Goal: Task Accomplishment & Management: Use online tool/utility

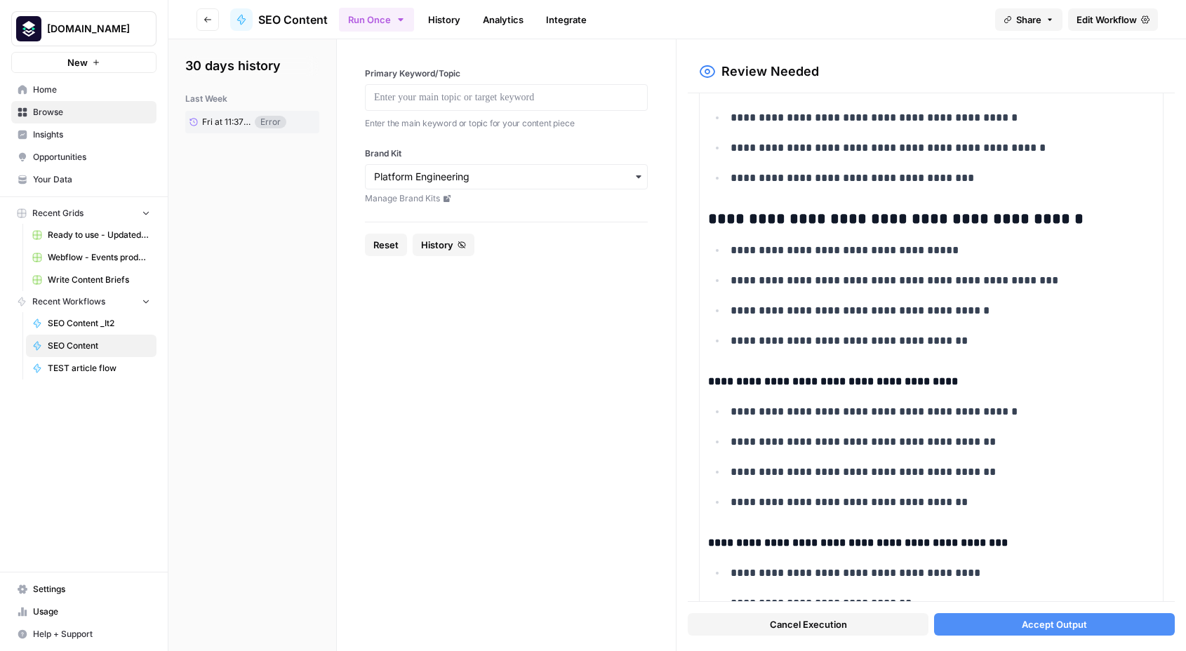
scroll to position [2701, 0]
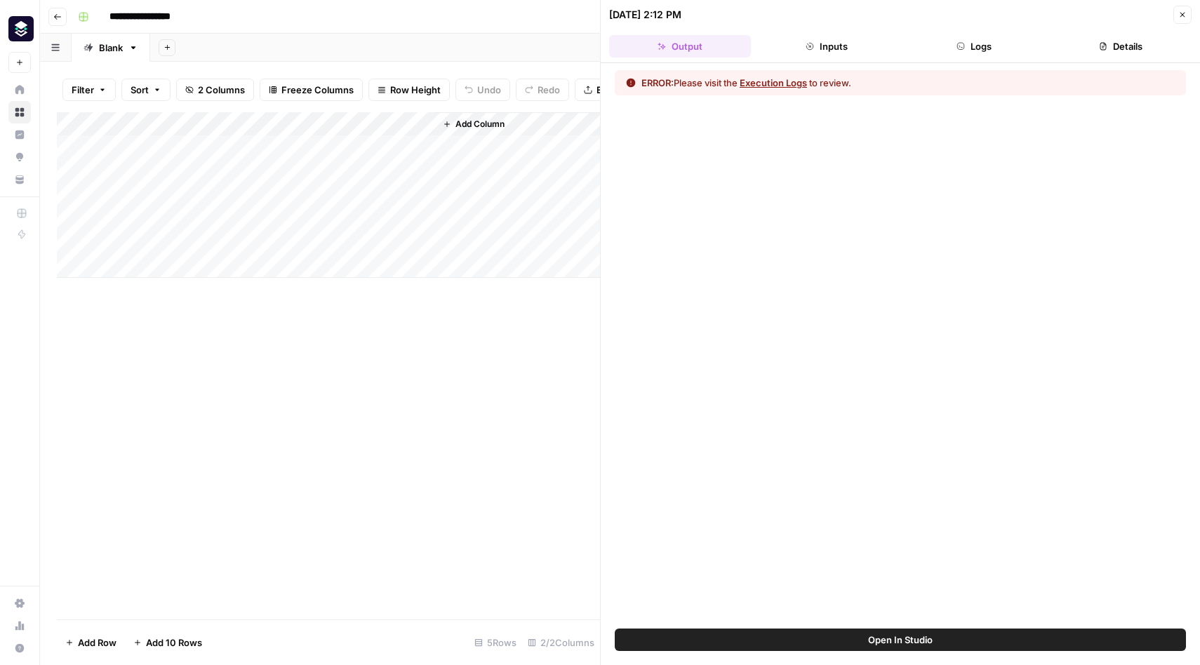
click at [774, 82] on button "Execution Logs" at bounding box center [772, 83] width 67 height 14
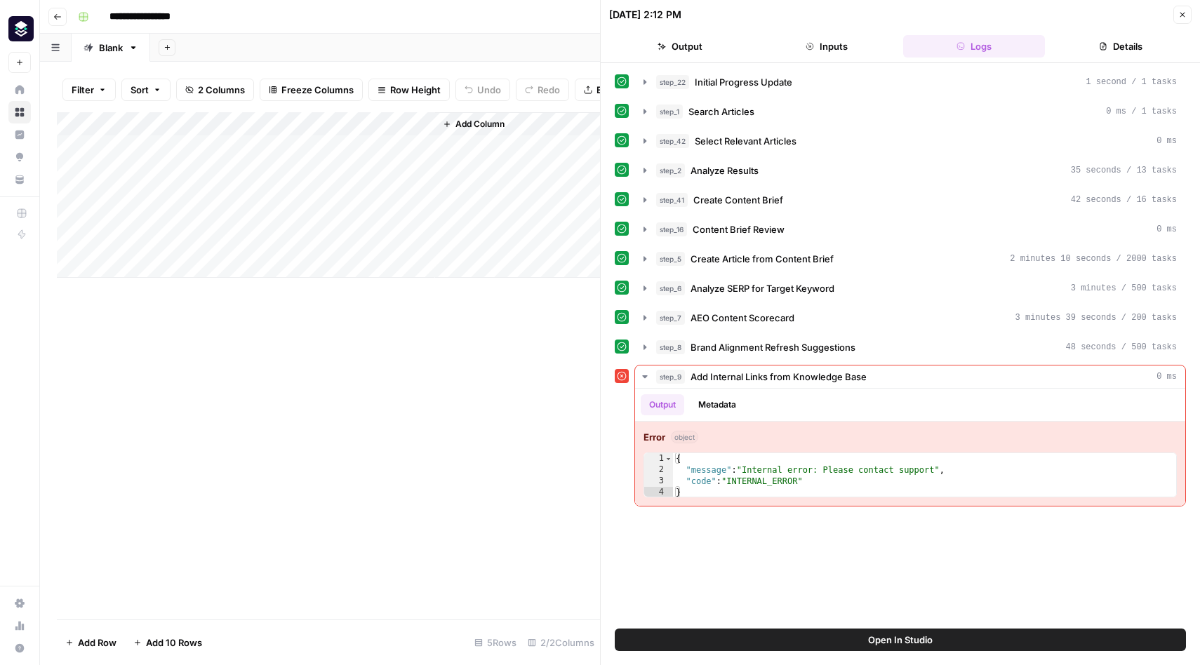
click at [167, 20] on input "**********" at bounding box center [149, 17] width 93 height 22
click at [645, 84] on icon "button" at bounding box center [644, 81] width 11 height 11
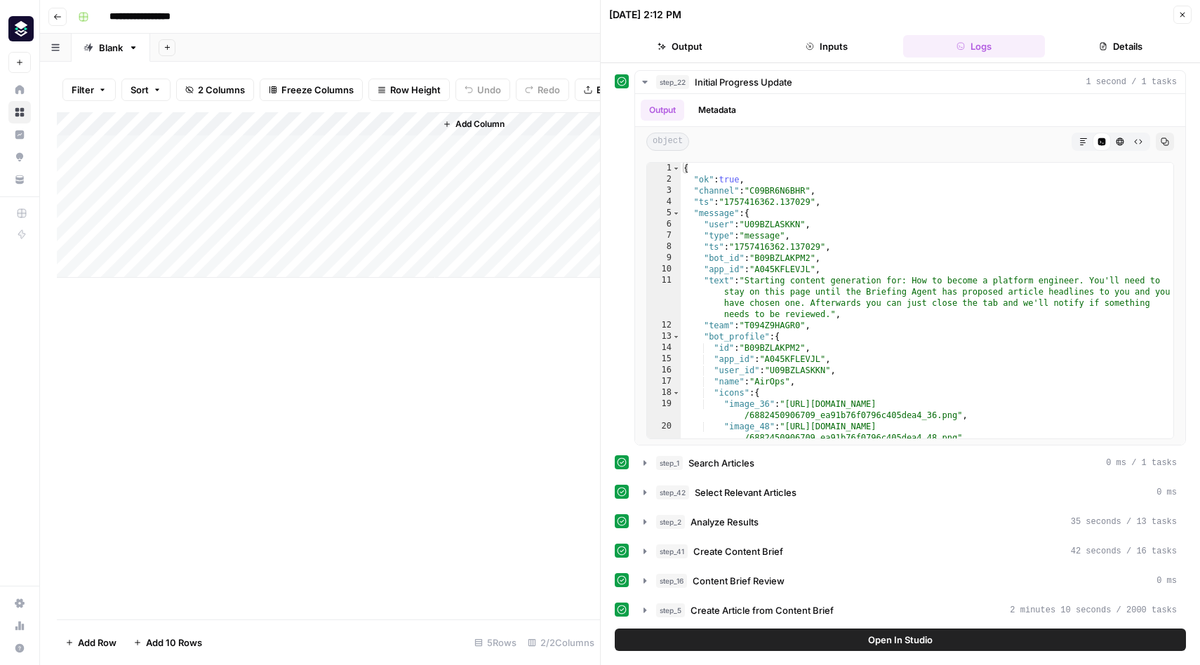
click at [556, 420] on div "Add Column" at bounding box center [328, 365] width 543 height 507
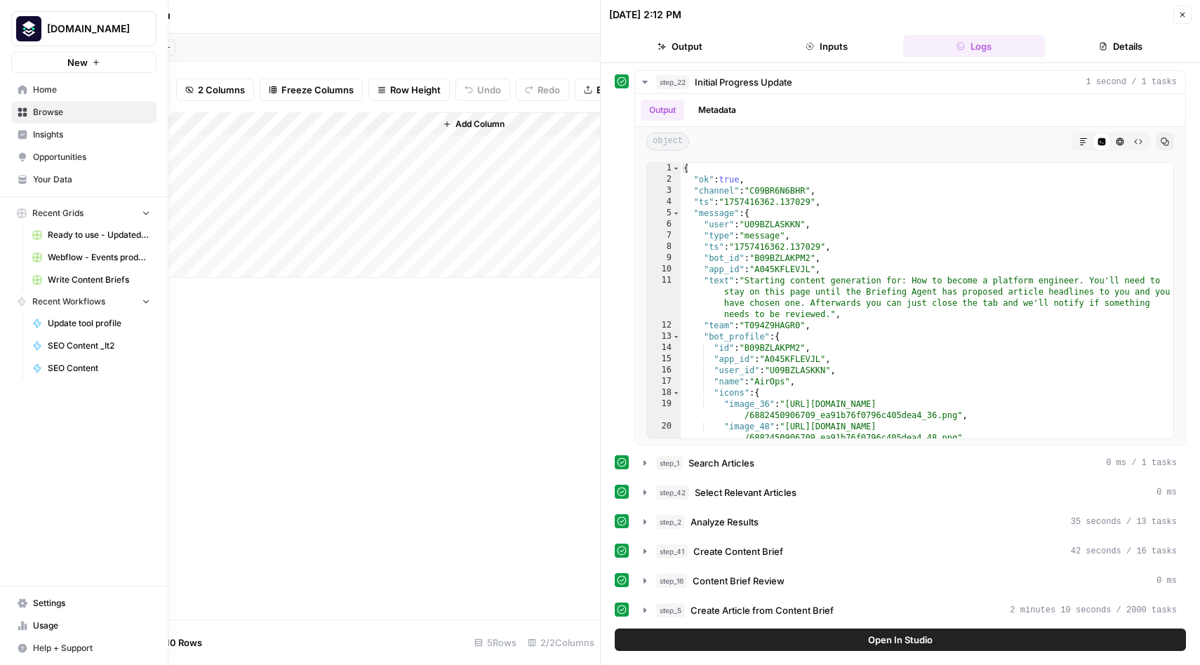
click at [77, 370] on span "SEO Content" at bounding box center [99, 368] width 102 height 13
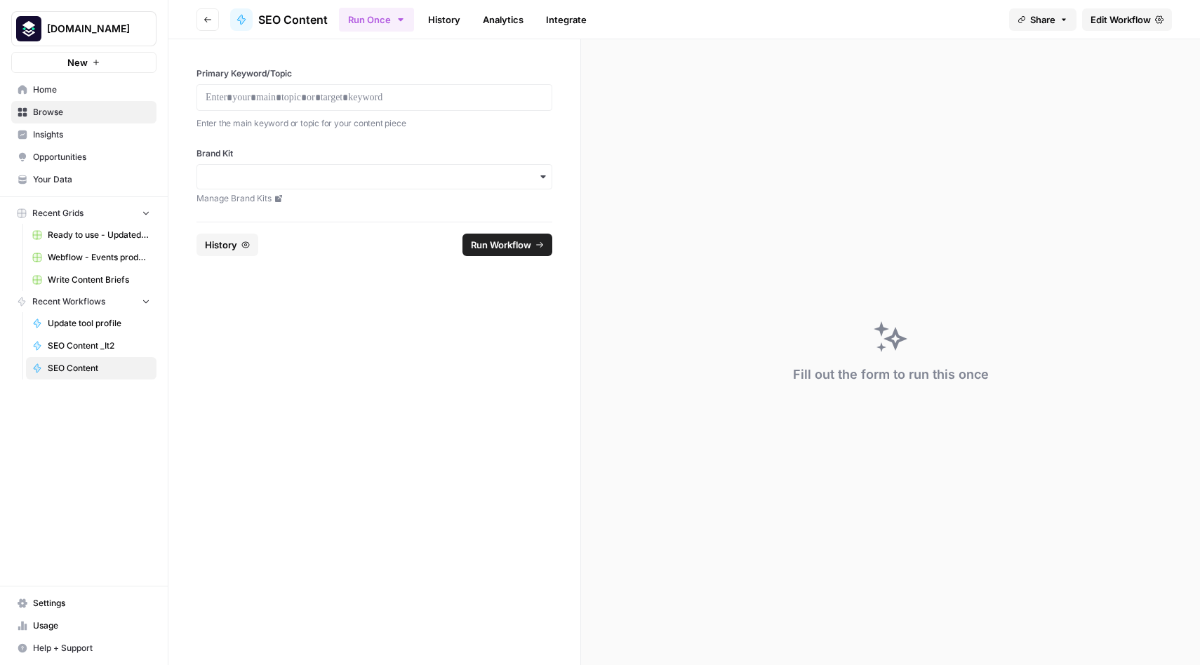
click at [1118, 28] on link "Edit Workflow" at bounding box center [1127, 19] width 90 height 22
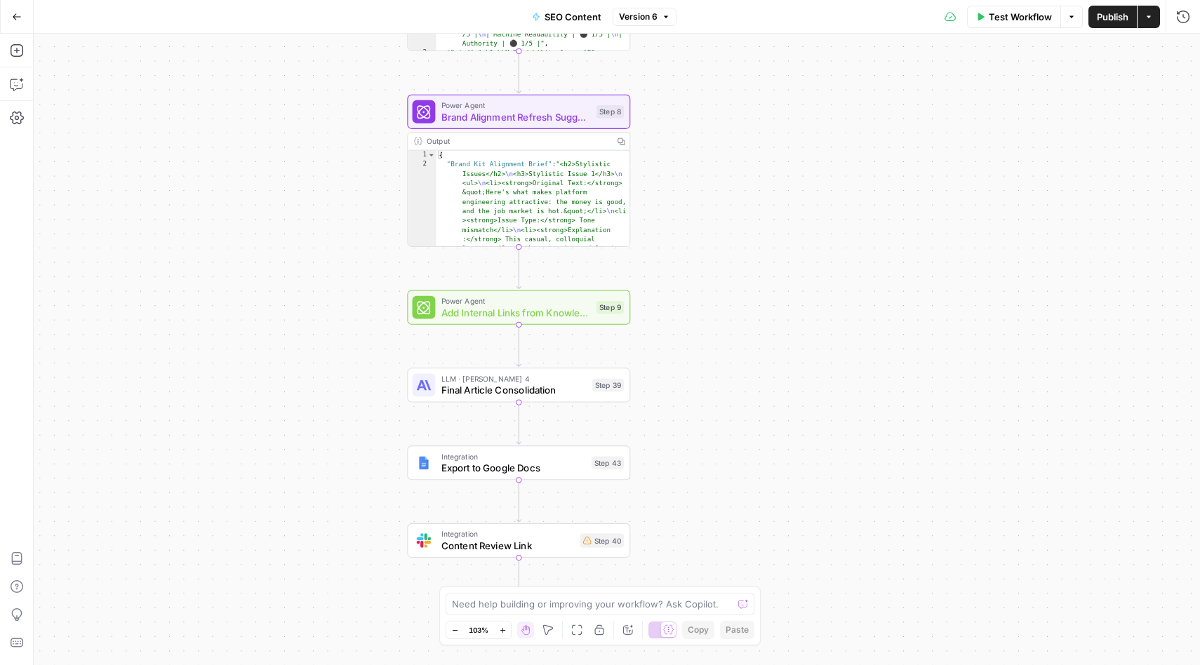
click at [537, 307] on span "Add Internal Links from Knowledge Base" at bounding box center [515, 312] width 149 height 15
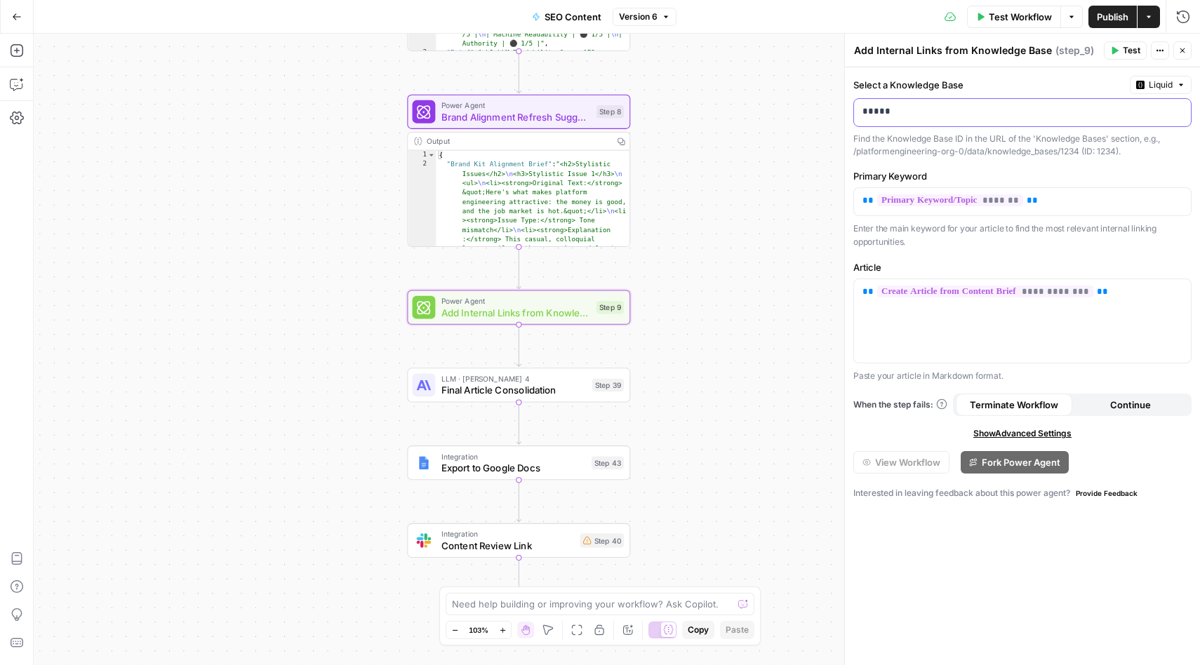
click at [933, 118] on p "*****" at bounding box center [1022, 112] width 320 height 14
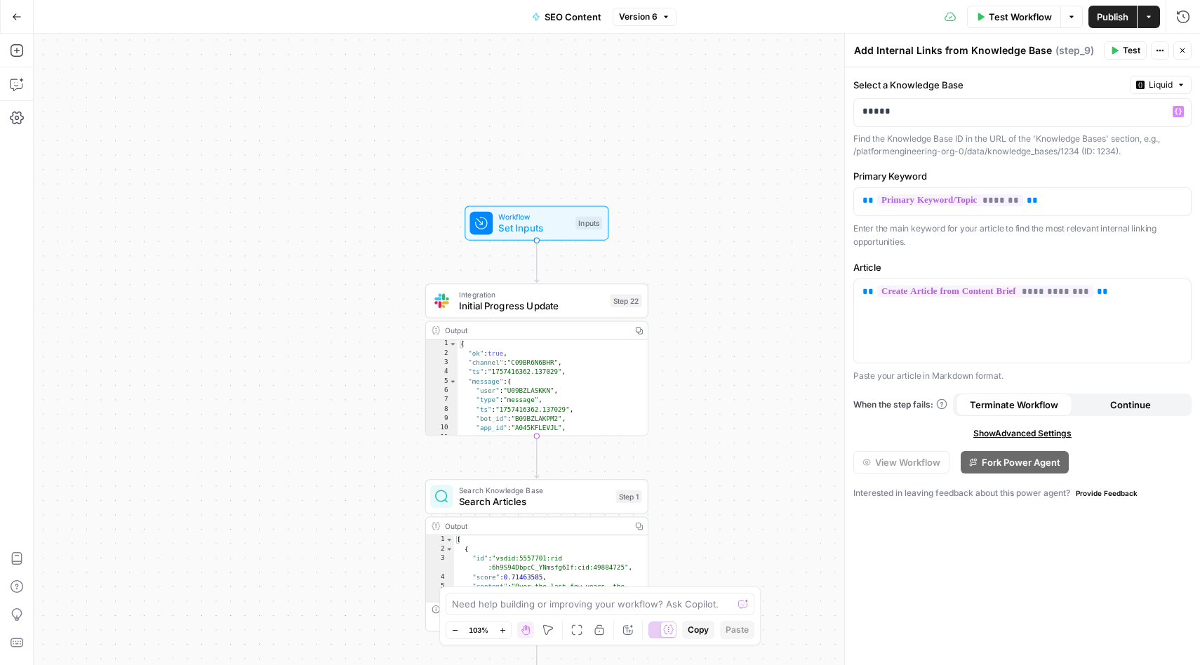
click at [509, 295] on span "Integration" at bounding box center [531, 293] width 145 height 11
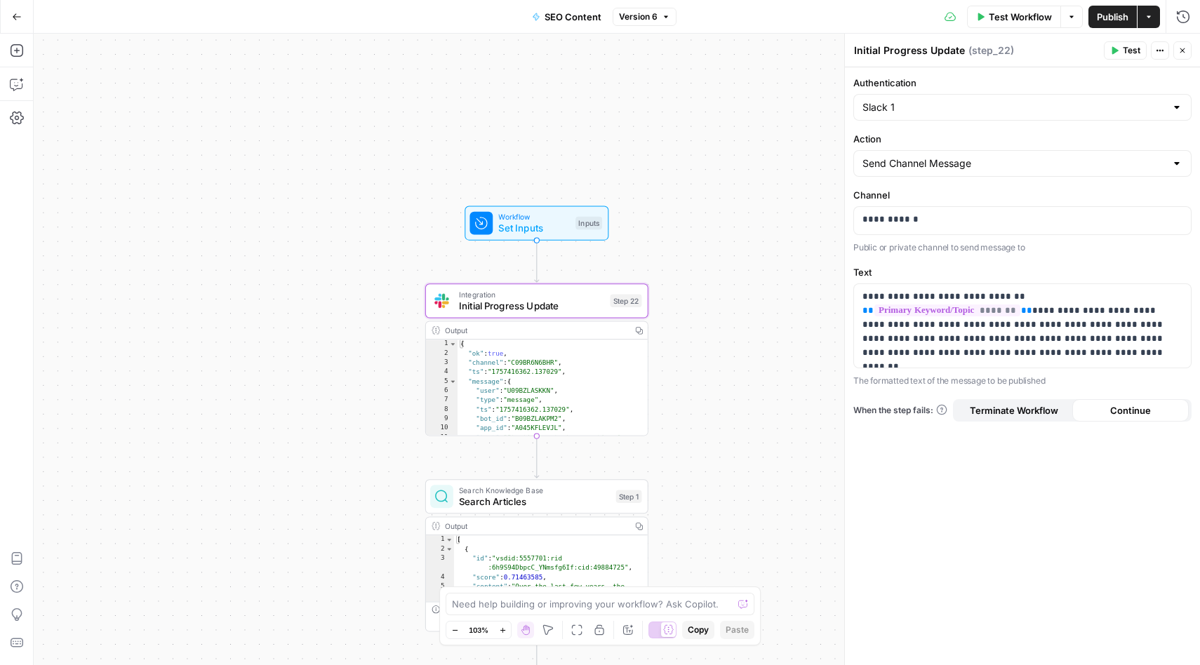
click at [516, 497] on span "Search Articles" at bounding box center [534, 502] width 151 height 15
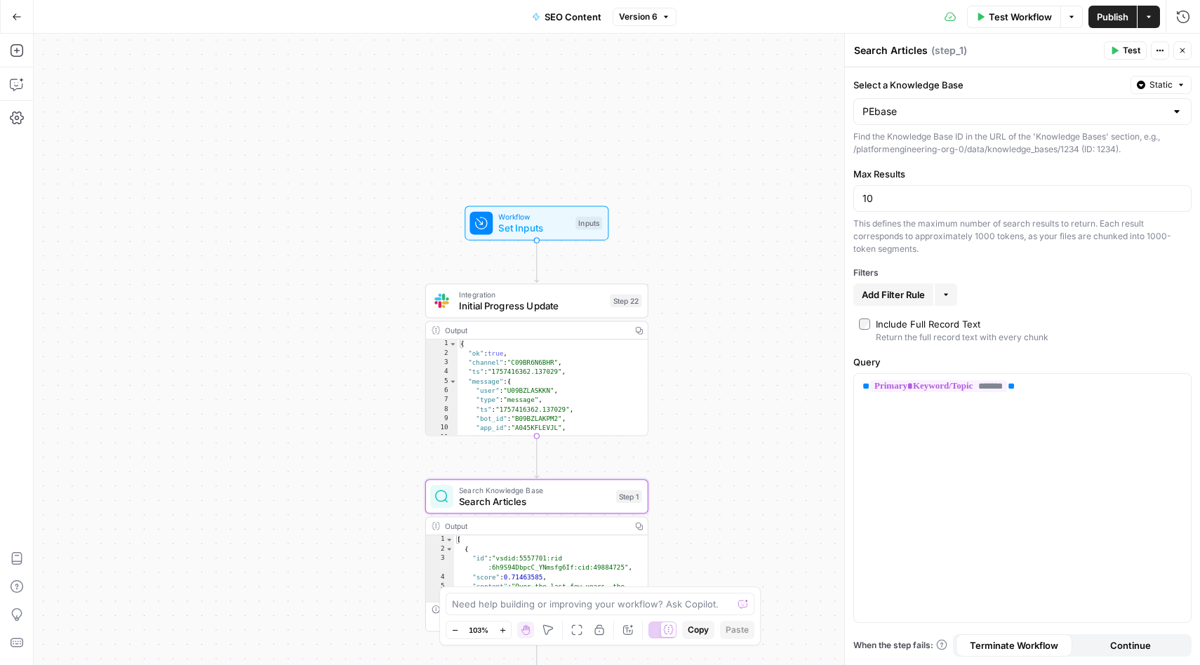
click at [1172, 109] on div at bounding box center [1176, 112] width 11 height 14
type input "PEbase"
click at [809, 116] on div "Workflow Set Inputs Inputs Integration Initial Progress Update Step 22 Output C…" at bounding box center [617, 349] width 1166 height 631
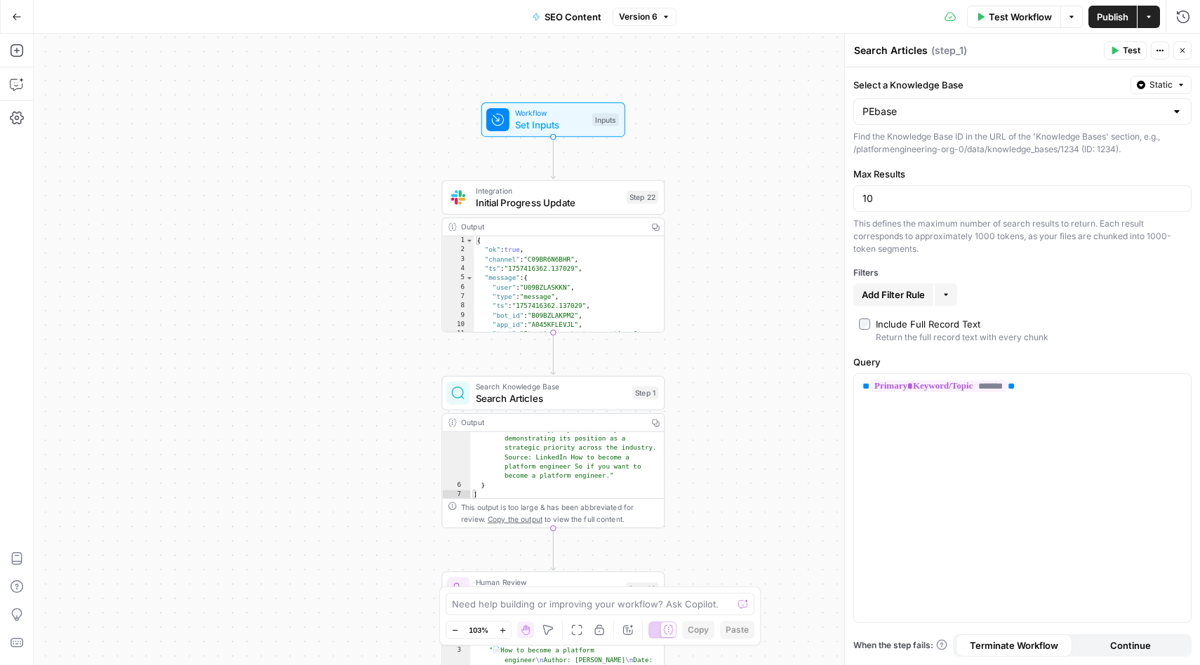
scroll to position [1065, 0]
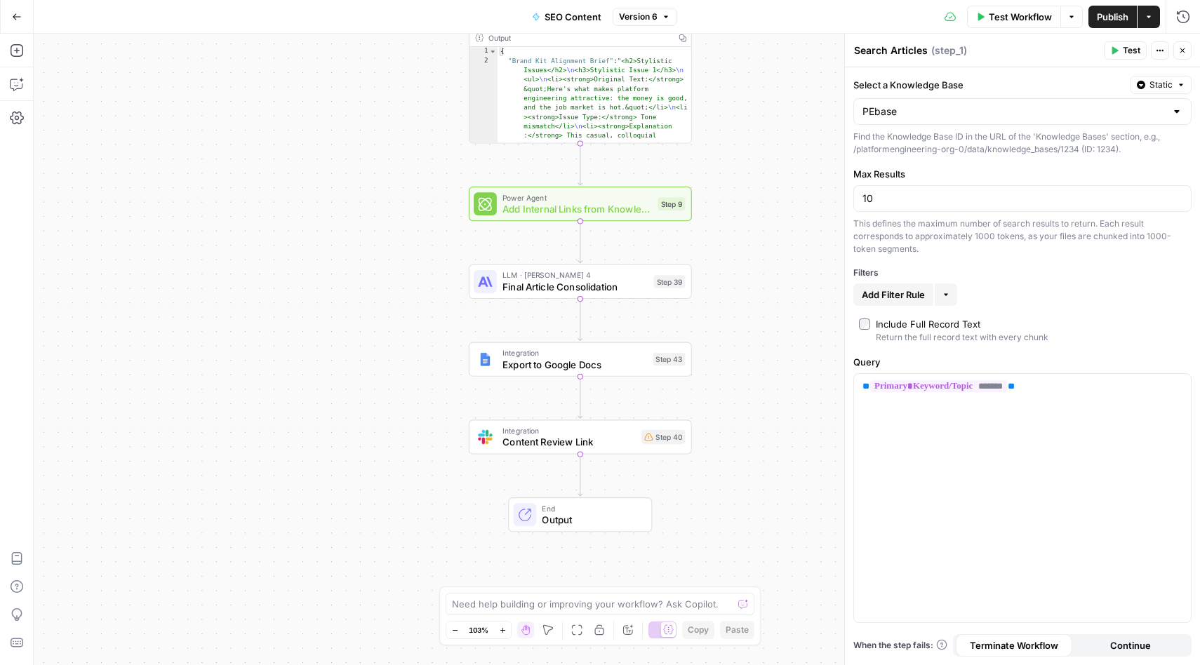
click at [547, 202] on span "Add Internal Links from Knowledge Base" at bounding box center [576, 209] width 149 height 15
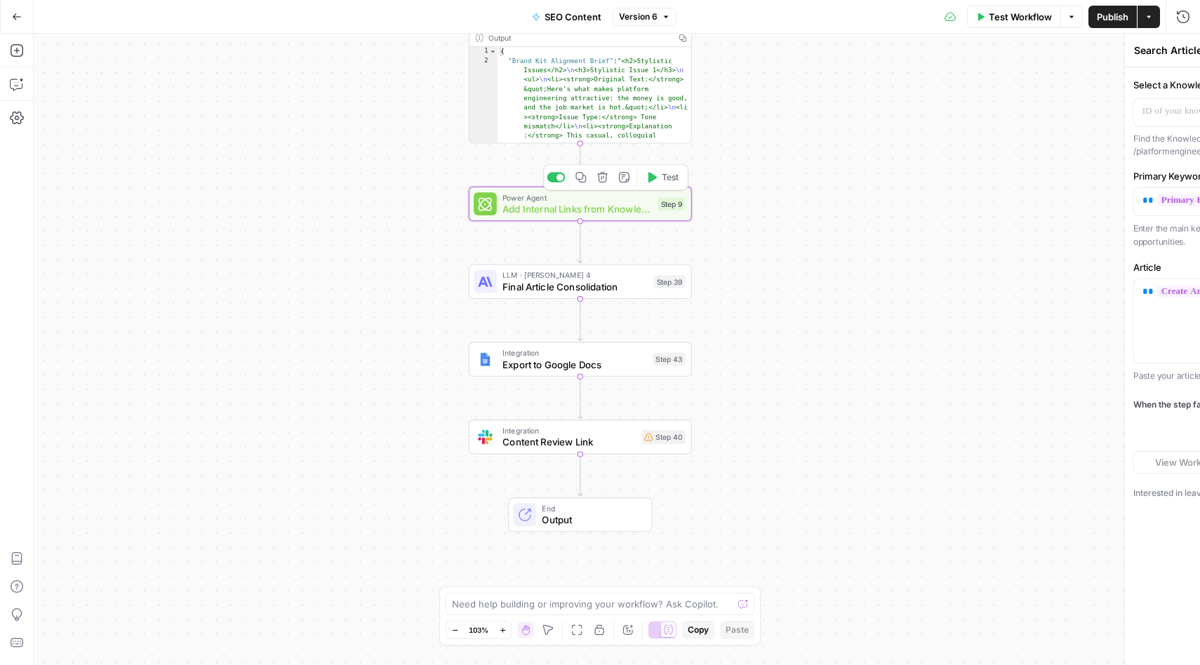
type textarea "Add Internal Links from Knowledge Base"
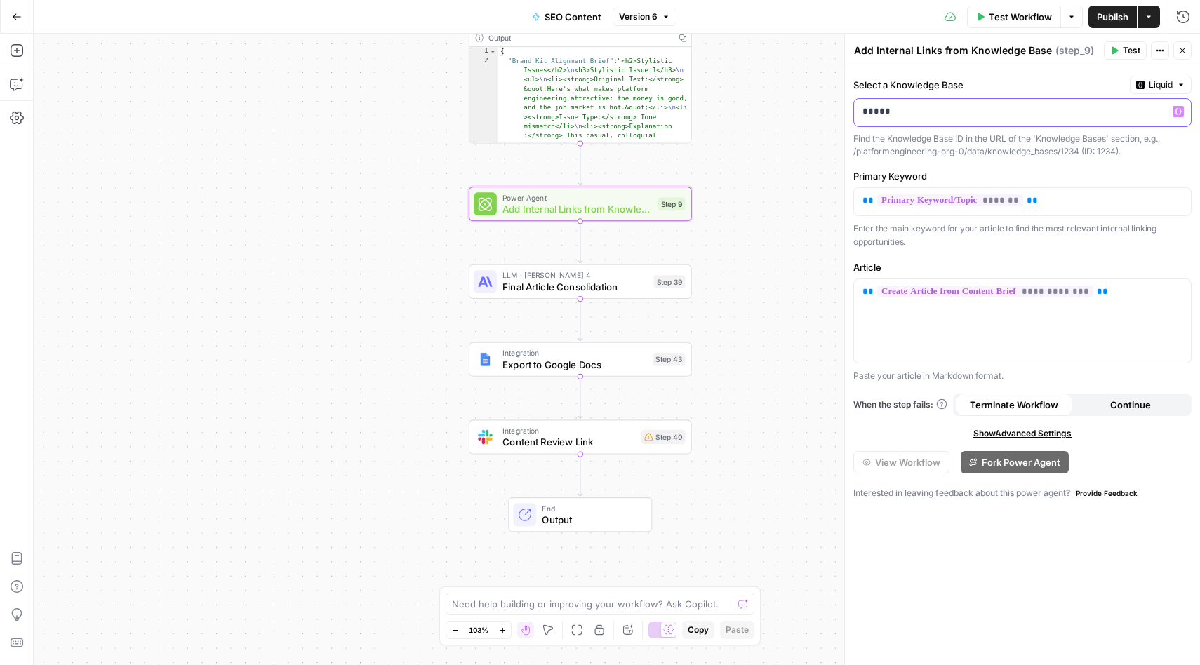
click at [932, 114] on p "*****" at bounding box center [1010, 112] width 297 height 14
drag, startPoint x: 932, startPoint y: 114, endPoint x: 844, endPoint y: 112, distance: 88.4
click at [844, 112] on div "**********" at bounding box center [1022, 349] width 356 height 631
click at [829, 168] on div "Workflow Set Inputs Inputs Integration Initial Progress Update Step 22 Output C…" at bounding box center [617, 349] width 1166 height 631
click at [1132, 51] on span "Test" at bounding box center [1132, 50] width 18 height 13
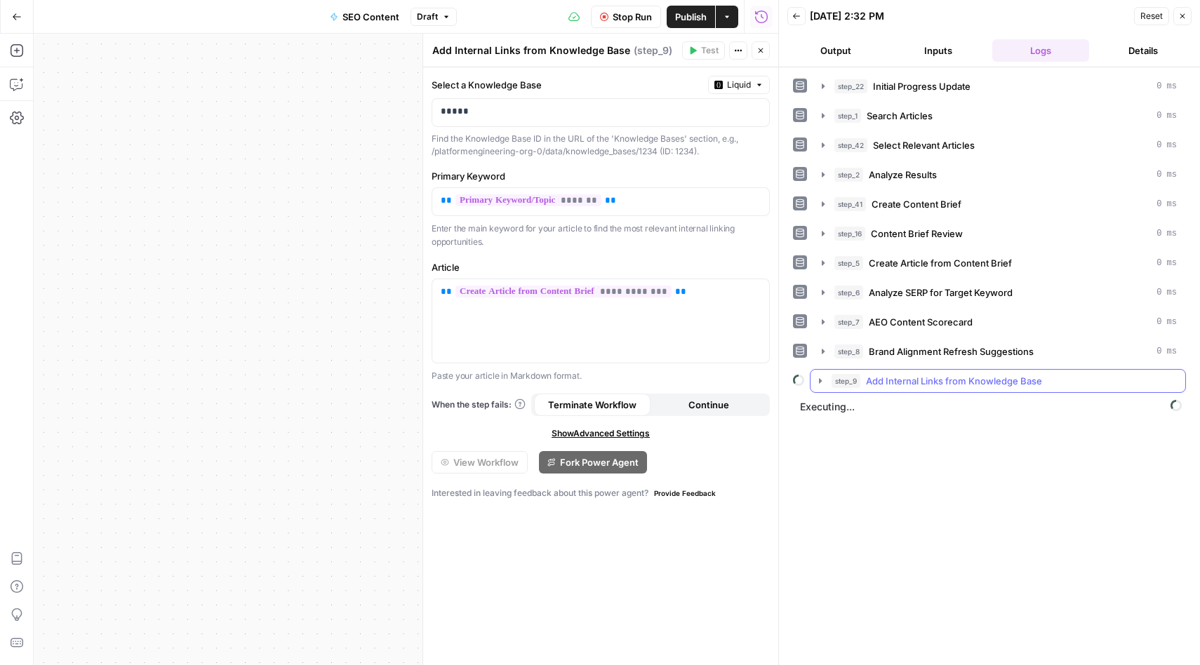
click at [821, 384] on icon "button" at bounding box center [820, 380] width 11 height 11
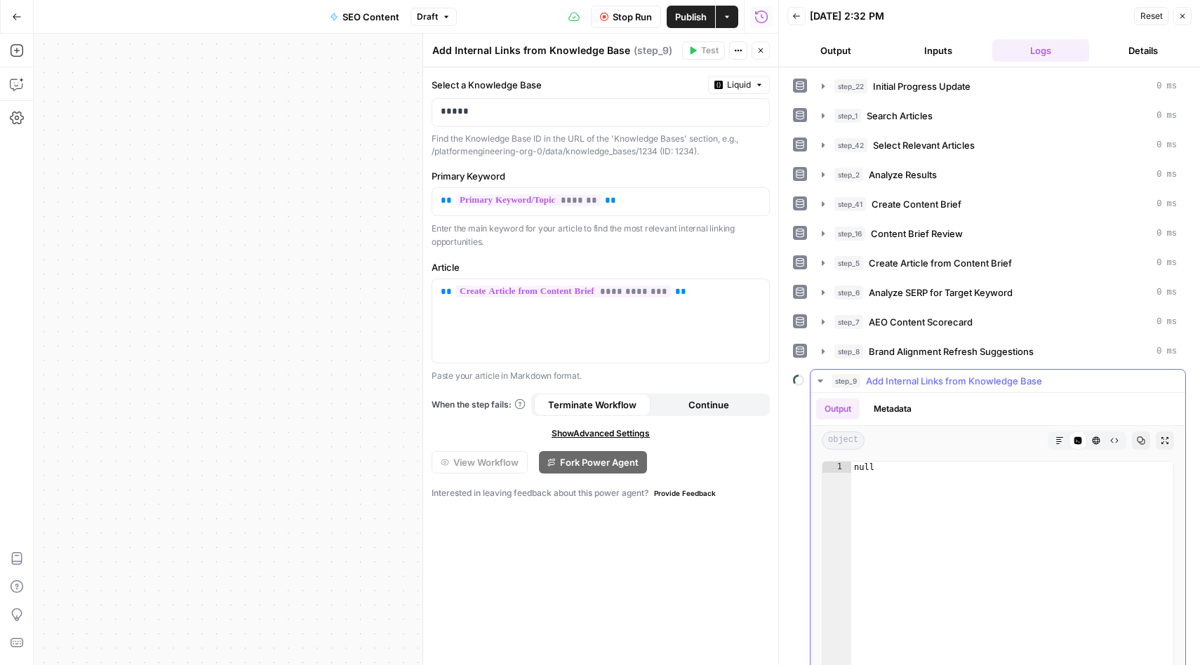
click at [819, 381] on icon "button" at bounding box center [819, 381] width 5 height 3
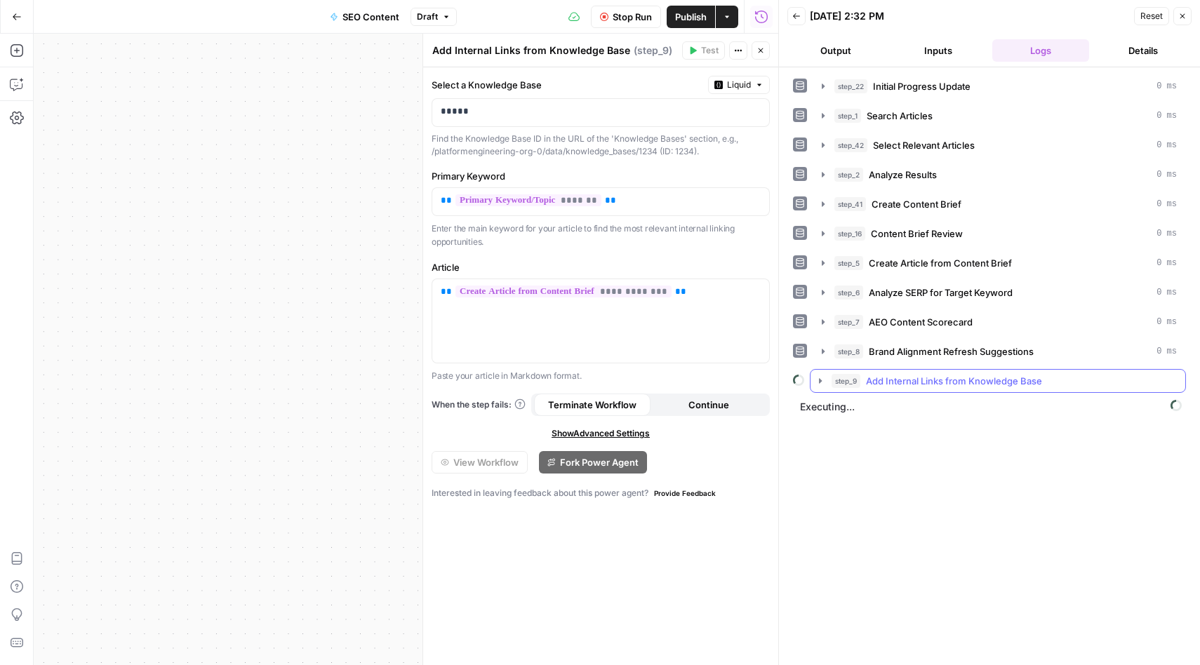
click at [822, 382] on icon "button" at bounding box center [820, 380] width 11 height 11
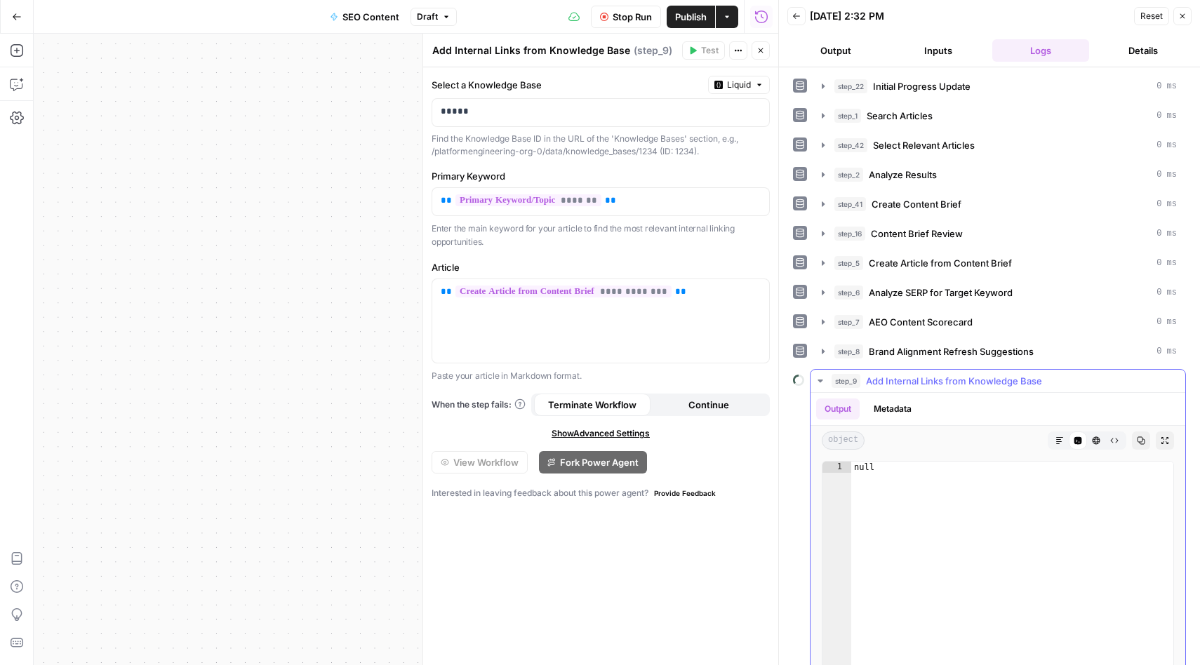
click at [821, 382] on icon "button" at bounding box center [820, 380] width 11 height 11
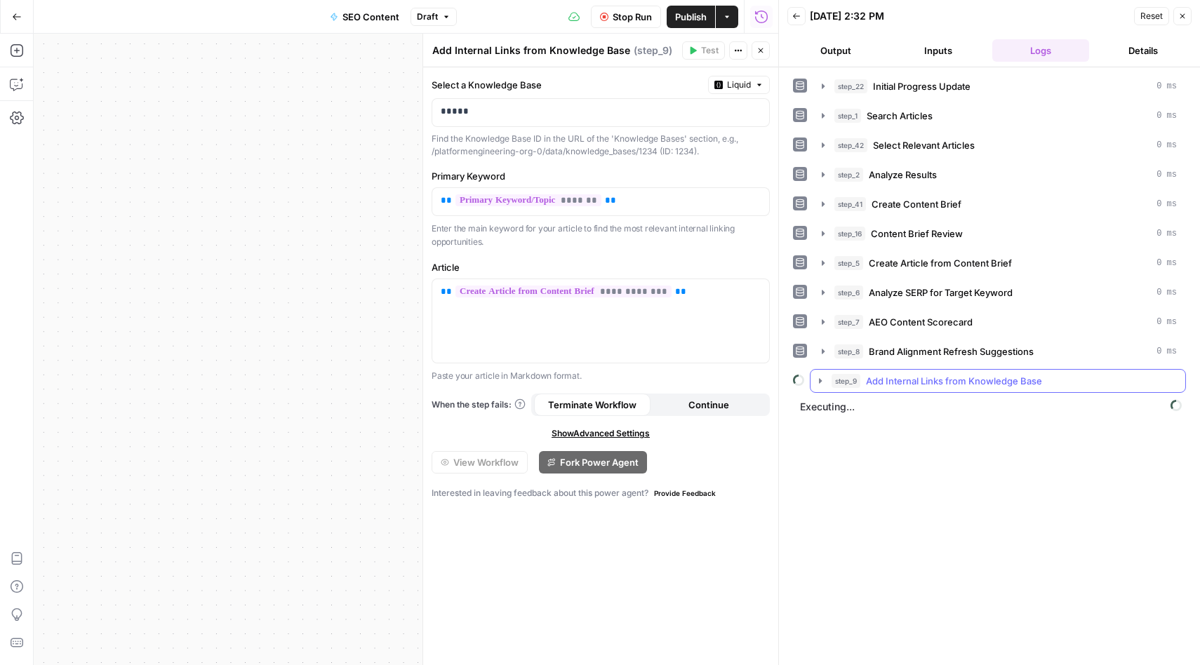
click at [819, 379] on icon "button" at bounding box center [820, 380] width 3 height 5
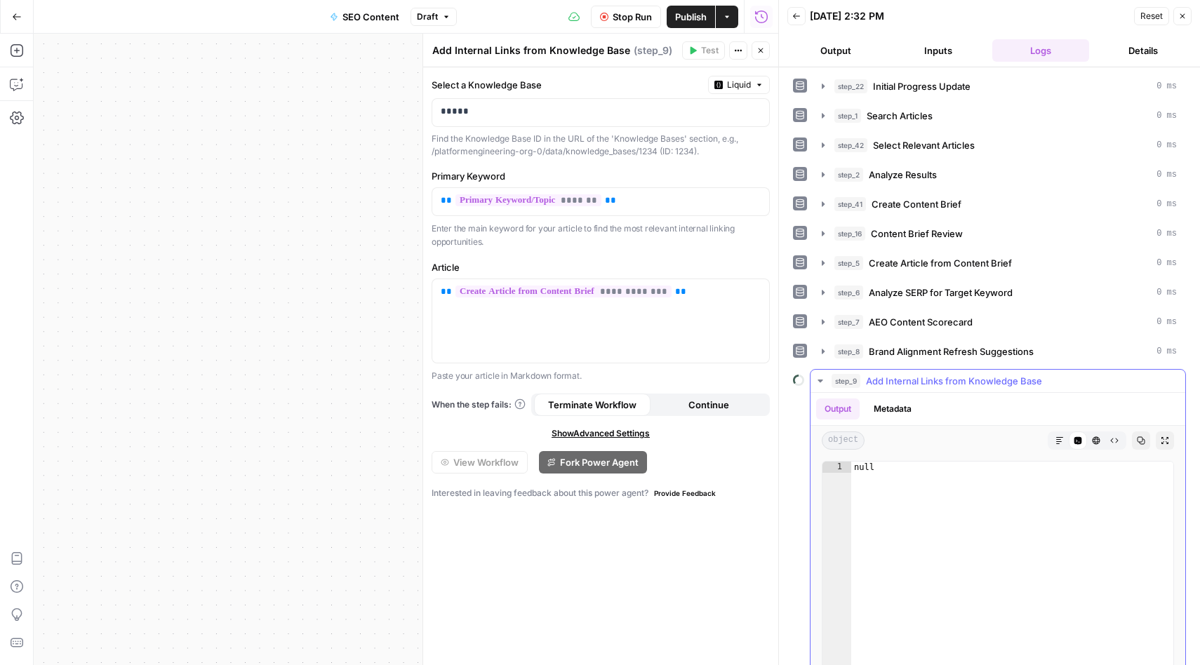
click at [819, 379] on icon "button" at bounding box center [820, 380] width 11 height 11
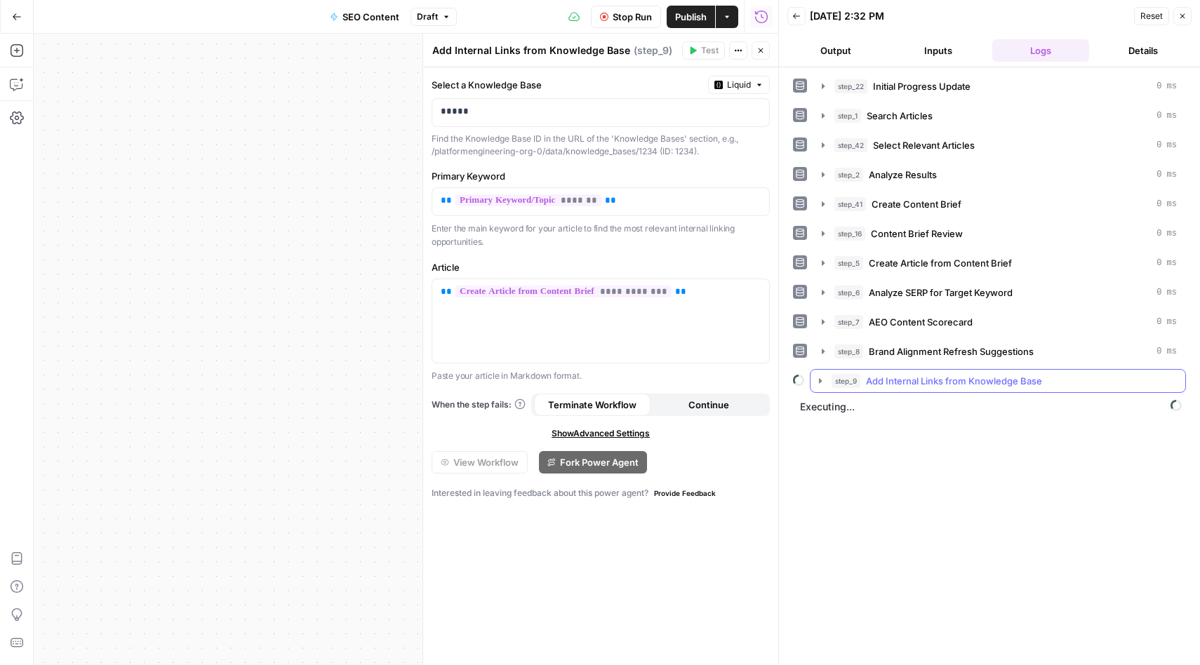
click at [924, 380] on span "Add Internal Links from Knowledge Base" at bounding box center [954, 381] width 176 height 14
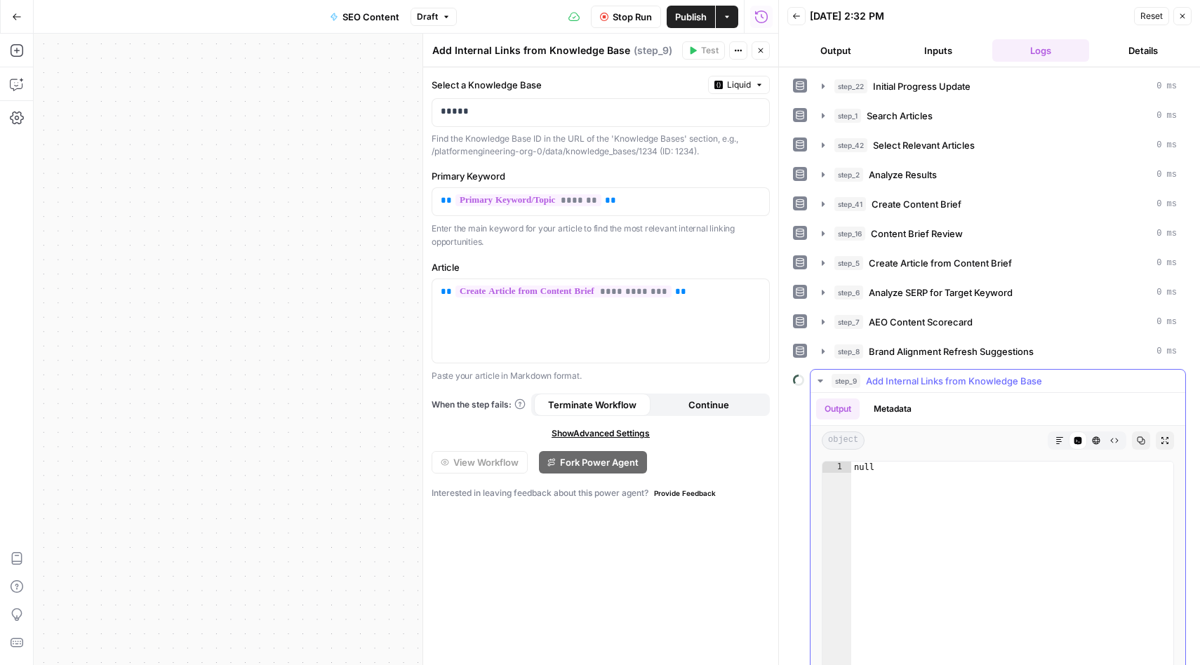
click at [1061, 441] on icon "button" at bounding box center [1059, 440] width 8 height 8
click at [1097, 438] on icon "button" at bounding box center [1096, 440] width 8 height 8
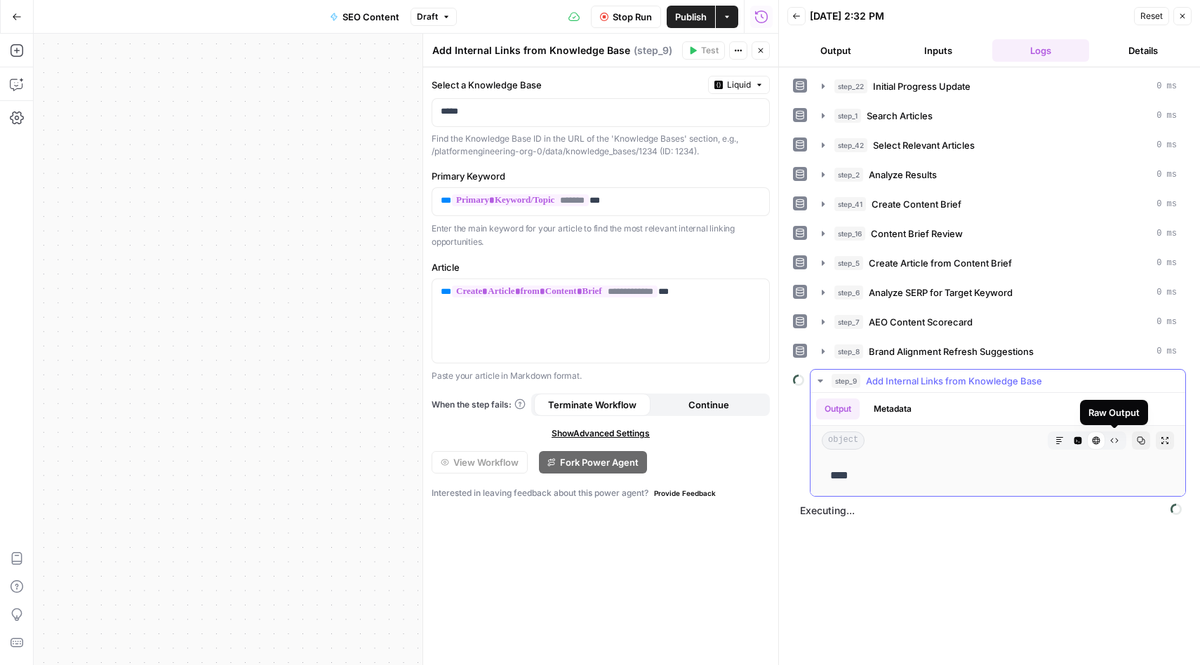
click at [1115, 438] on icon "button" at bounding box center [1115, 440] width 8 height 5
click at [1059, 441] on icon "button" at bounding box center [1059, 440] width 8 height 8
click at [820, 380] on icon "button" at bounding box center [819, 381] width 5 height 3
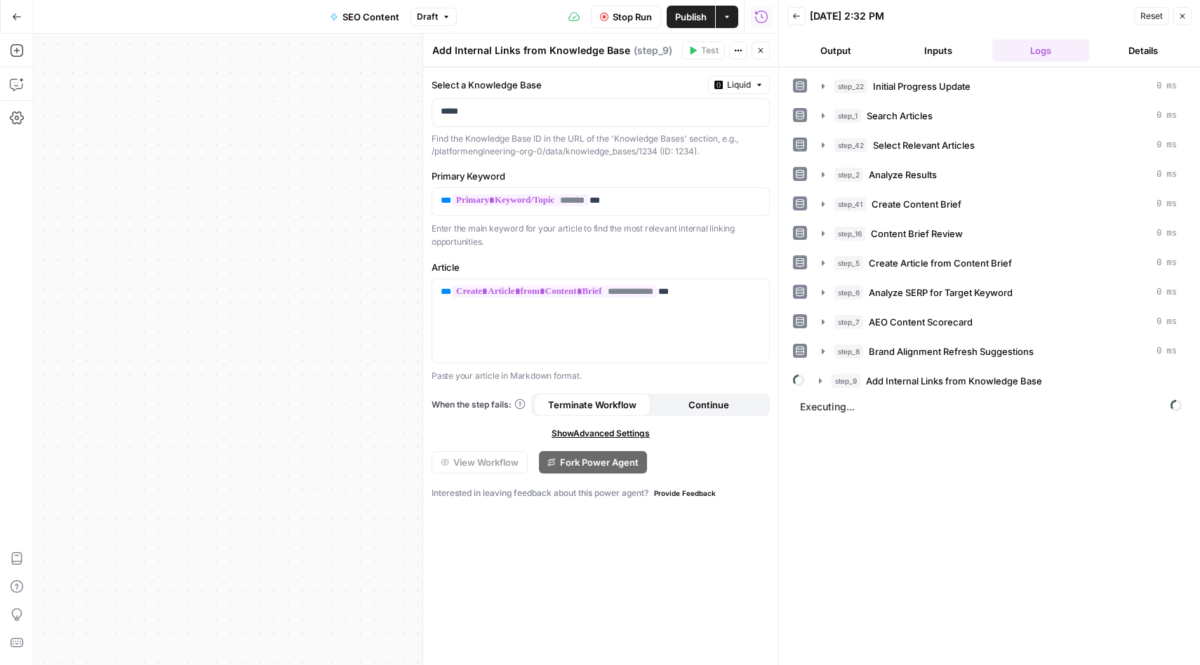
click at [1139, 53] on button "Details" at bounding box center [1142, 50] width 97 height 22
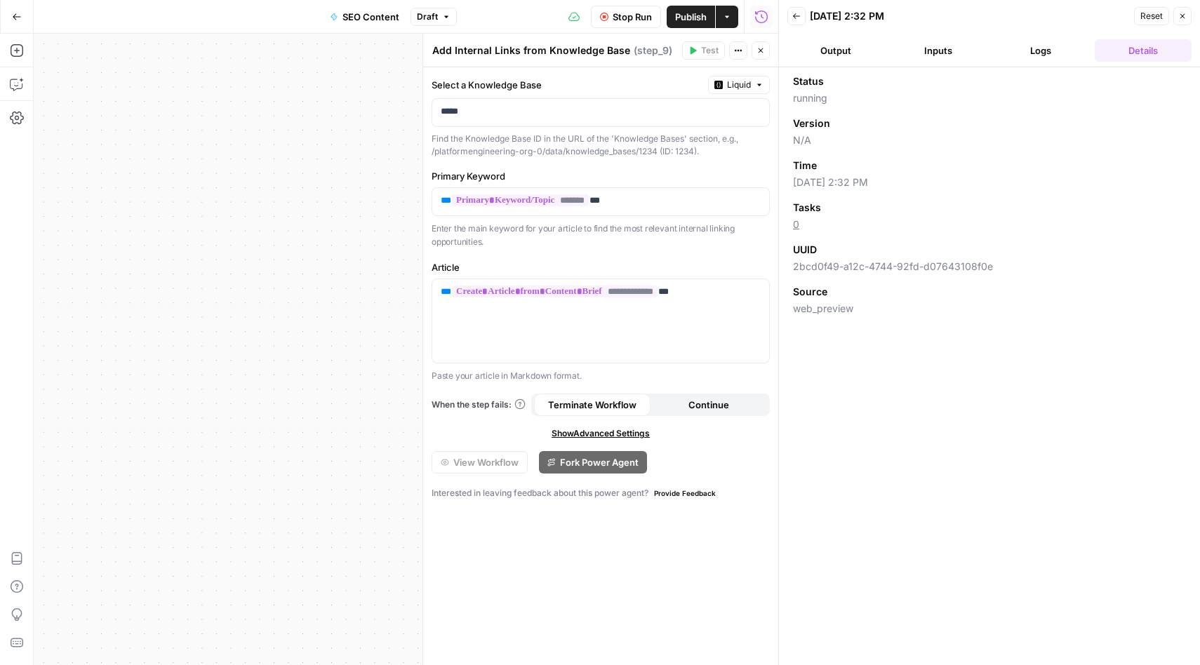
click at [827, 48] on button "Output" at bounding box center [835, 50] width 97 height 22
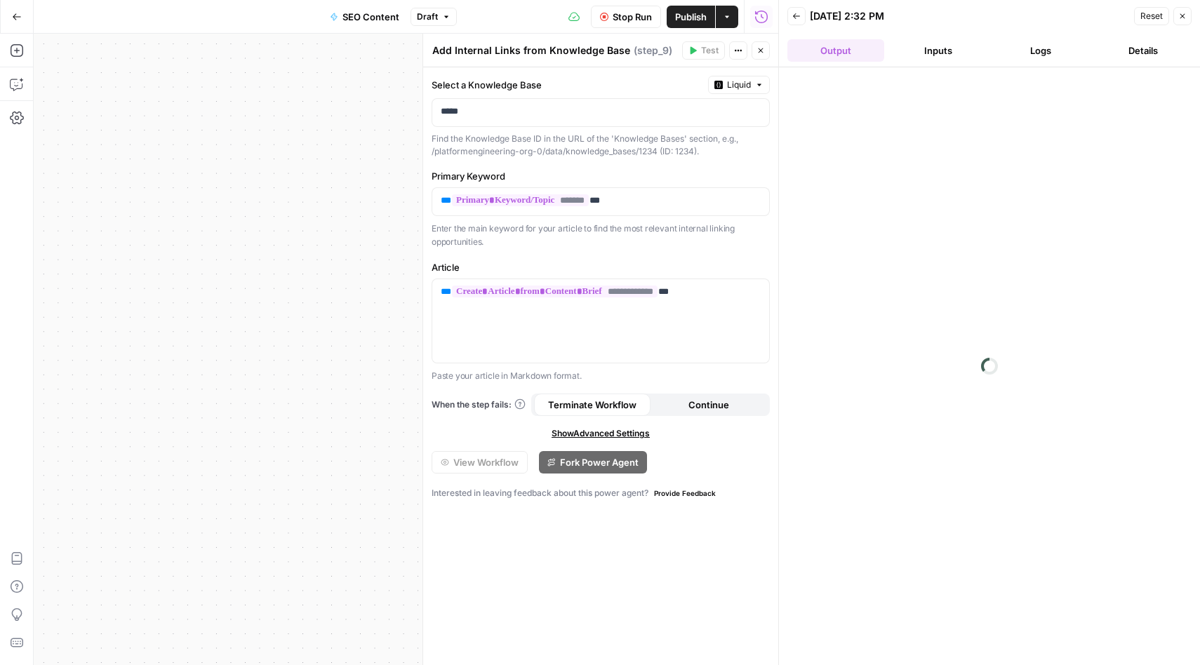
click at [1037, 56] on button "Logs" at bounding box center [1040, 50] width 97 height 22
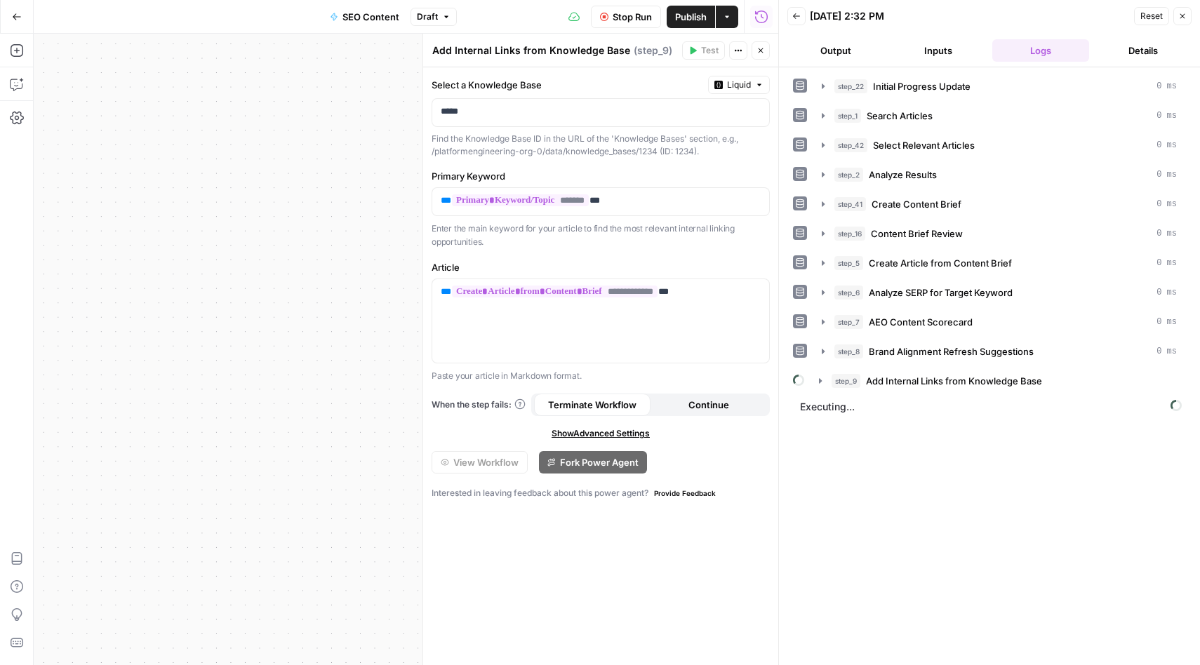
click at [940, 55] on button "Inputs" at bounding box center [938, 50] width 97 height 22
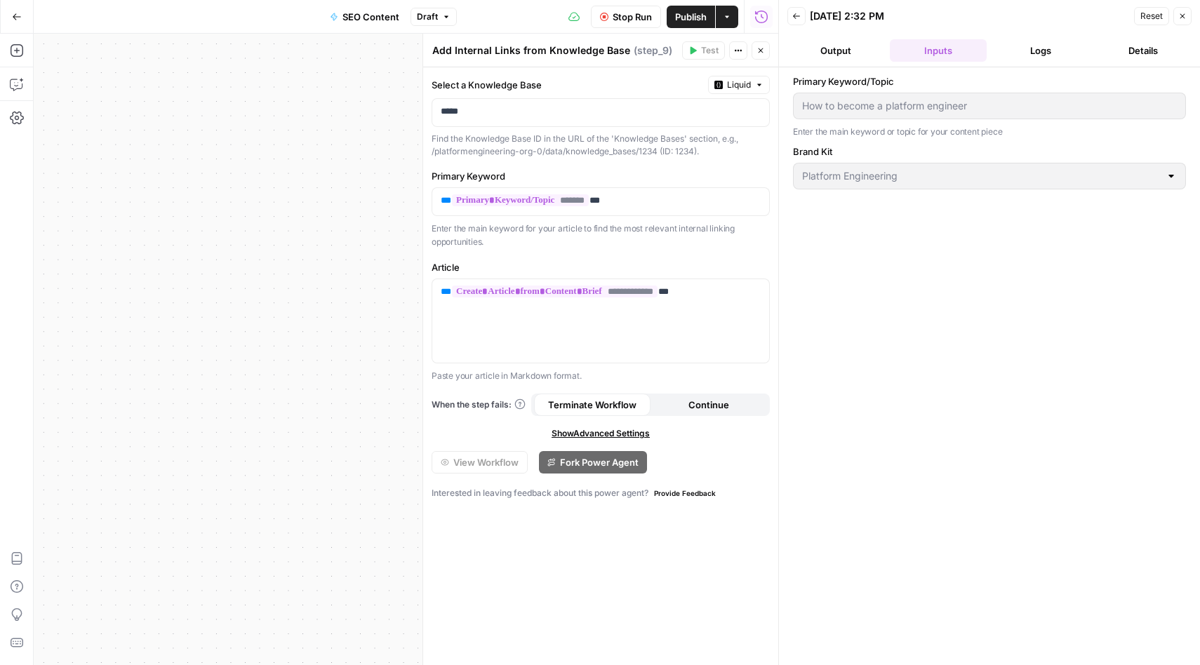
click at [855, 52] on button "Output" at bounding box center [835, 50] width 97 height 22
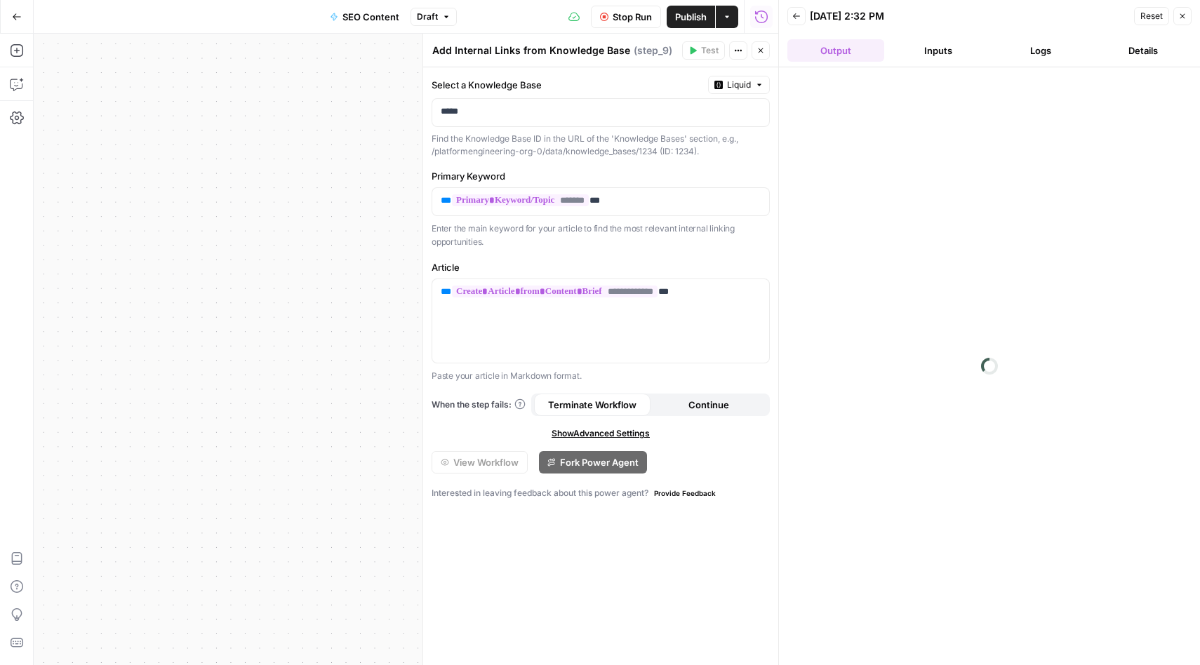
click at [1143, 59] on button "Details" at bounding box center [1142, 50] width 97 height 22
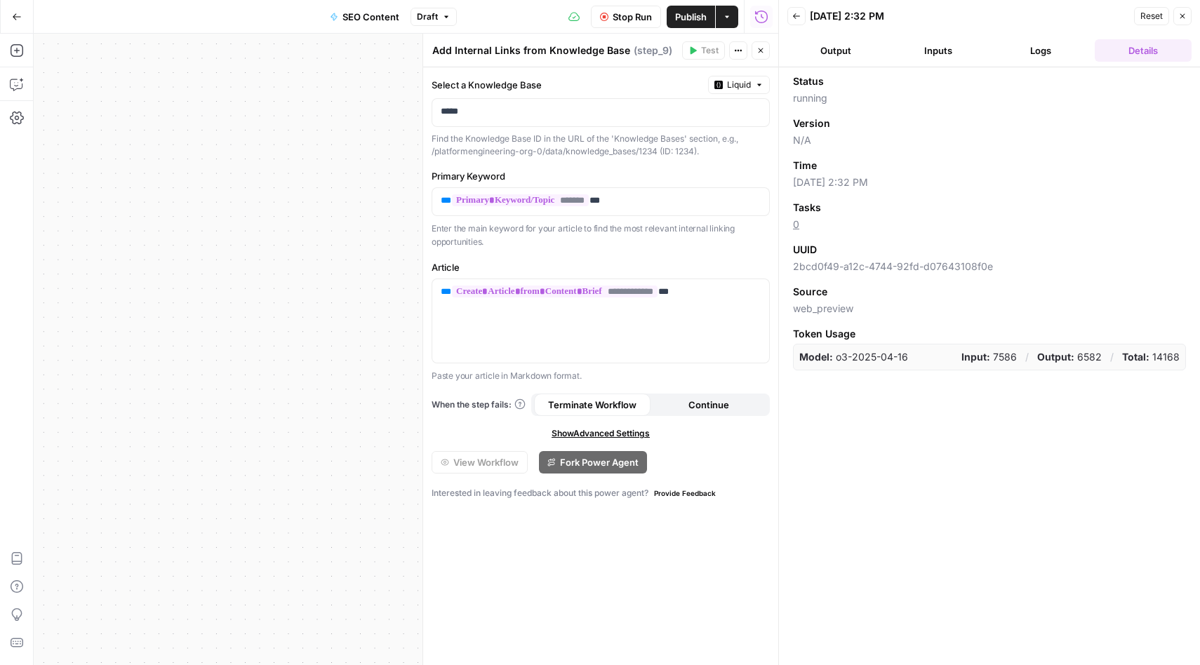
click at [1037, 56] on button "Logs" at bounding box center [1040, 50] width 97 height 22
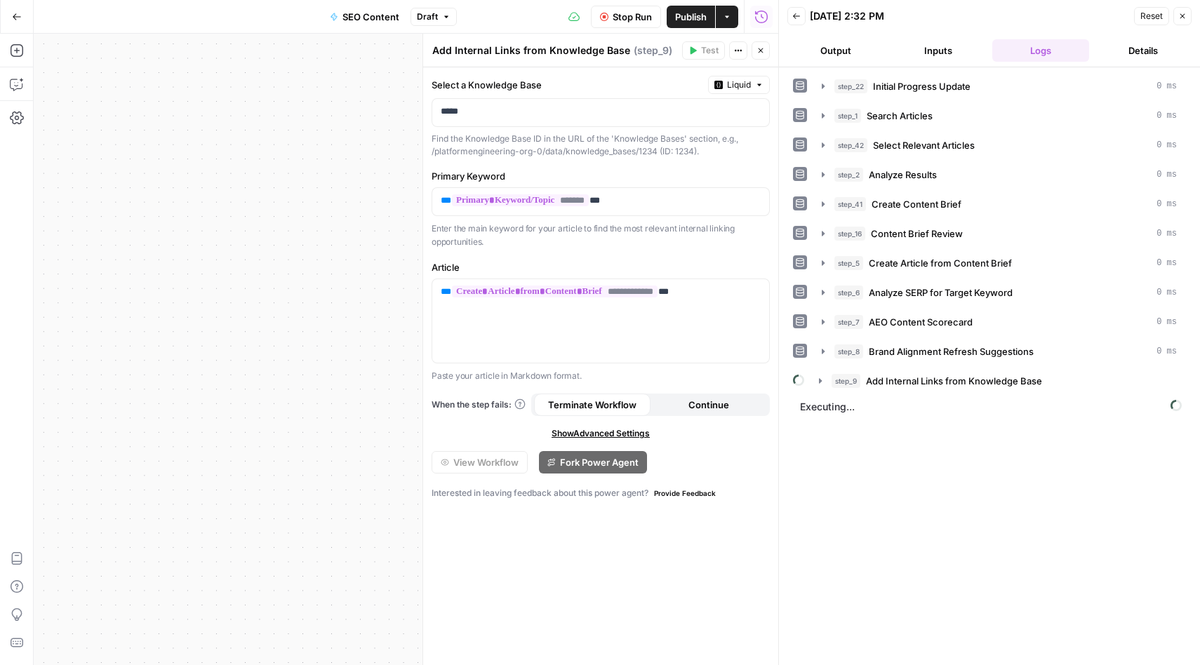
click at [1123, 51] on button "Details" at bounding box center [1142, 50] width 97 height 22
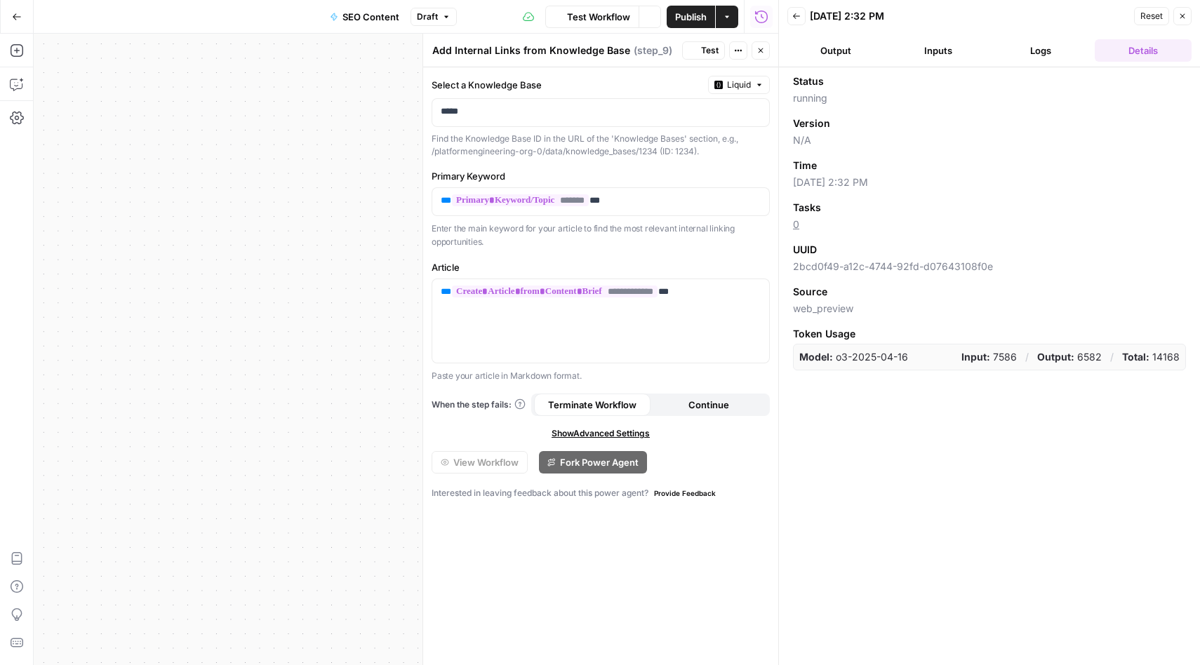
click at [1043, 49] on button "Logs" at bounding box center [1040, 50] width 97 height 22
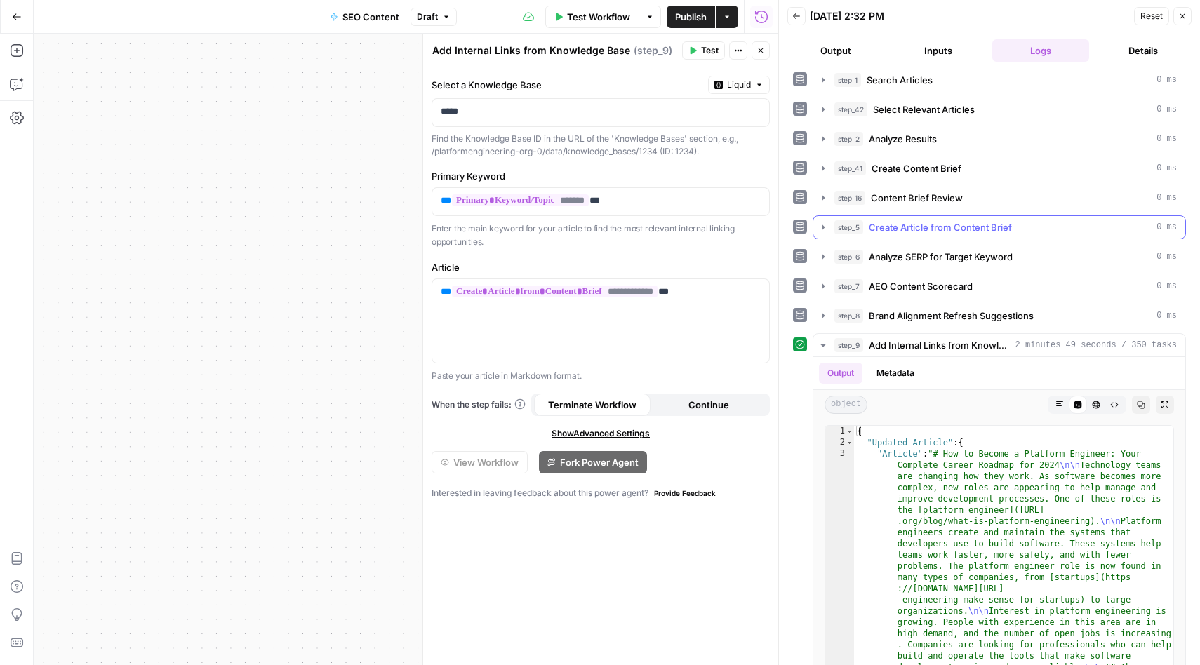
scroll to position [43, 0]
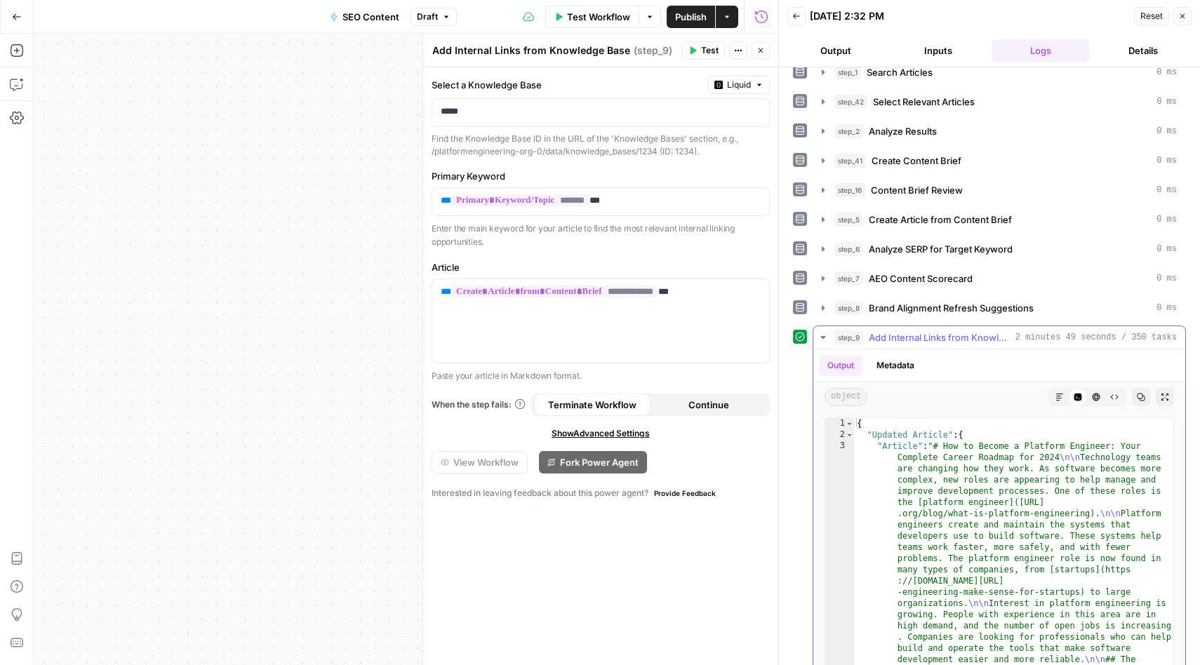
click at [824, 335] on icon "button" at bounding box center [822, 337] width 11 height 11
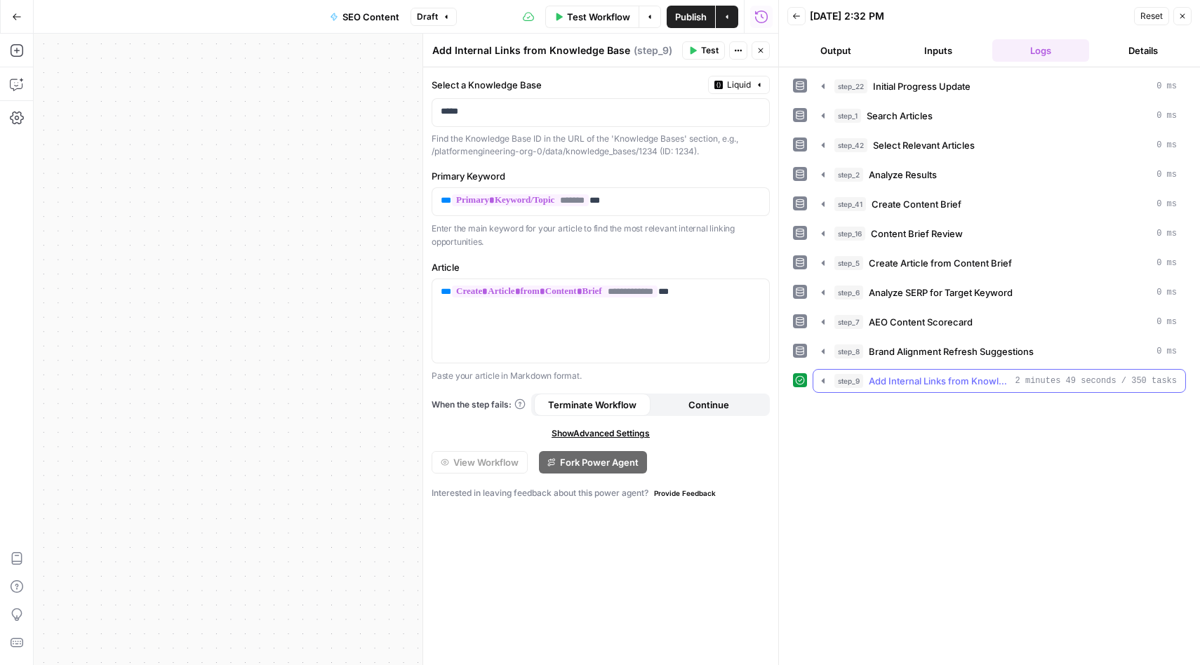
scroll to position [0, 0]
click at [738, 48] on icon "button" at bounding box center [738, 50] width 8 height 8
click at [316, 182] on div "Workflow Set Inputs Inputs Integration Initial Progress Update Step 22 Output C…" at bounding box center [406, 349] width 744 height 631
click at [1181, 12] on icon "button" at bounding box center [1182, 16] width 8 height 8
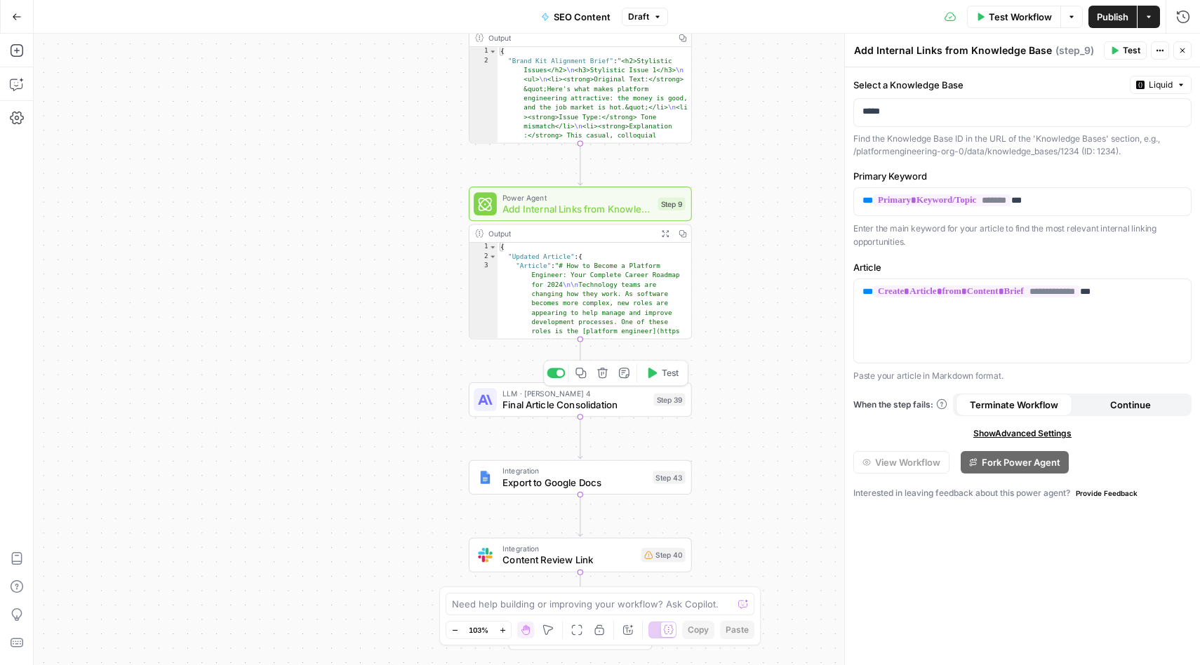
click at [575, 403] on span "Final Article Consolidation" at bounding box center [574, 405] width 145 height 15
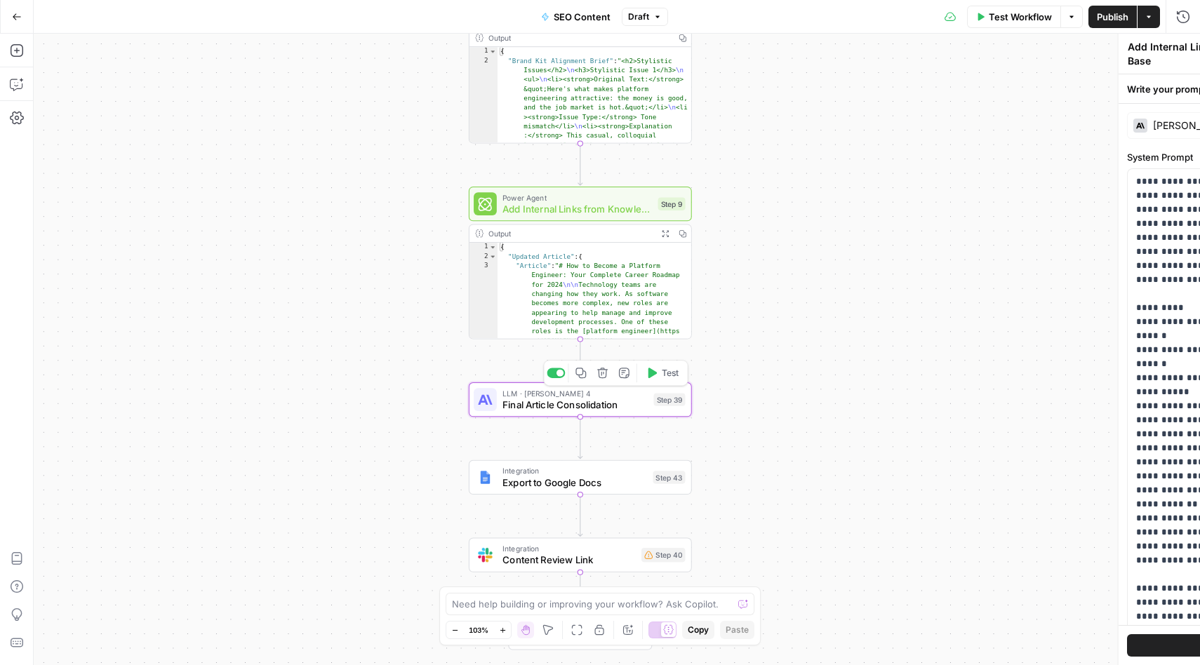
type textarea "Final Article Consolidation"
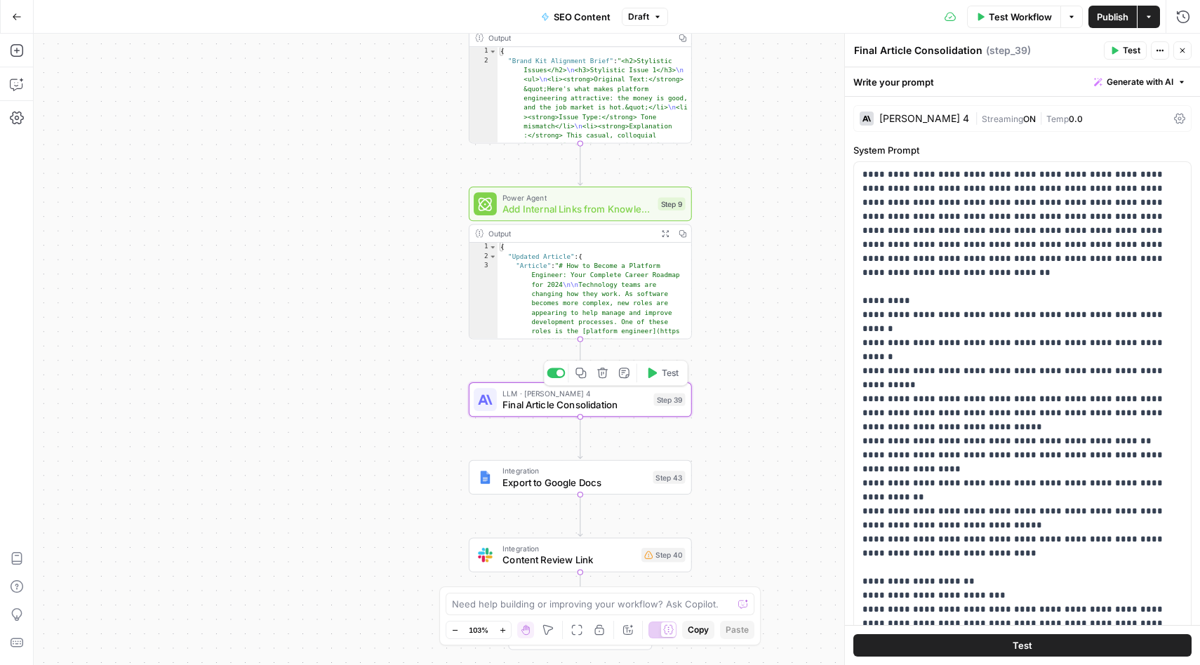
click at [655, 375] on icon "button" at bounding box center [650, 372] width 11 height 11
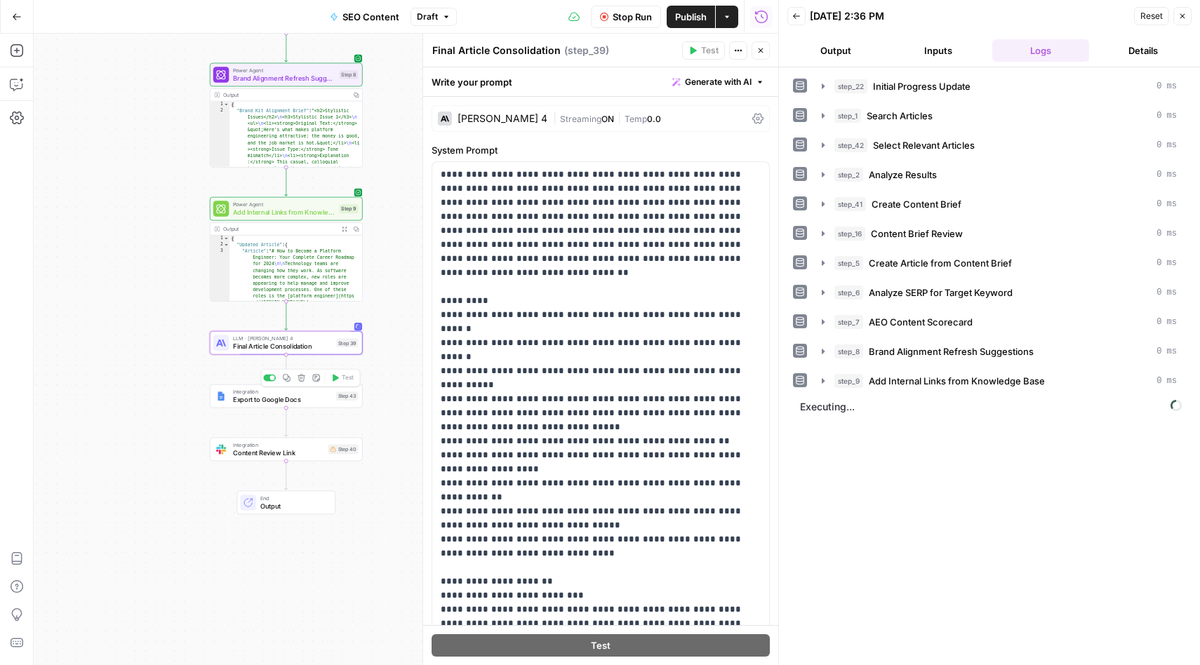
click at [290, 394] on span "Export to Google Docs" at bounding box center [282, 399] width 99 height 10
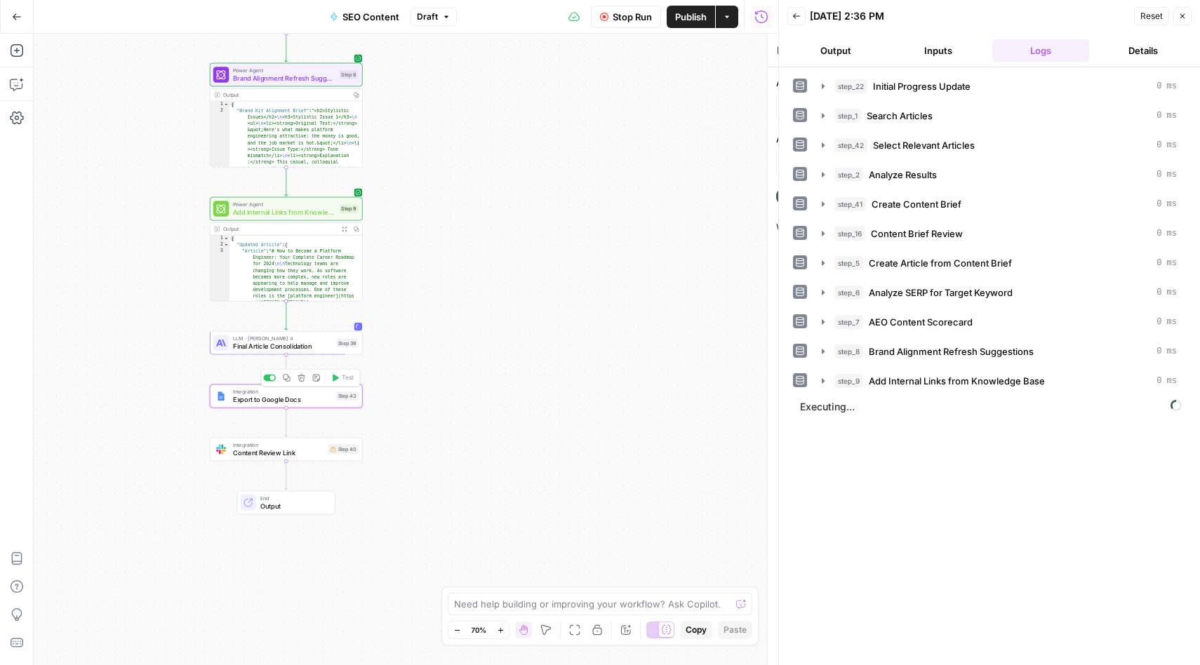
click at [290, 394] on span "Export to Google Docs" at bounding box center [282, 399] width 99 height 10
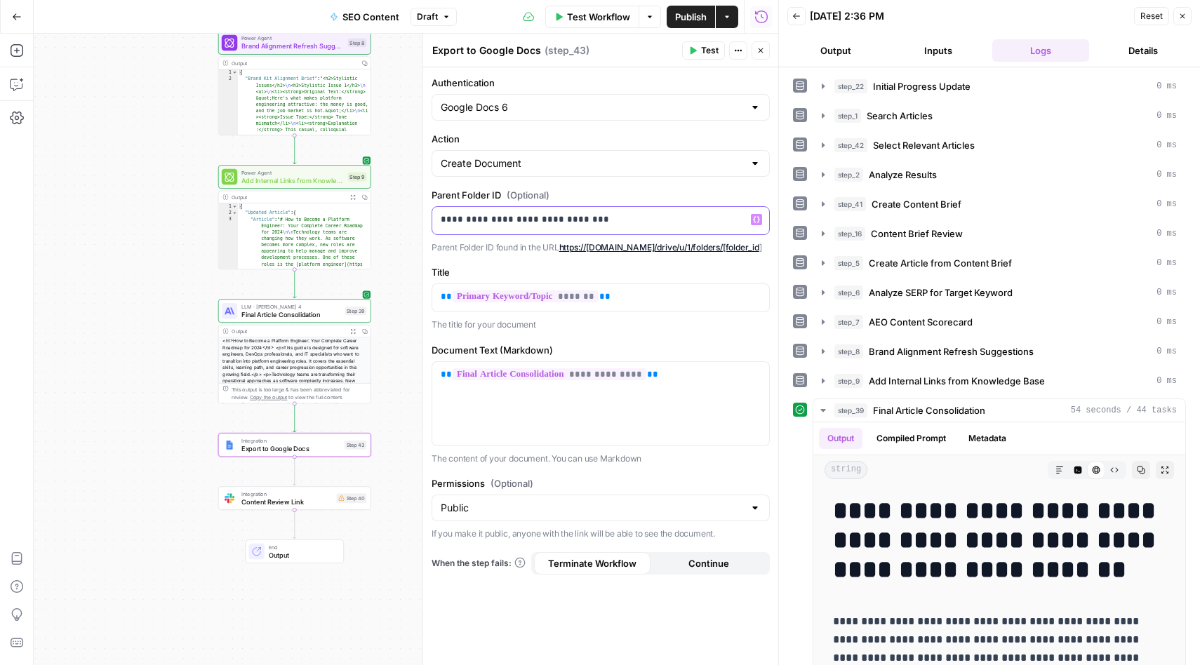
drag, startPoint x: 661, startPoint y: 212, endPoint x: 492, endPoint y: 223, distance: 169.4
click at [491, 223] on p "**********" at bounding box center [601, 220] width 320 height 14
drag, startPoint x: 645, startPoint y: 213, endPoint x: 418, endPoint y: 222, distance: 226.8
click at [422, 222] on div "**********" at bounding box center [600, 349] width 356 height 631
copy p "**********"
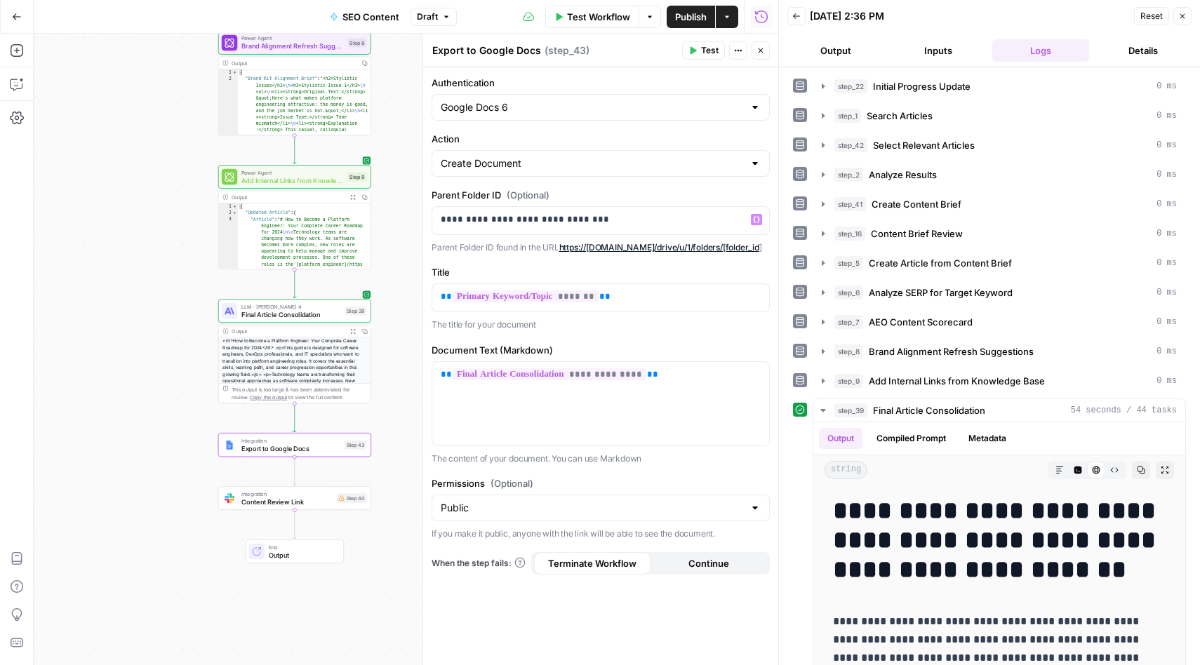
click at [703, 191] on label "Parent Folder ID (Optional)" at bounding box center [600, 195] width 338 height 14
click at [709, 48] on span "Test" at bounding box center [710, 50] width 18 height 13
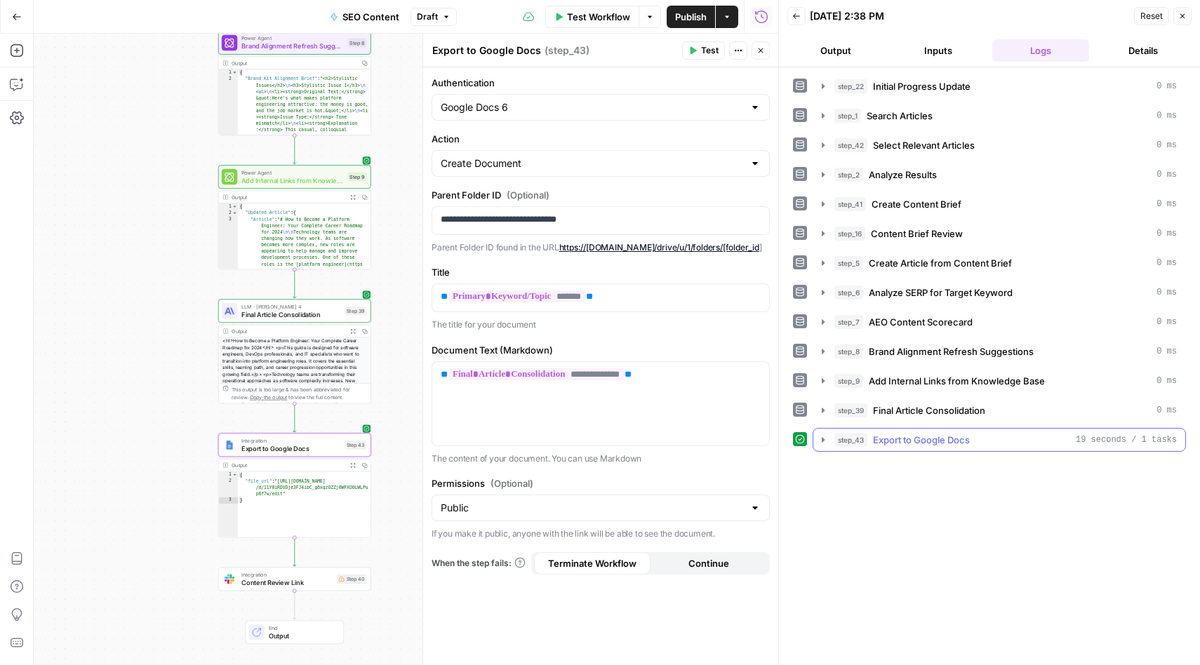
click at [821, 441] on icon "button" at bounding box center [822, 439] width 11 height 11
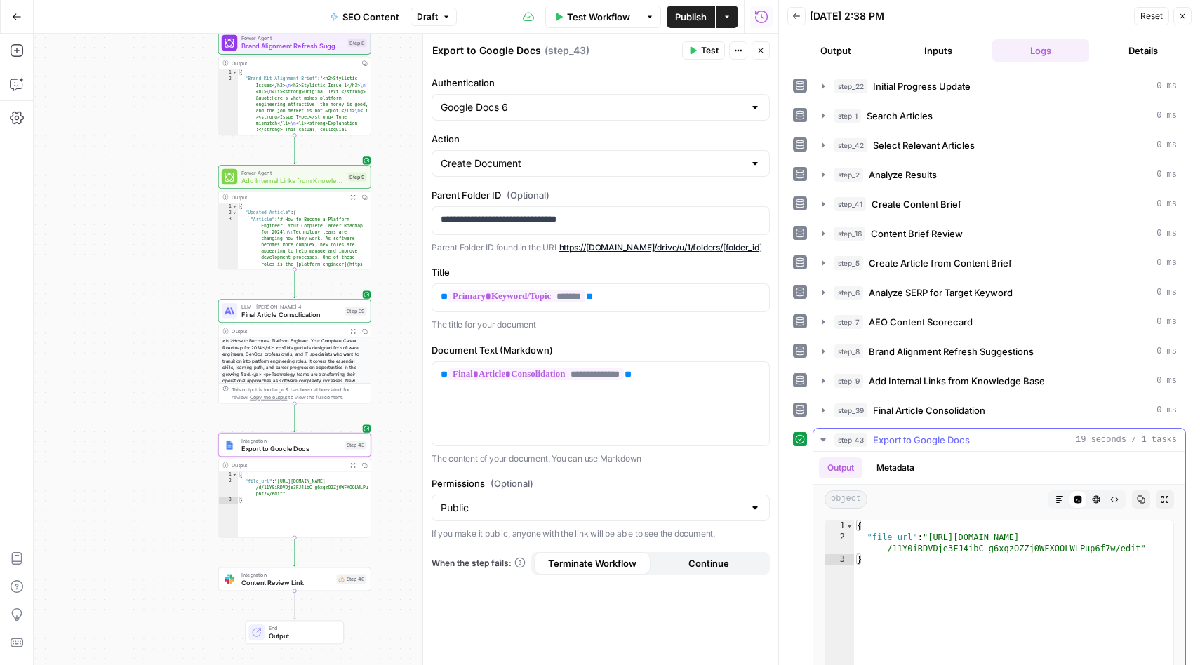
type textarea "**********"
drag, startPoint x: 1140, startPoint y: 554, endPoint x: 932, endPoint y: 535, distance: 208.5
click at [932, 534] on div "{ "file_url" : "https://docs.google.com/document/d /11Y0iRDVDje3FJ4ibC_g6xqzOZZ…" at bounding box center [1013, 670] width 319 height 298
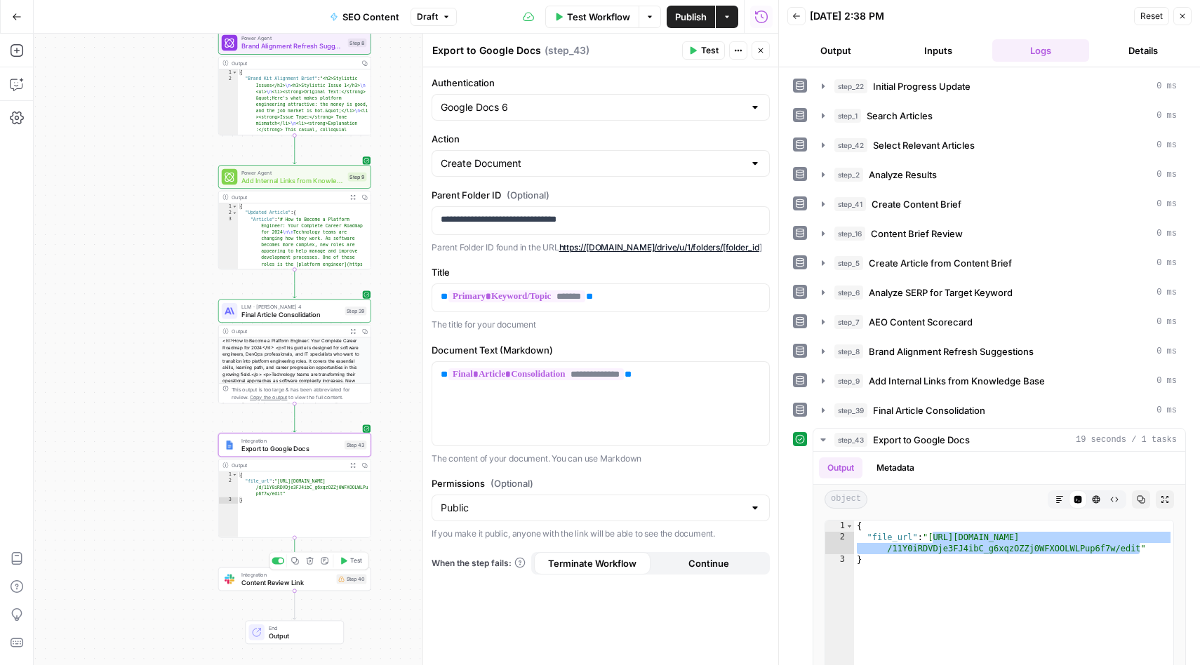
click at [351, 565] on button "Test" at bounding box center [350, 560] width 31 height 13
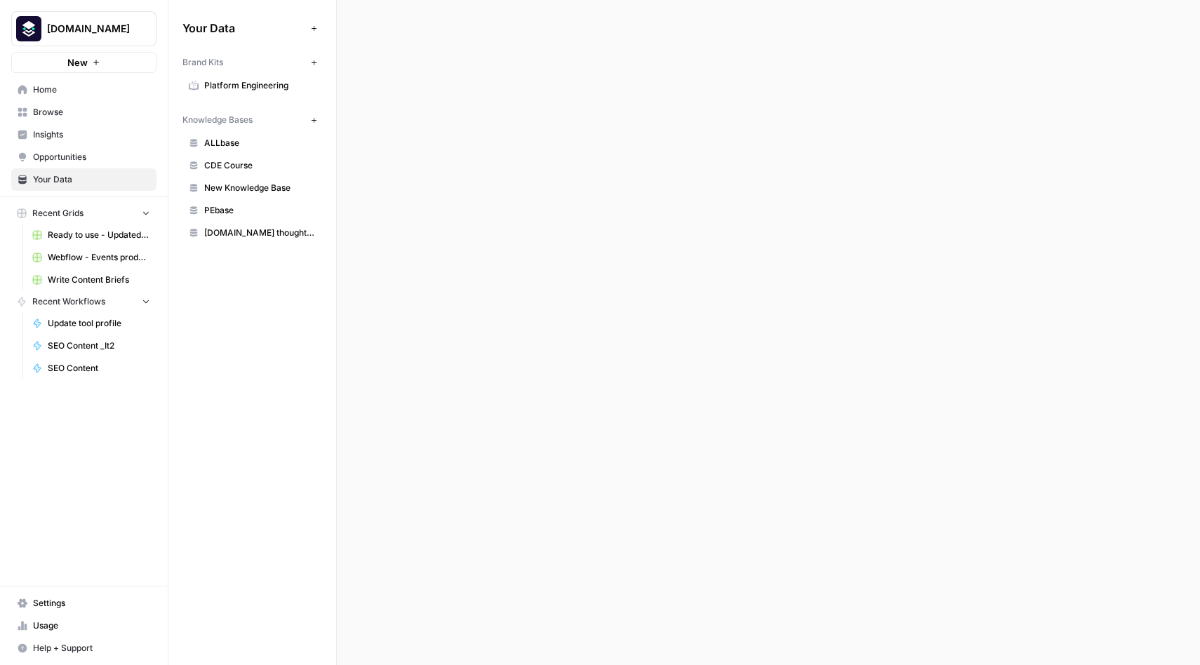
click at [230, 212] on span "PEbase" at bounding box center [260, 210] width 112 height 13
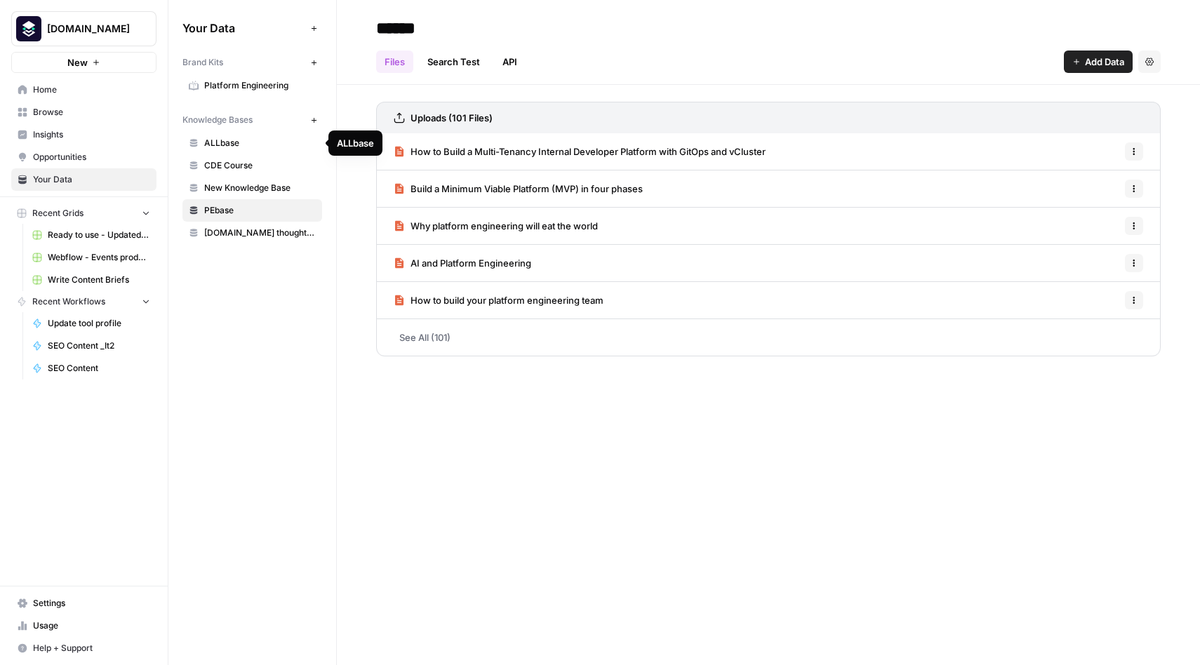
click at [234, 149] on span "ALLbase" at bounding box center [260, 143] width 112 height 13
click at [234, 207] on span "PEbase" at bounding box center [260, 210] width 112 height 13
click at [591, 494] on div "****** Files Search Test API Add Data Settings Uploads (101 Files) How to Build…" at bounding box center [768, 332] width 863 height 665
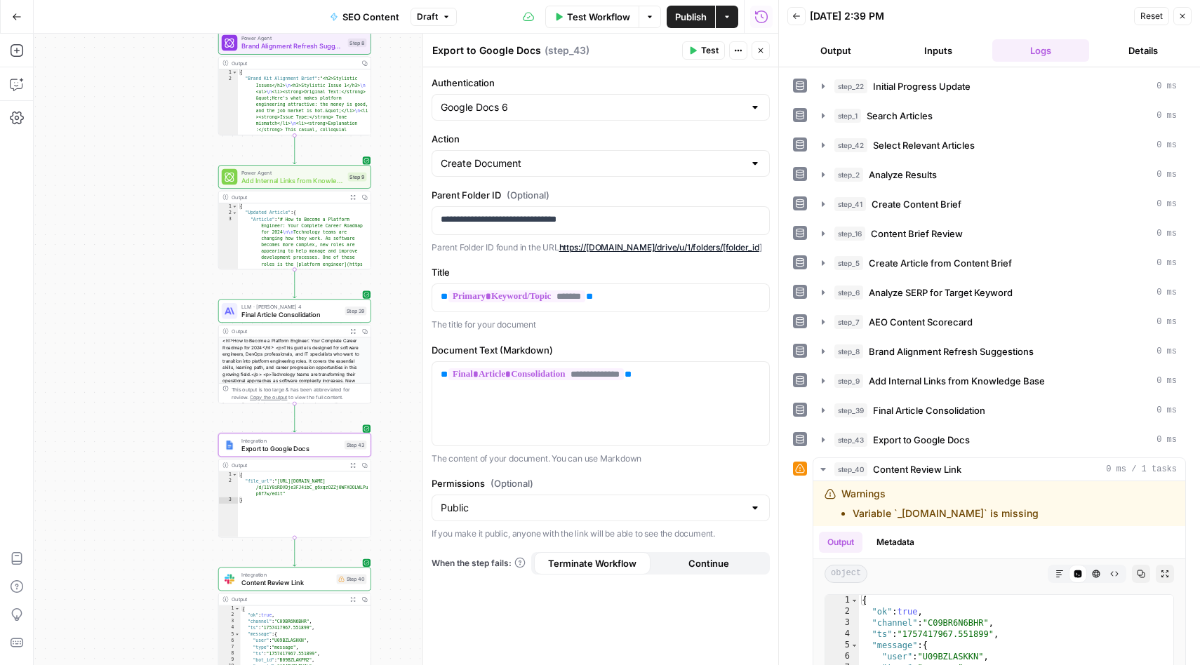
scroll to position [1065, 0]
click at [739, 51] on icon "button" at bounding box center [738, 50] width 8 height 8
click at [698, 16] on span "Publish" at bounding box center [691, 17] width 32 height 14
click at [150, 317] on div "Workflow Set Inputs Inputs Integration Initial Progress Update Step 22 Output C…" at bounding box center [406, 349] width 744 height 631
click at [727, 18] on icon "button" at bounding box center [727, 17] width 8 height 8
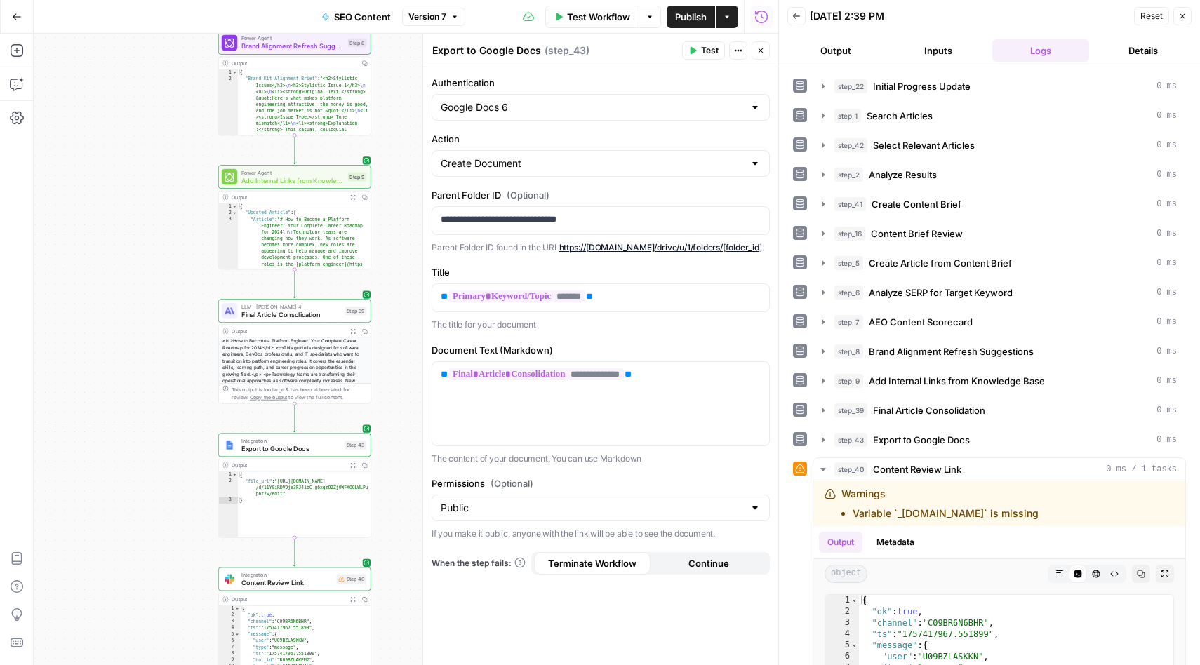
click at [487, 9] on div "Test Workflow Options Publish Actions Run History" at bounding box center [621, 16] width 313 height 33
click at [652, 18] on icon "button" at bounding box center [649, 17] width 8 height 8
click at [500, 20] on div "Test Workflow Options Publish Actions Run History" at bounding box center [621, 16] width 313 height 33
click at [453, 19] on icon "button" at bounding box center [454, 17] width 8 height 8
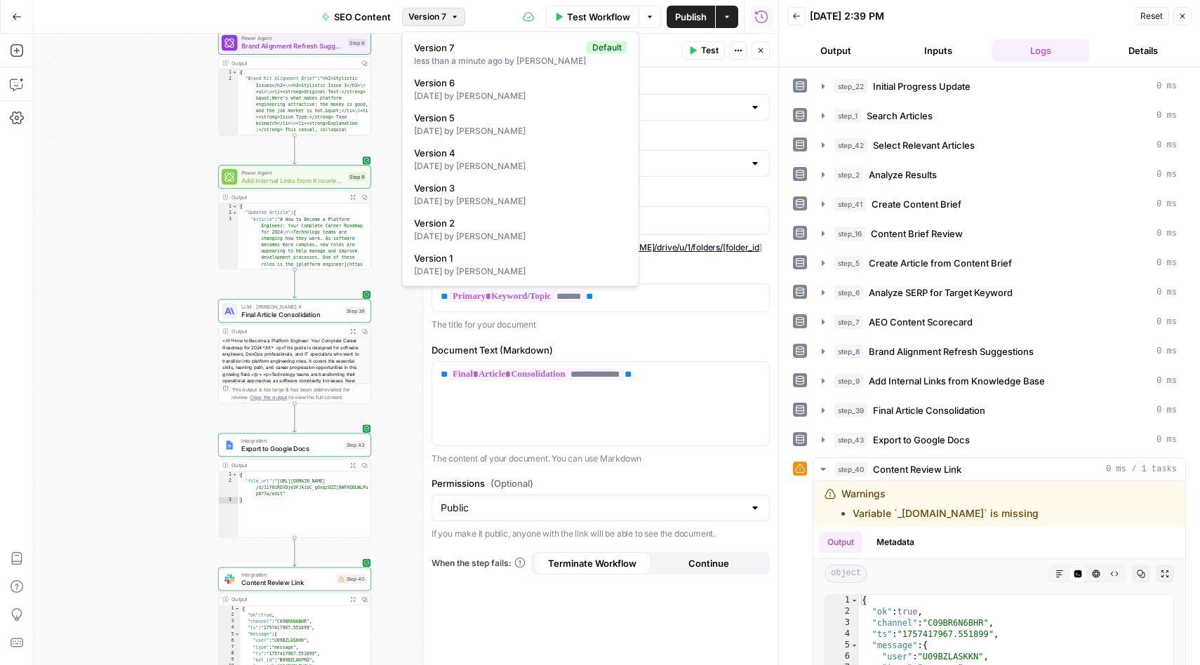
click at [167, 25] on div "Go Back SEO Content Version 7 Test Workflow Options Publish Actions Run History" at bounding box center [389, 16] width 778 height 33
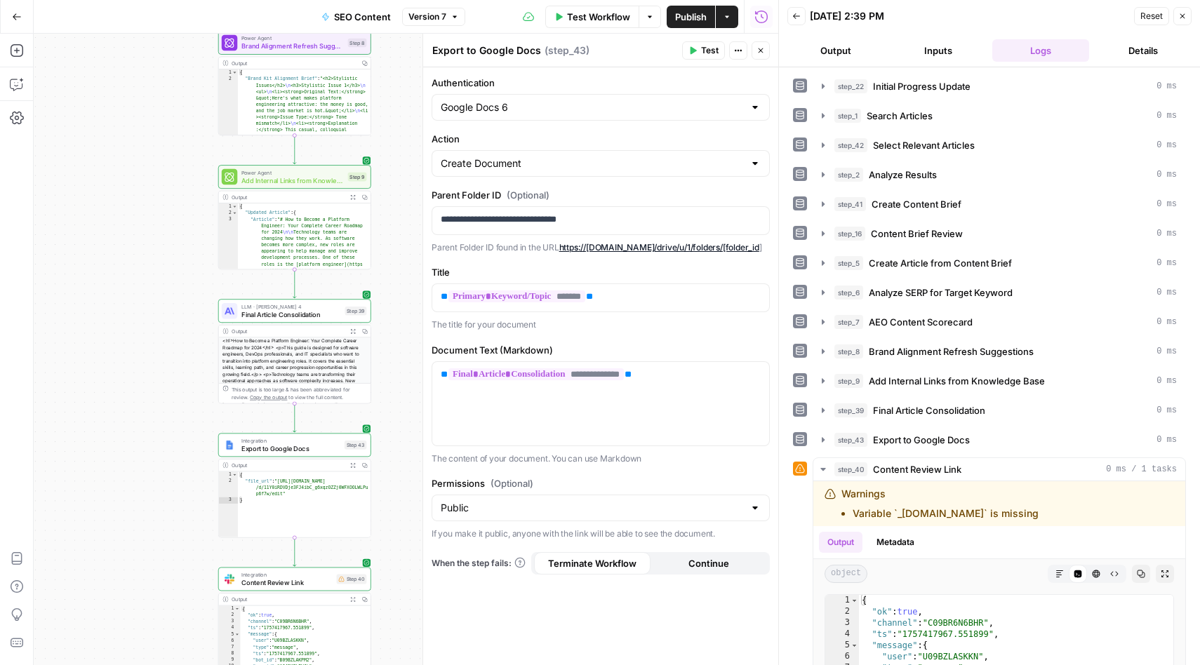
click at [1182, 15] on icon "button" at bounding box center [1182, 16] width 8 height 8
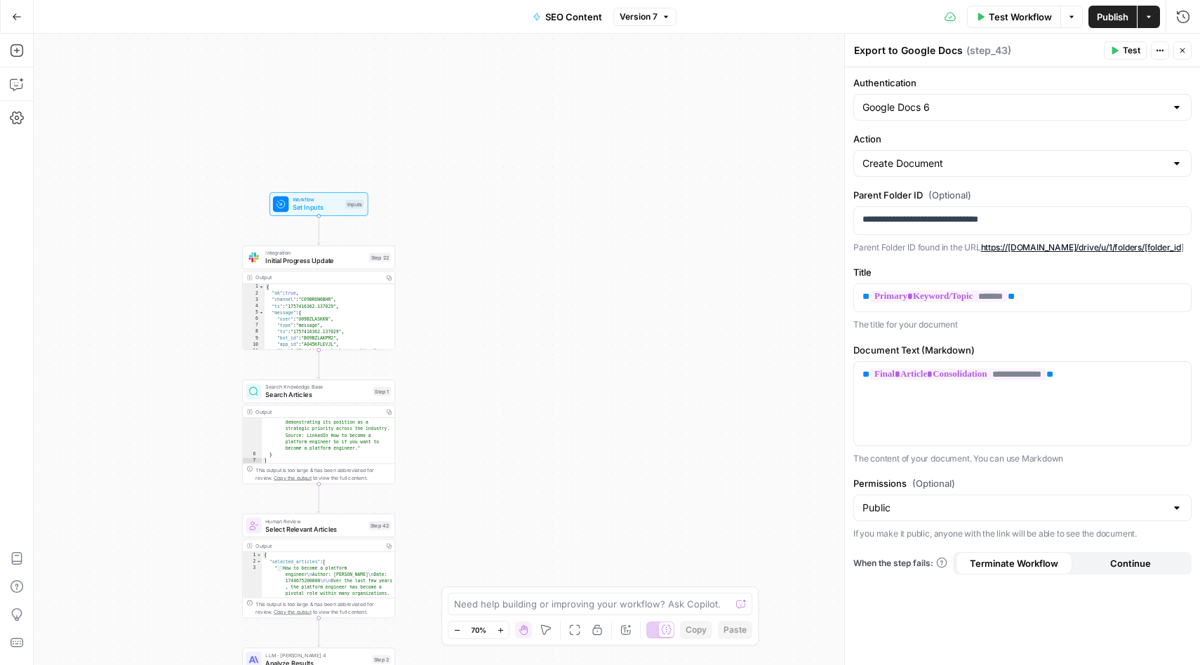
drag, startPoint x: 569, startPoint y: 268, endPoint x: 575, endPoint y: 51, distance: 216.9
click at [575, 51] on div "Workflow Set Inputs Inputs Integration Initial Progress Update Step 22 Output C…" at bounding box center [617, 349] width 1166 height 631
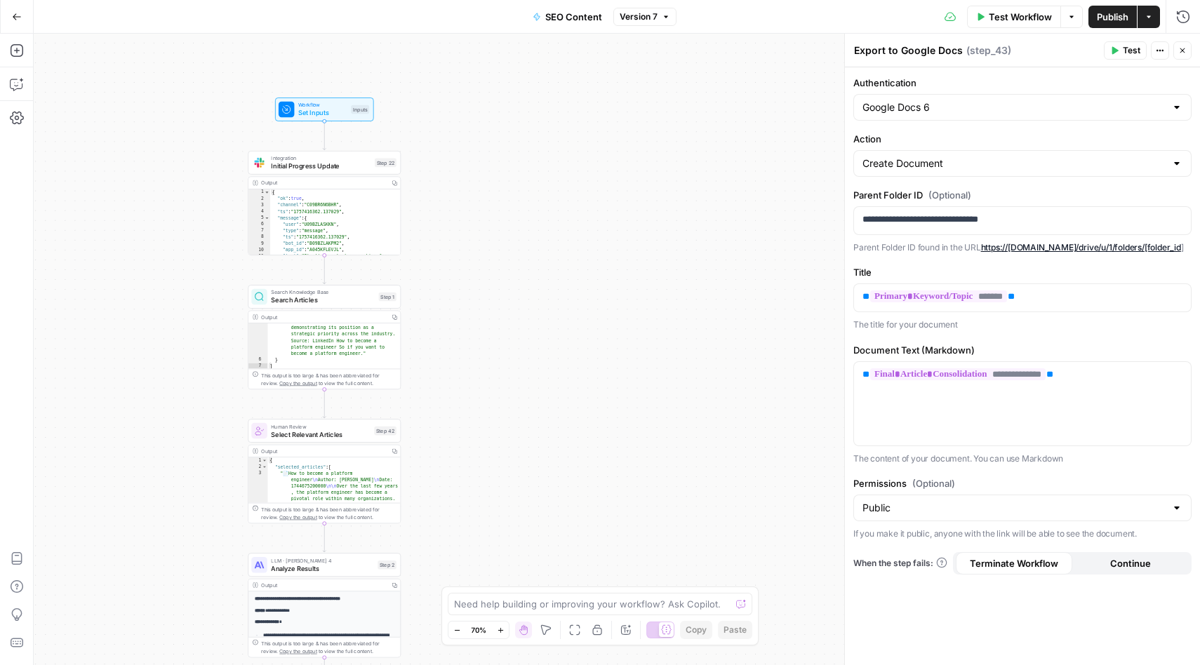
click at [16, 12] on icon "button" at bounding box center [17, 17] width 10 height 10
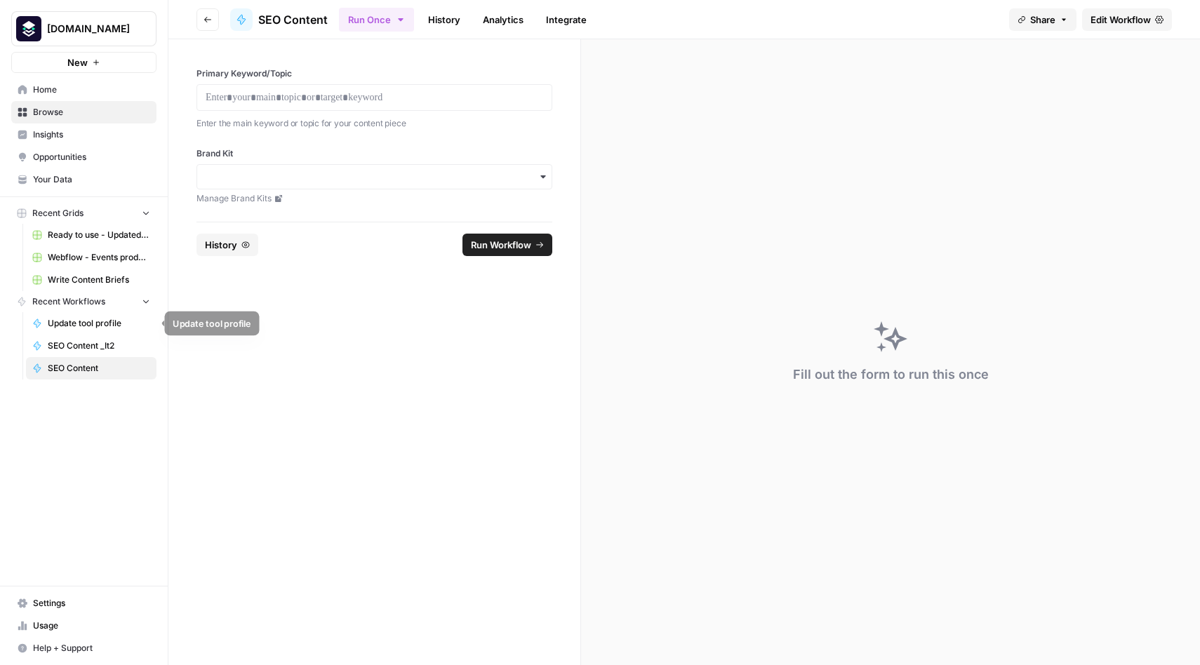
click at [59, 344] on span "SEO Content _It2" at bounding box center [99, 346] width 102 height 13
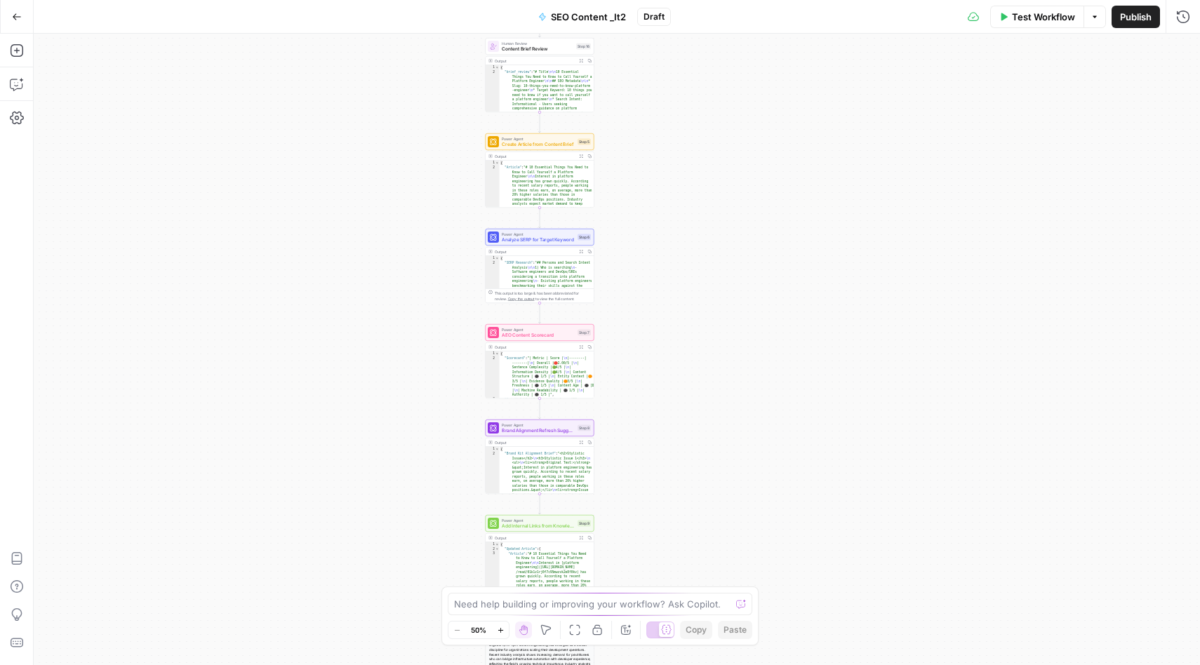
drag, startPoint x: 346, startPoint y: 258, endPoint x: 483, endPoint y: 396, distance: 194.5
click at [343, 253] on div "Workflow Set Inputs Inputs Integration Initial Progress Update Step 22 Output E…" at bounding box center [617, 349] width 1166 height 631
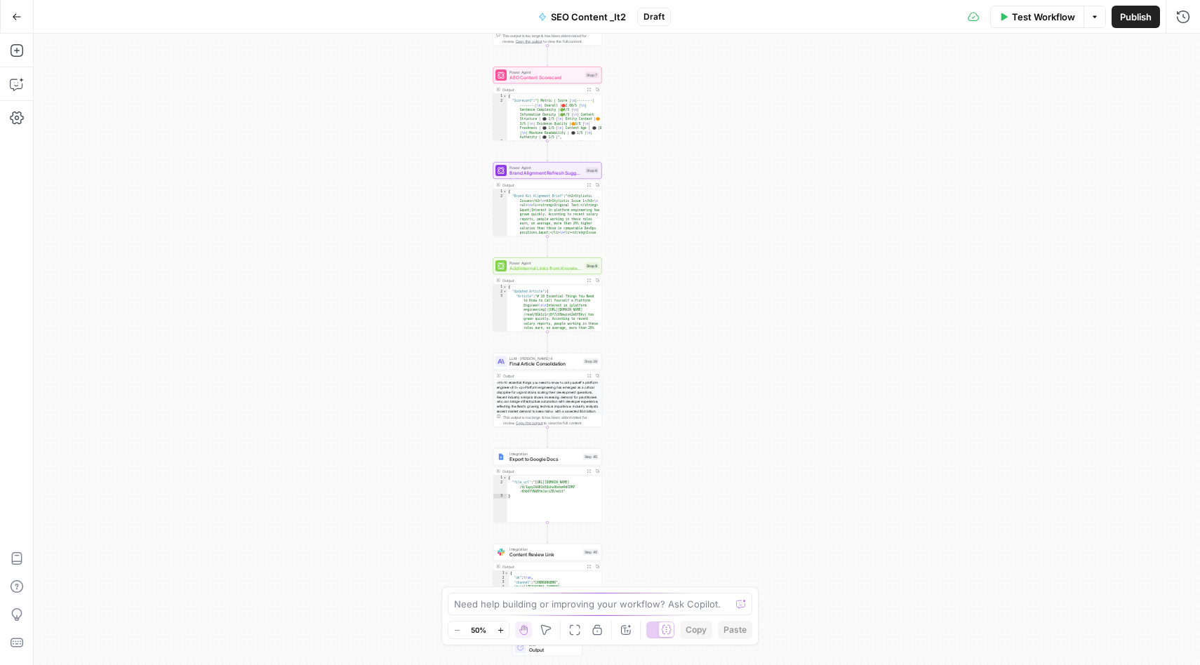
drag, startPoint x: 373, startPoint y: 478, endPoint x: 384, endPoint y: 223, distance: 255.6
click at [384, 222] on div "Workflow Set Inputs Inputs Integration Initial Progress Update Step 22 Output E…" at bounding box center [617, 349] width 1166 height 631
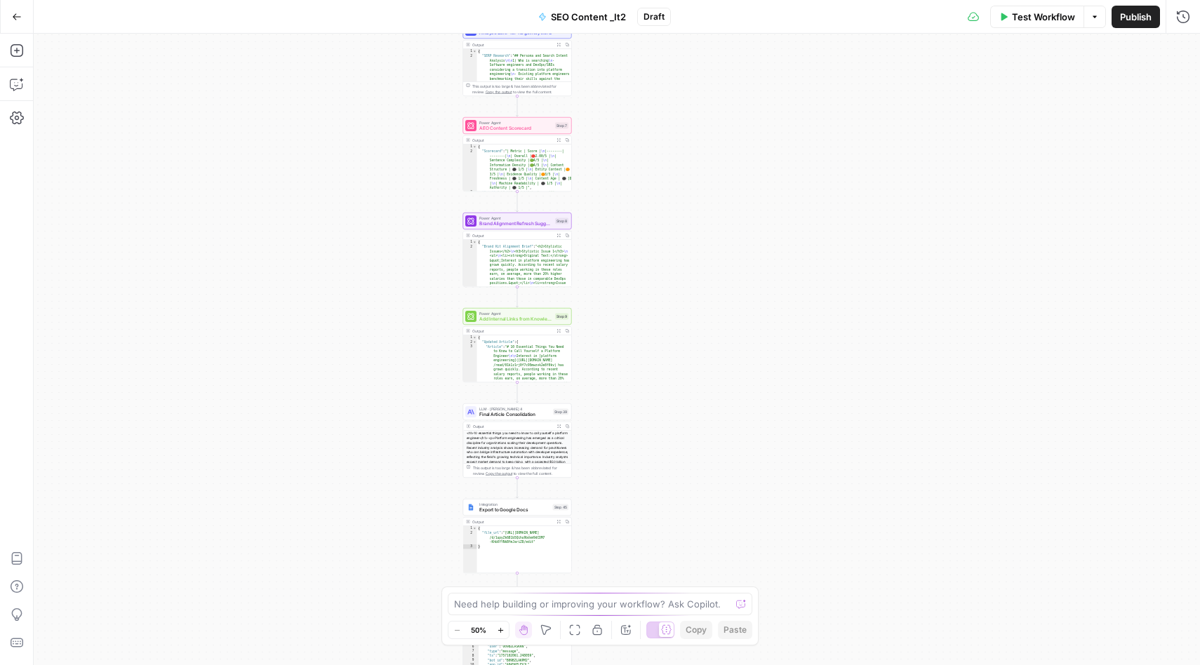
drag, startPoint x: 356, startPoint y: 447, endPoint x: 324, endPoint y: 500, distance: 61.4
click at [324, 500] on div "Workflow Set Inputs Inputs Integration Initial Progress Update Step 22 Output E…" at bounding box center [617, 349] width 1166 height 631
click at [497, 316] on span "Add Internal Links from Knowledge Base" at bounding box center [515, 319] width 73 height 7
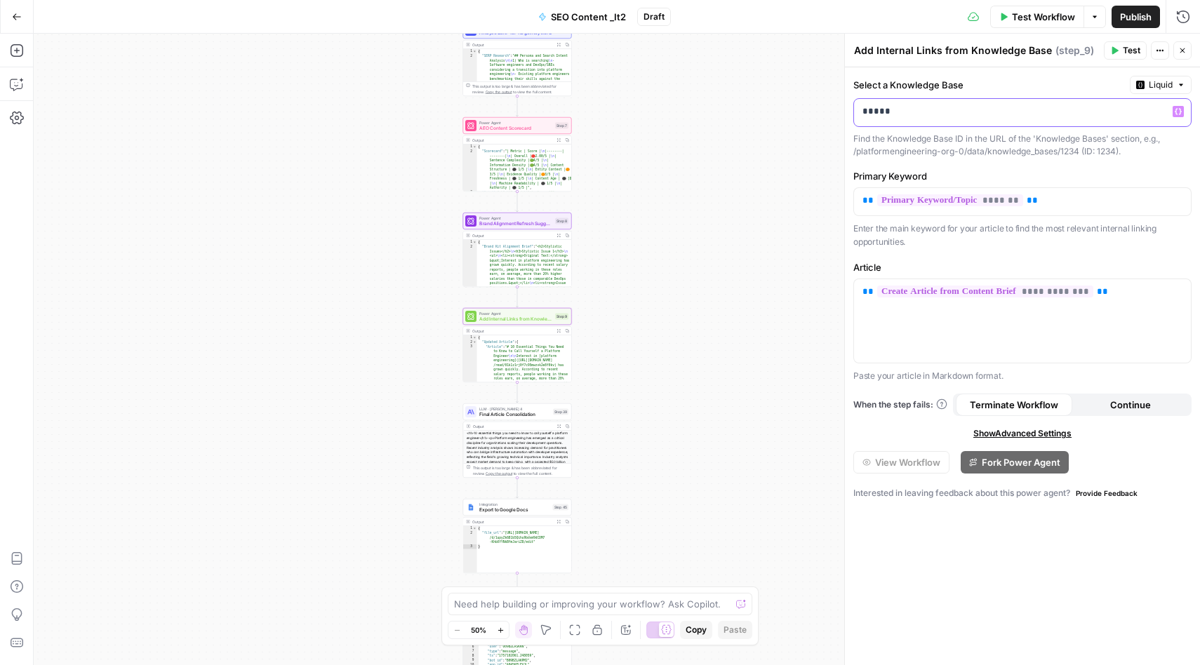
drag, startPoint x: 901, startPoint y: 109, endPoint x: 839, endPoint y: 111, distance: 61.8
click at [844, 111] on div "**********" at bounding box center [1022, 349] width 356 height 631
click at [830, 169] on div "Workflow Set Inputs Inputs Integration Initial Progress Update Step 22 Output E…" at bounding box center [617, 349] width 1166 height 631
drag, startPoint x: 1134, startPoint y: 18, endPoint x: 835, endPoint y: 218, distance: 359.6
click at [836, 218] on div "Go Back SEO Content _It2 Draft Test Workflow Options Publish Run History Add St…" at bounding box center [600, 332] width 1200 height 665
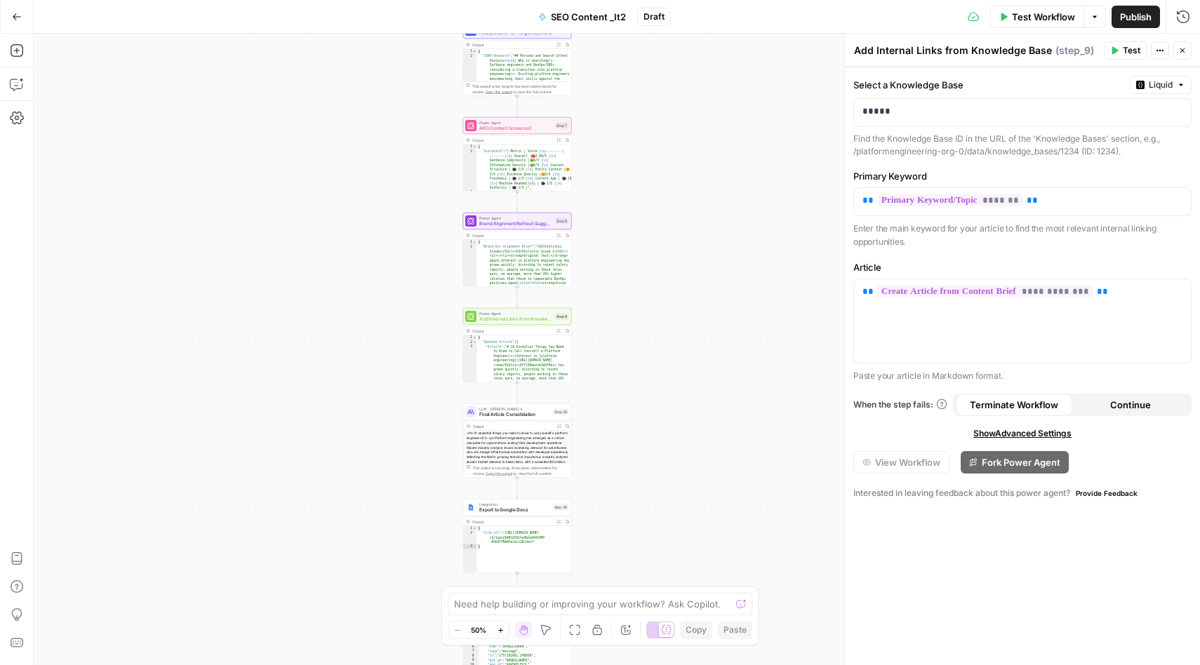
click at [835, 218] on div "Workflow Set Inputs Inputs Integration Initial Progress Update Step 22 Output E…" at bounding box center [617, 349] width 1166 height 631
click at [1127, 17] on span "Publish" at bounding box center [1136, 17] width 32 height 14
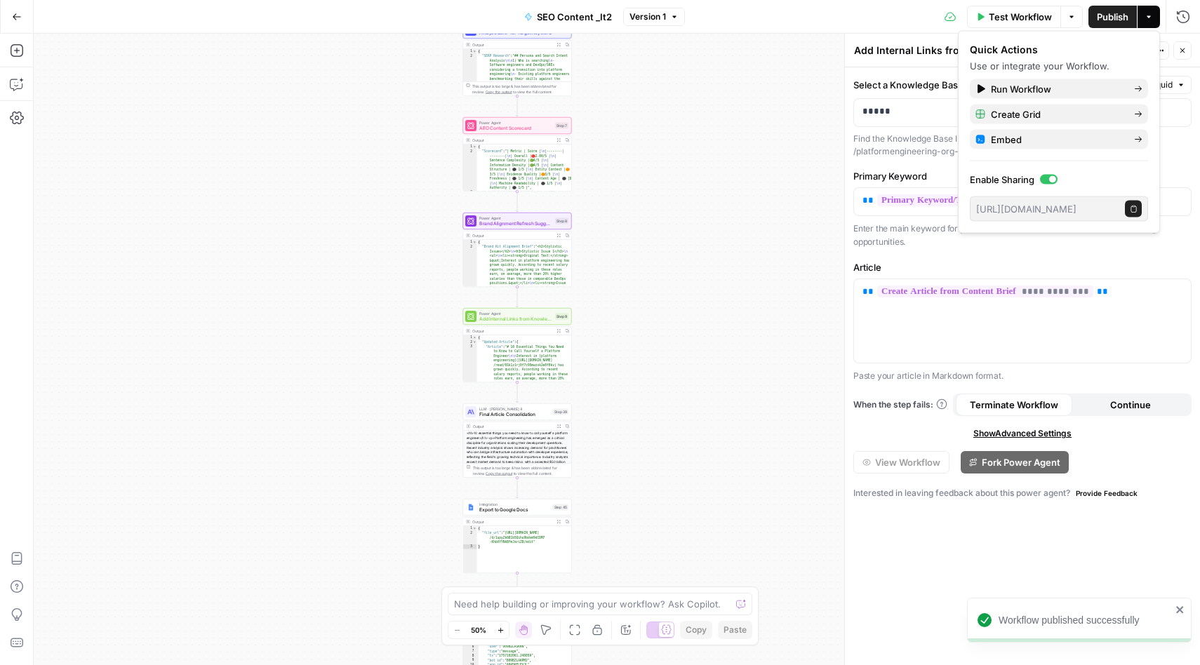
click at [1179, 610] on icon "close" at bounding box center [1179, 609] width 7 height 7
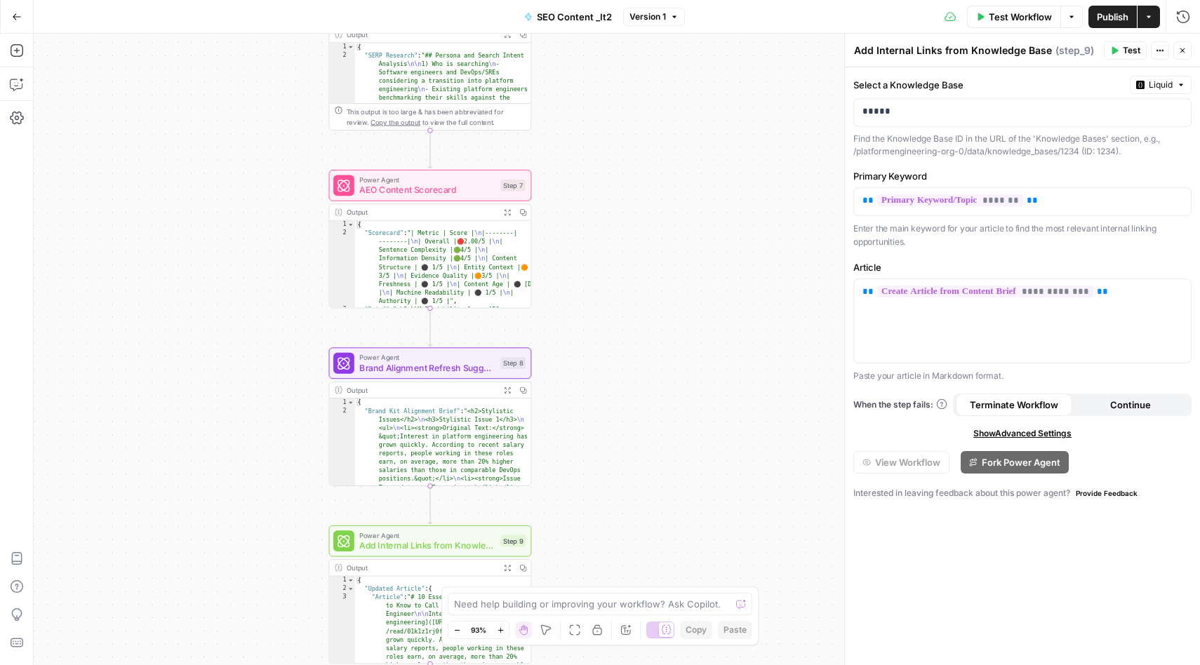
click at [592, 378] on div "Workflow Set Inputs Inputs Integration Initial Progress Update Step 22 Output E…" at bounding box center [617, 349] width 1166 height 631
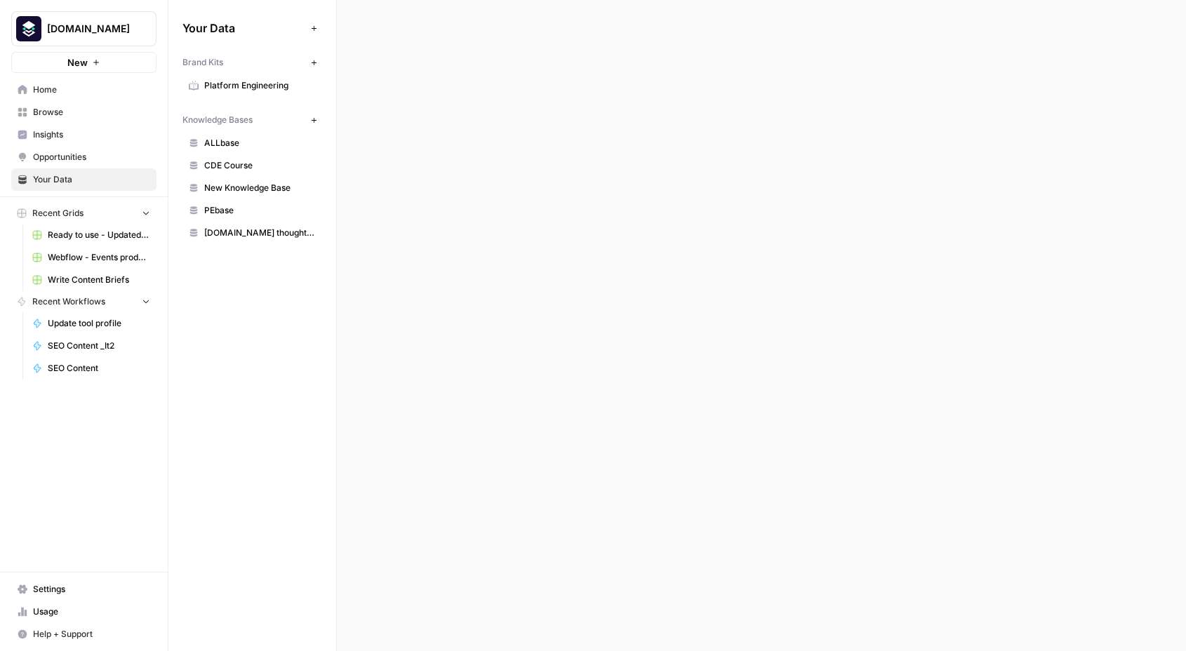
click at [67, 366] on span "SEO Content" at bounding box center [99, 368] width 102 height 13
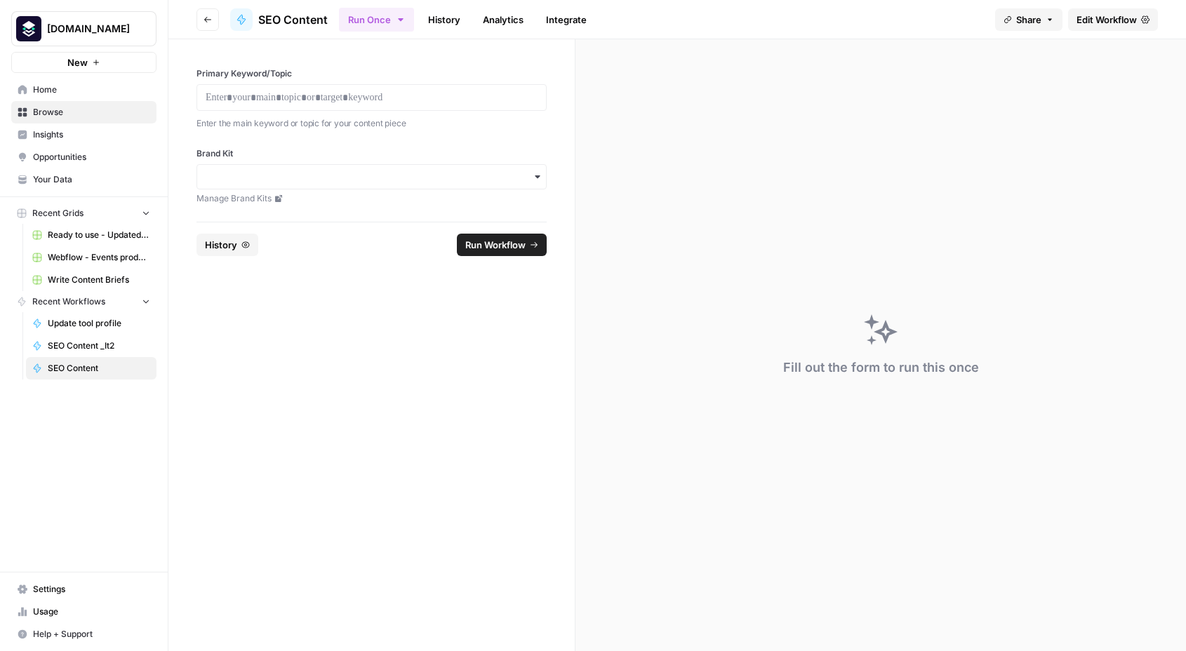
click at [1105, 20] on span "Edit Workflow" at bounding box center [1106, 20] width 60 height 14
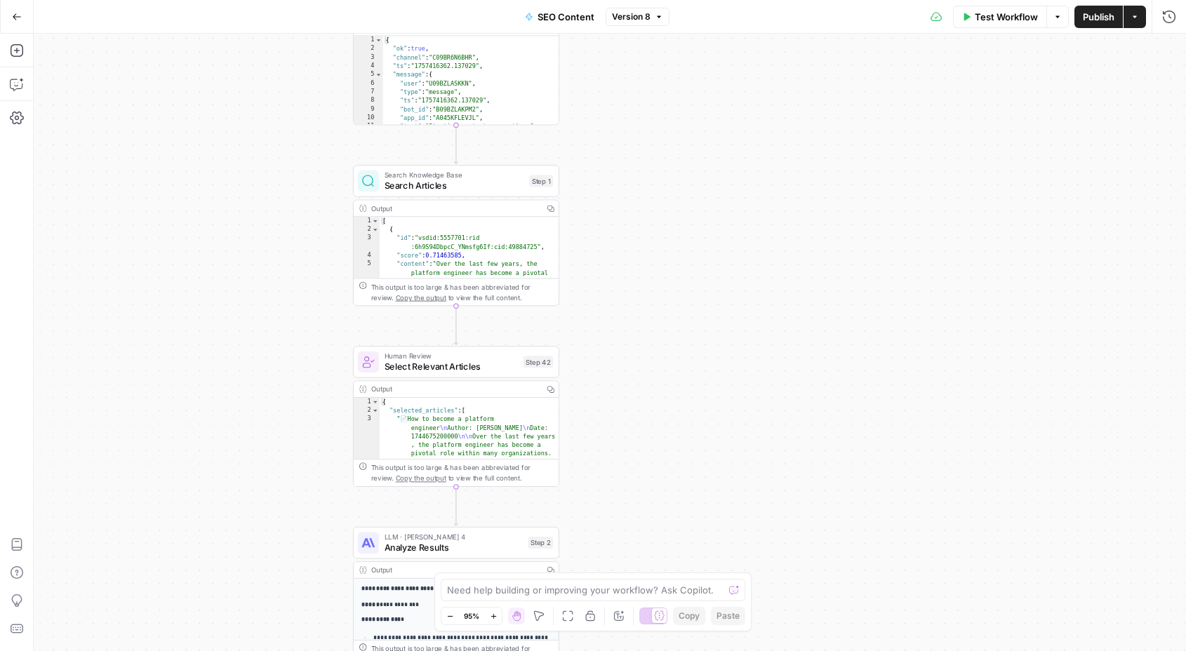
drag, startPoint x: 645, startPoint y: 165, endPoint x: 629, endPoint y: 431, distance: 267.0
click at [629, 431] on div "Workflow Set Inputs Inputs Integration Initial Progress Update Step 22 Output C…" at bounding box center [610, 342] width 1152 height 617
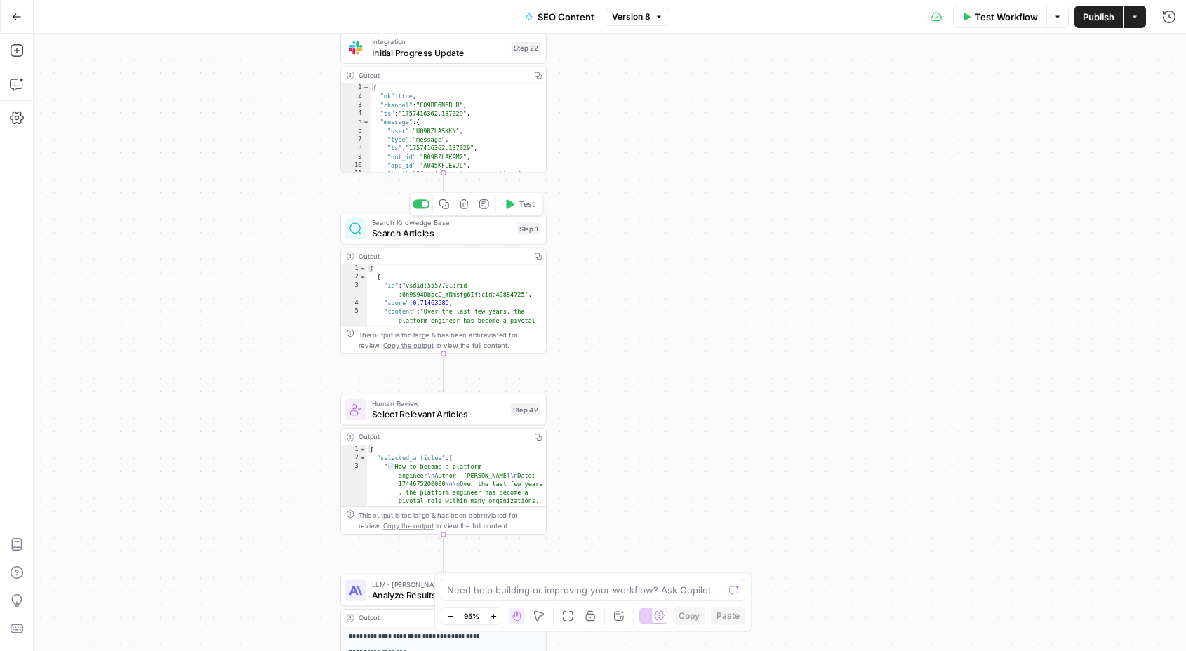
click at [450, 236] on span "Search Articles" at bounding box center [442, 233] width 140 height 13
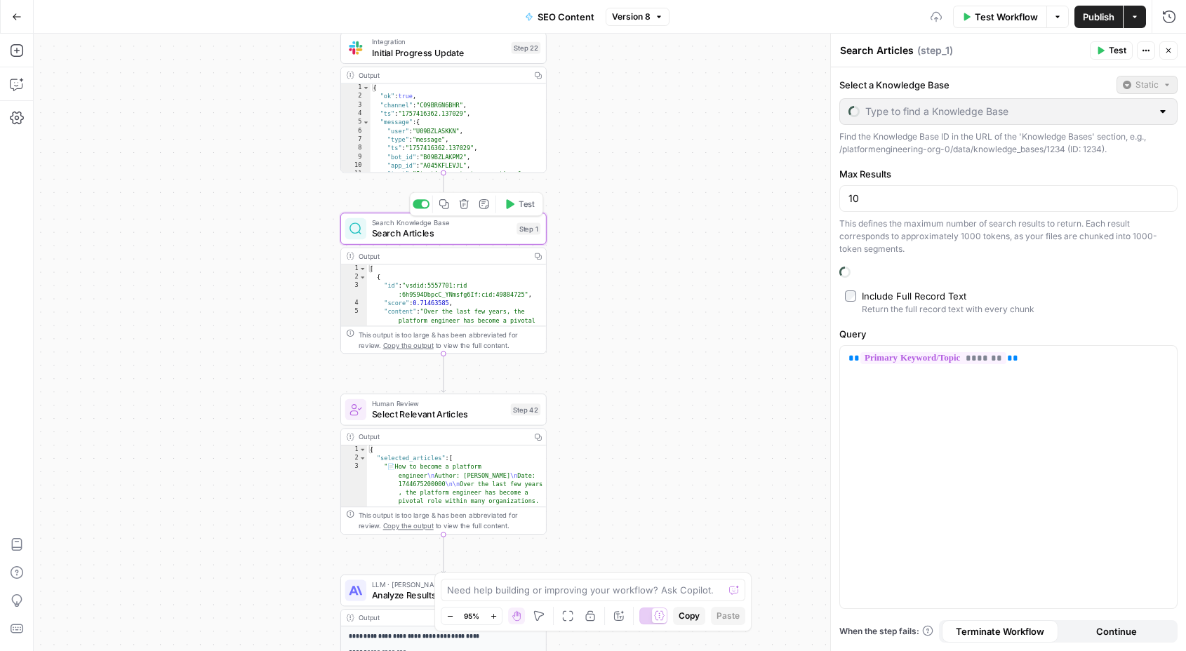
type input "PEbase"
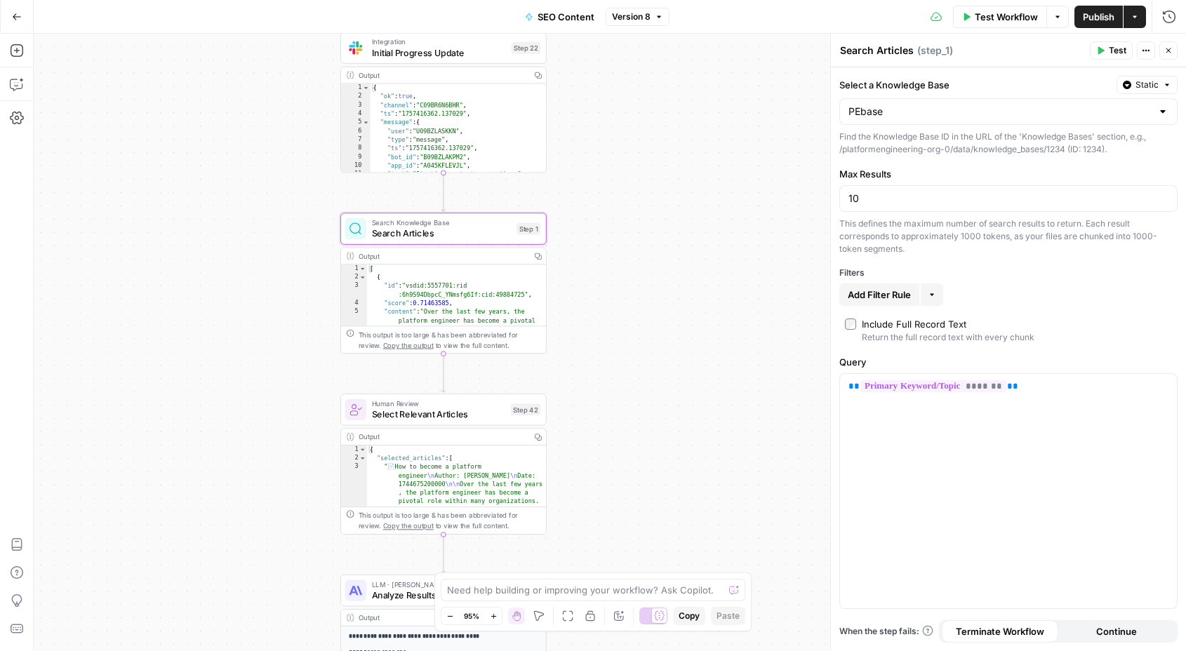
click at [1161, 108] on div at bounding box center [1162, 112] width 11 height 14
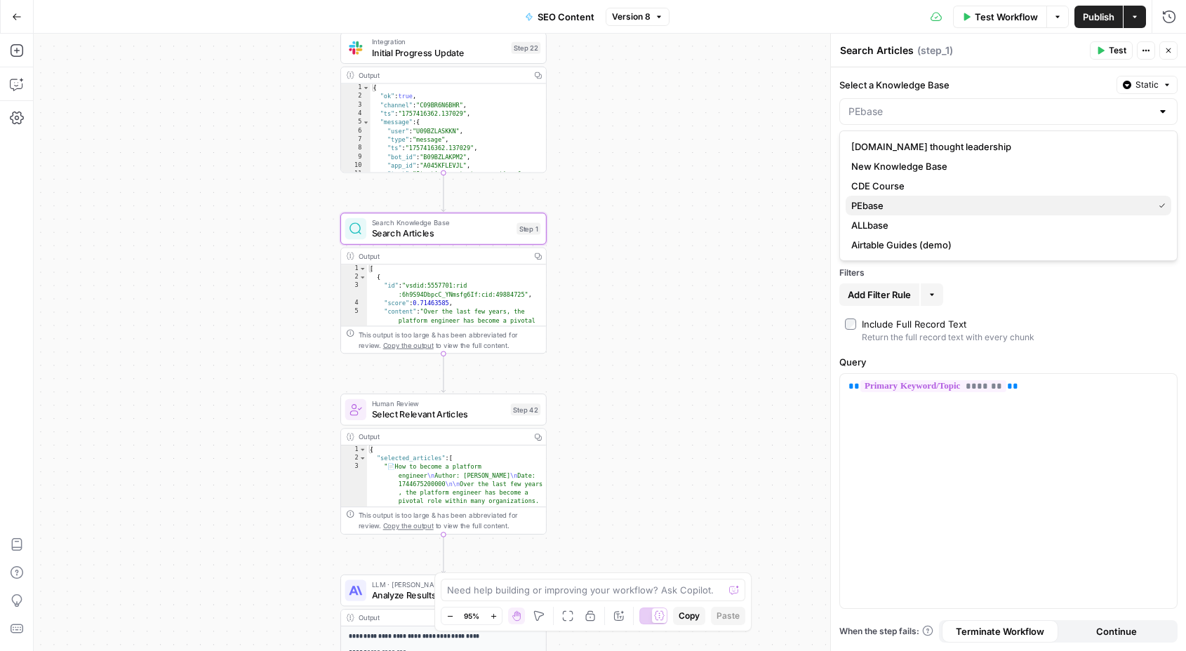
click at [964, 199] on span "PEbase" at bounding box center [999, 206] width 296 height 14
type input "PEbase"
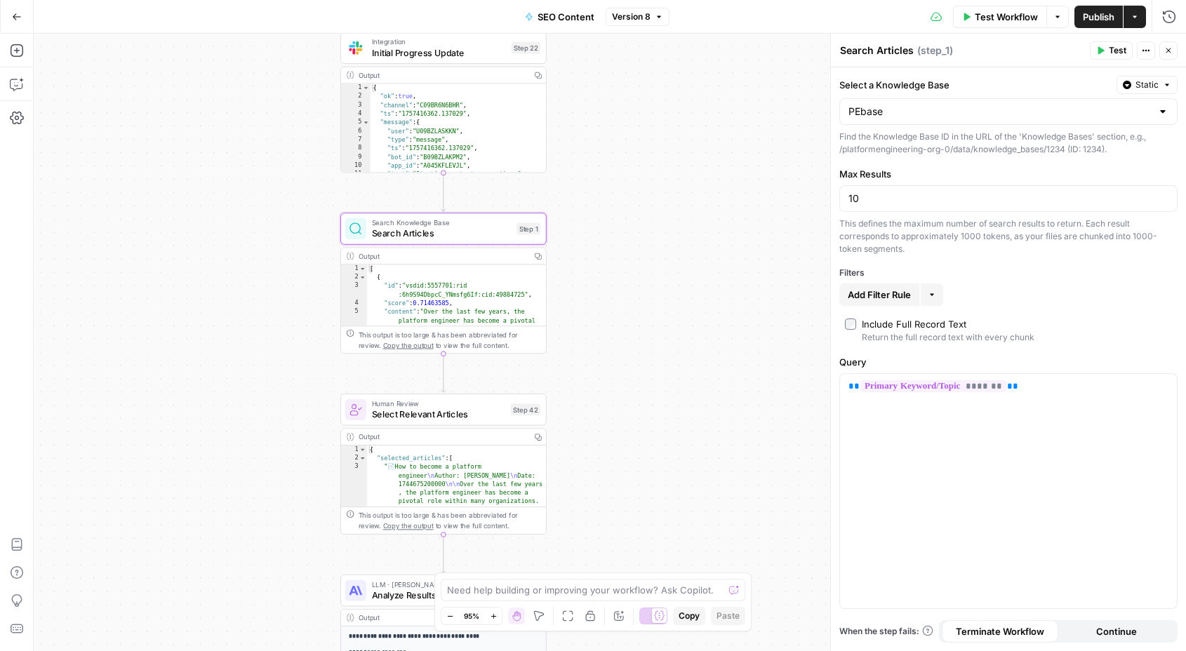
click at [1165, 119] on div "PEbase" at bounding box center [1008, 111] width 338 height 27
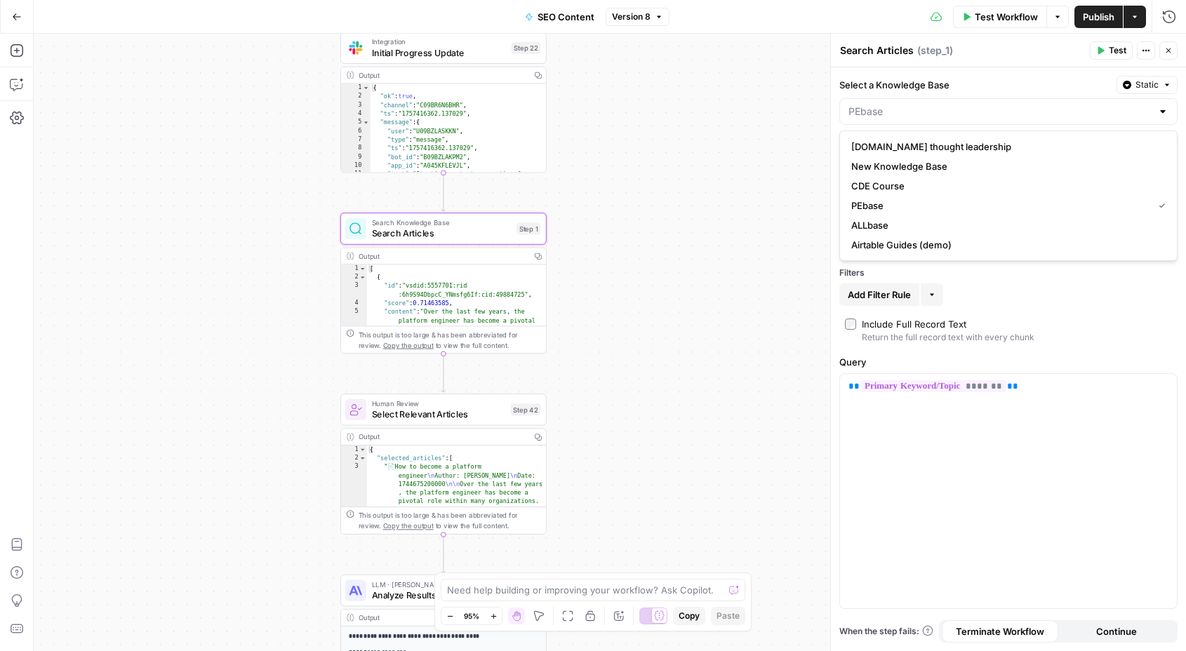
type input "PEbase"
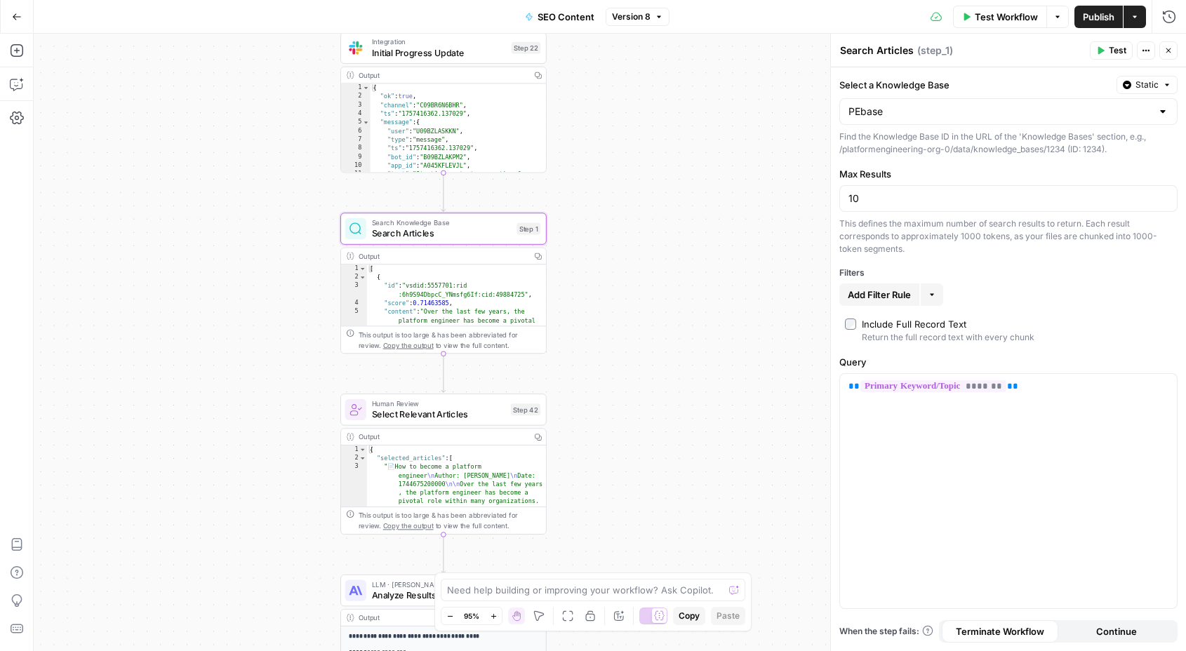
click at [750, 217] on div "Workflow Set Inputs Inputs Integration Initial Progress Update Step 22 Output C…" at bounding box center [610, 342] width 1152 height 617
click at [1057, 18] on icon "button" at bounding box center [1057, 17] width 8 height 8
click at [1173, 22] on icon "button" at bounding box center [1169, 17] width 14 height 14
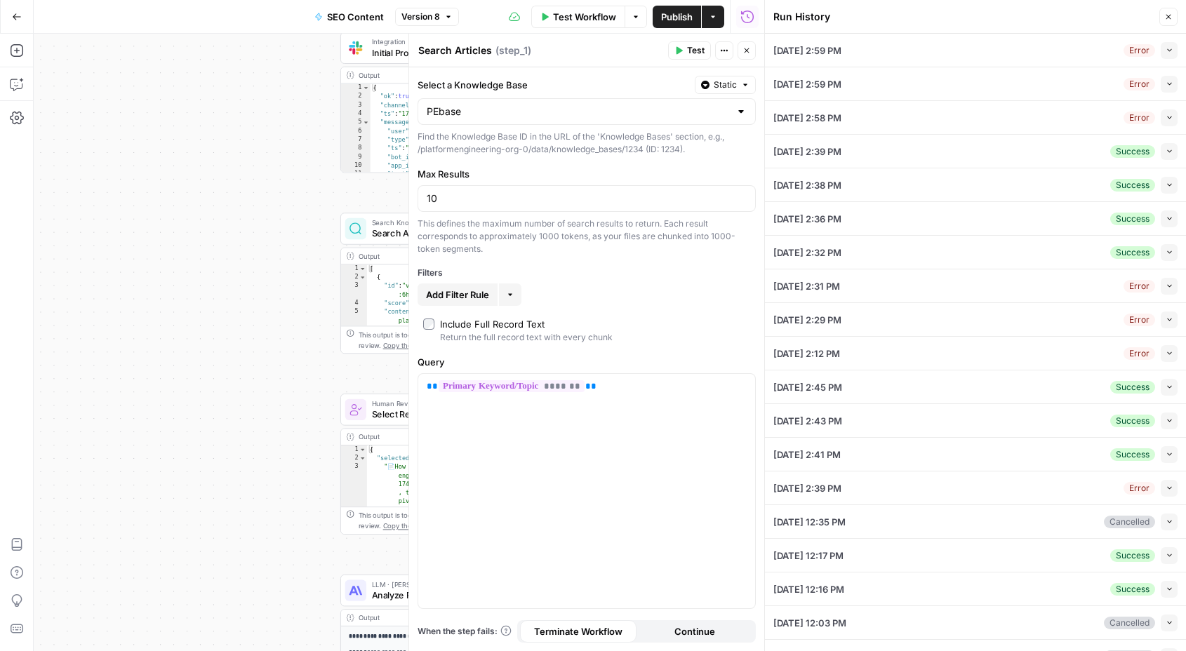
click at [1028, 48] on div "09/09/25 at 2:59 PM Error Collapse" at bounding box center [975, 50] width 404 height 33
click at [1169, 47] on icon "button" at bounding box center [1169, 50] width 8 height 8
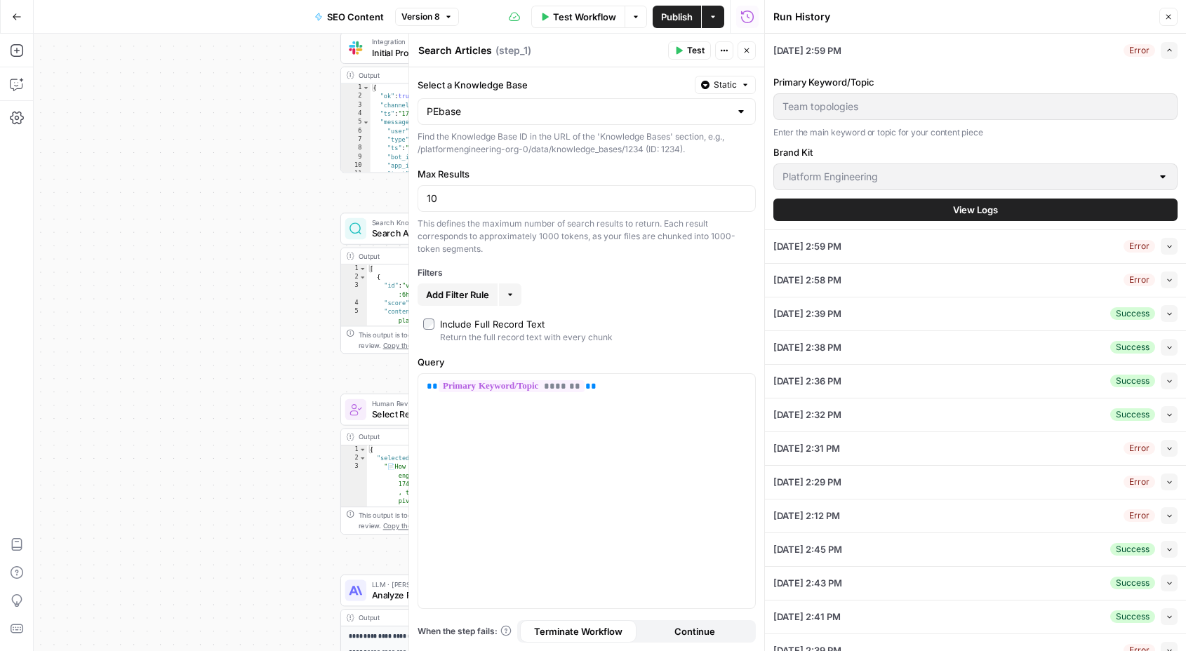
click at [1170, 50] on icon "button" at bounding box center [1169, 50] width 8 height 8
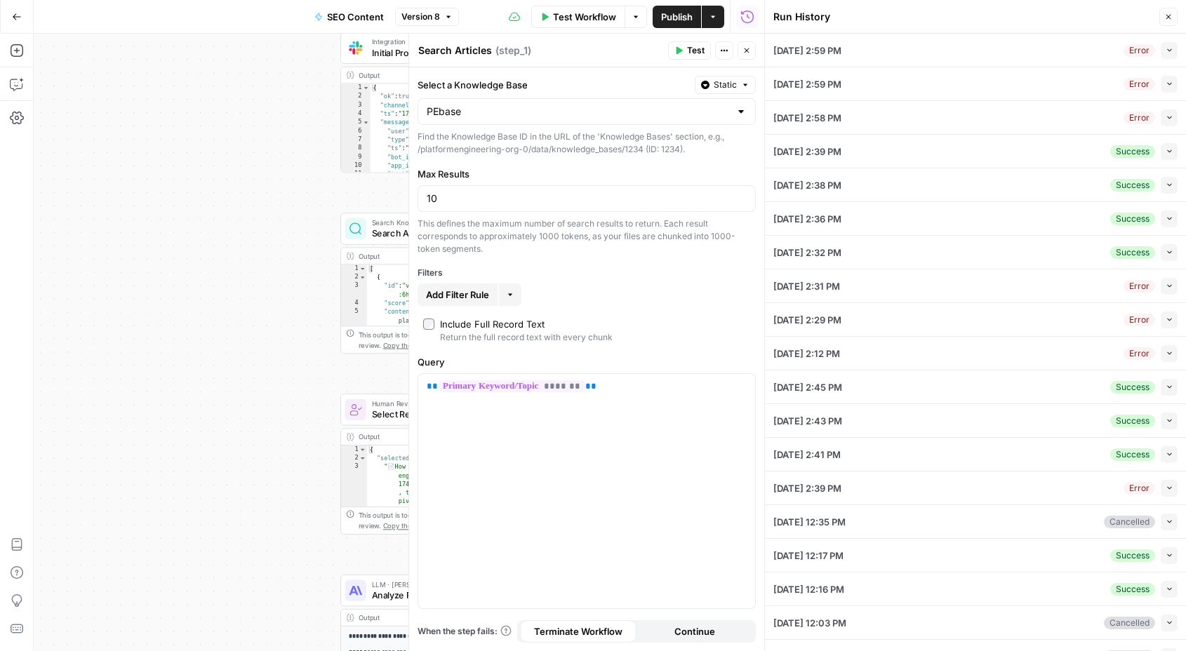
click at [1169, 85] on icon "button" at bounding box center [1169, 84] width 4 height 3
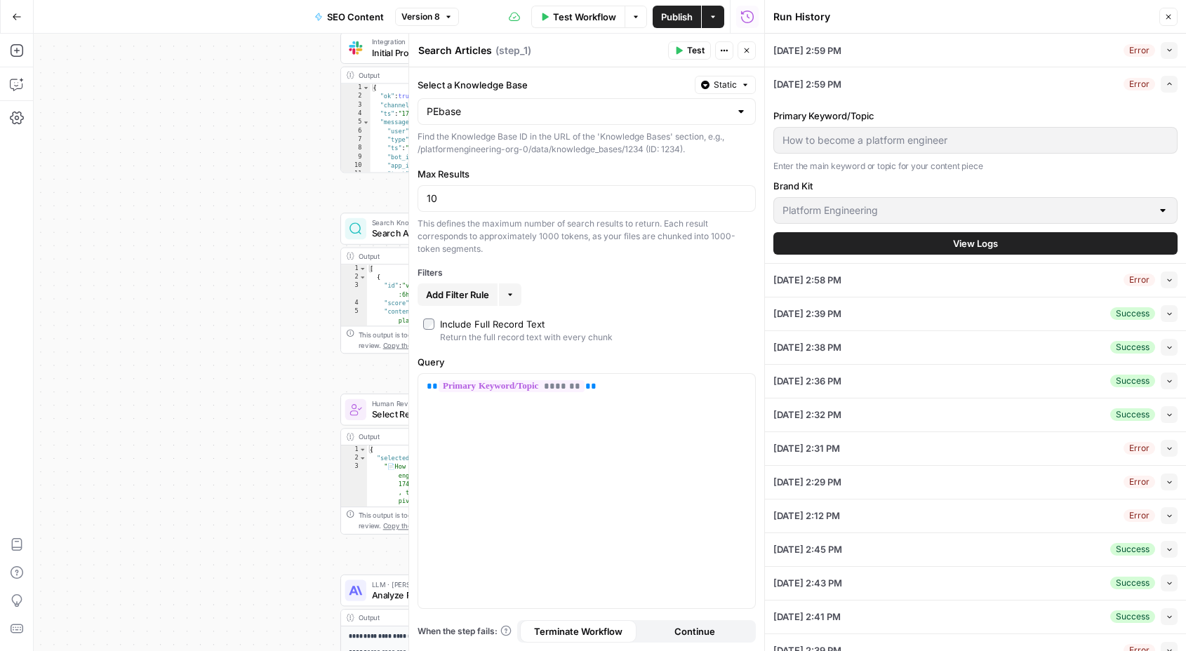
click at [1169, 85] on icon "button" at bounding box center [1169, 84] width 8 height 8
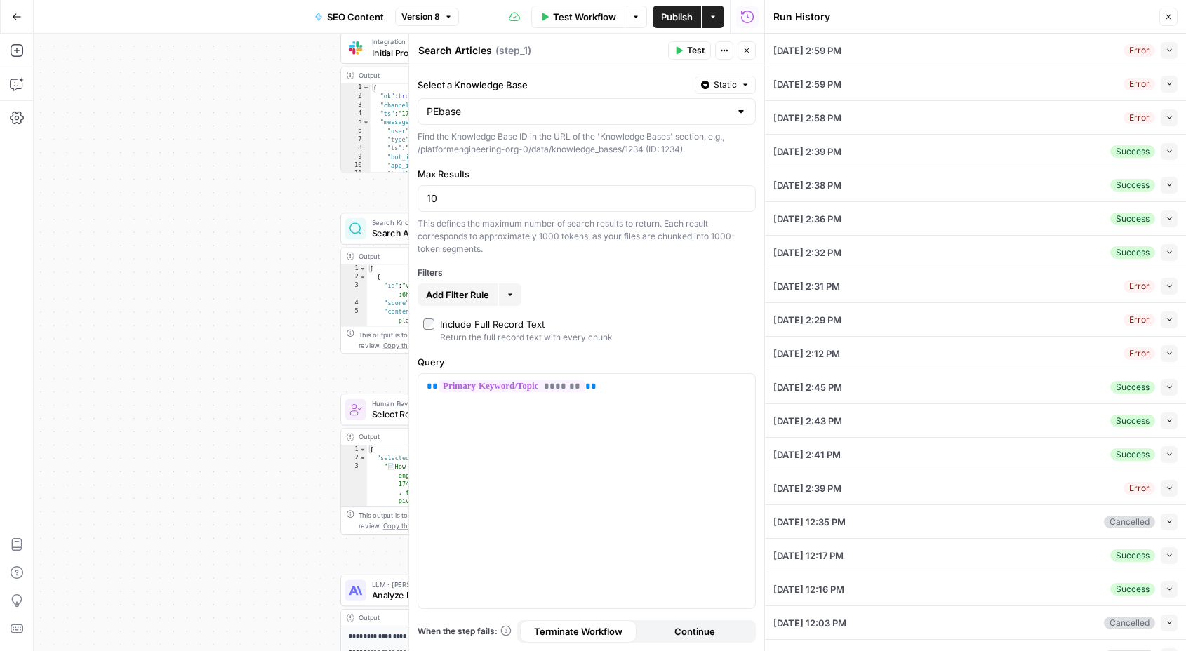
click at [1169, 116] on icon "button" at bounding box center [1169, 118] width 8 height 8
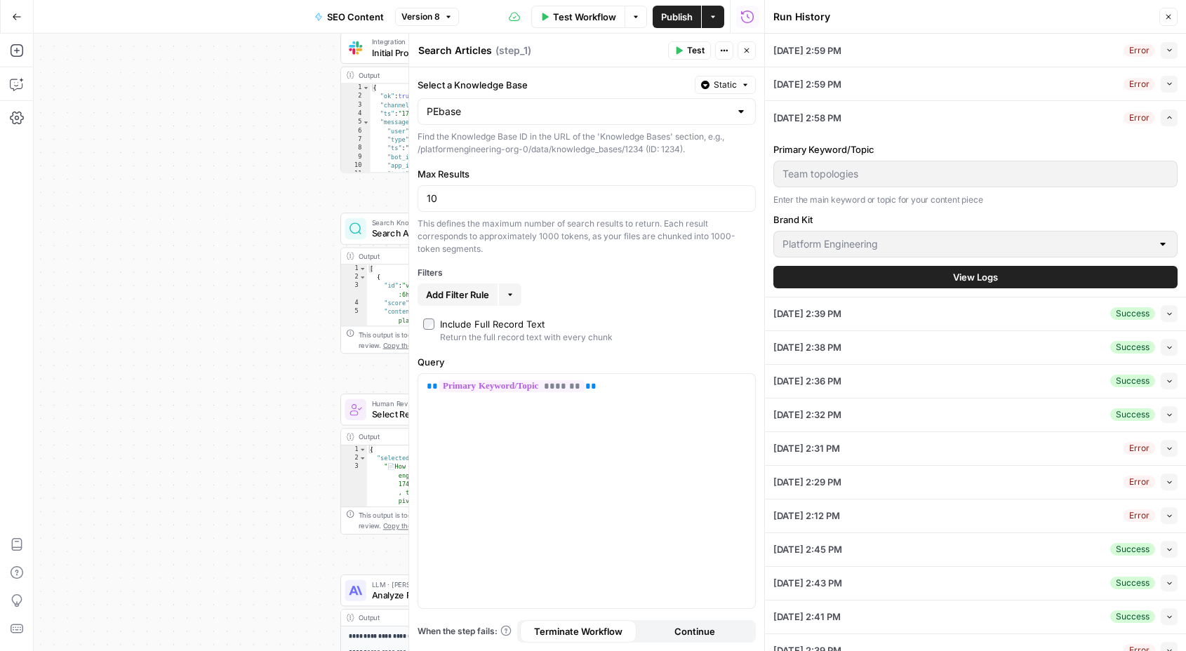
click at [1169, 116] on icon "button" at bounding box center [1169, 117] width 4 height 3
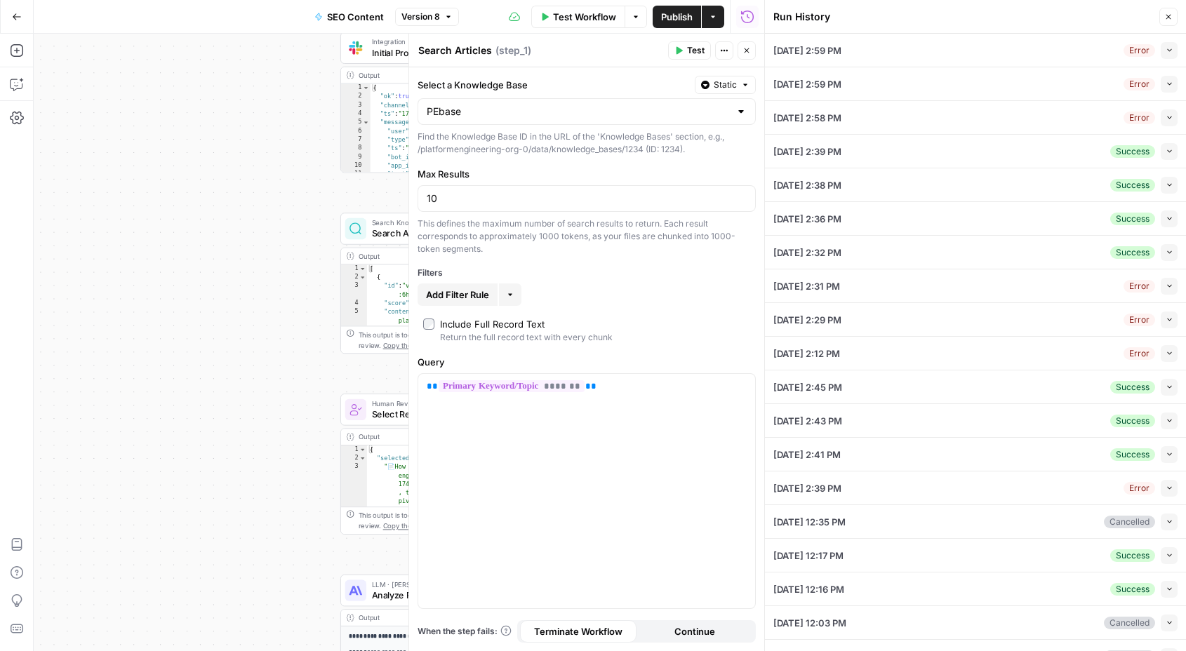
click at [1170, 153] on icon "button" at bounding box center [1169, 151] width 8 height 8
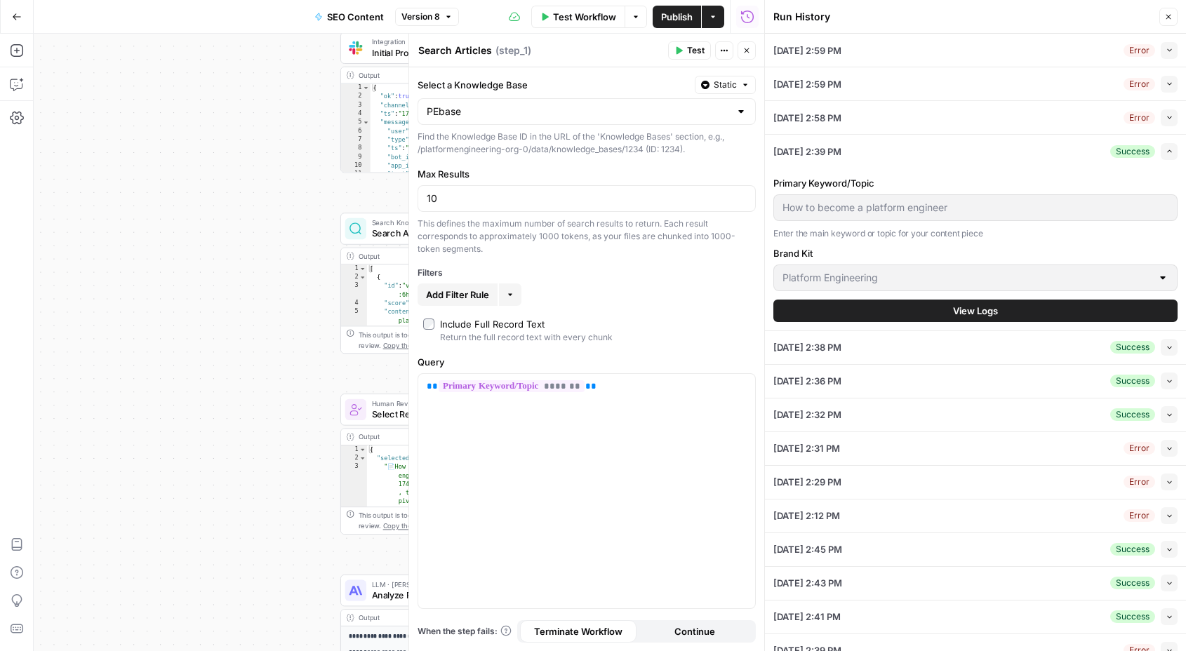
click at [1170, 153] on icon "button" at bounding box center [1169, 151] width 8 height 8
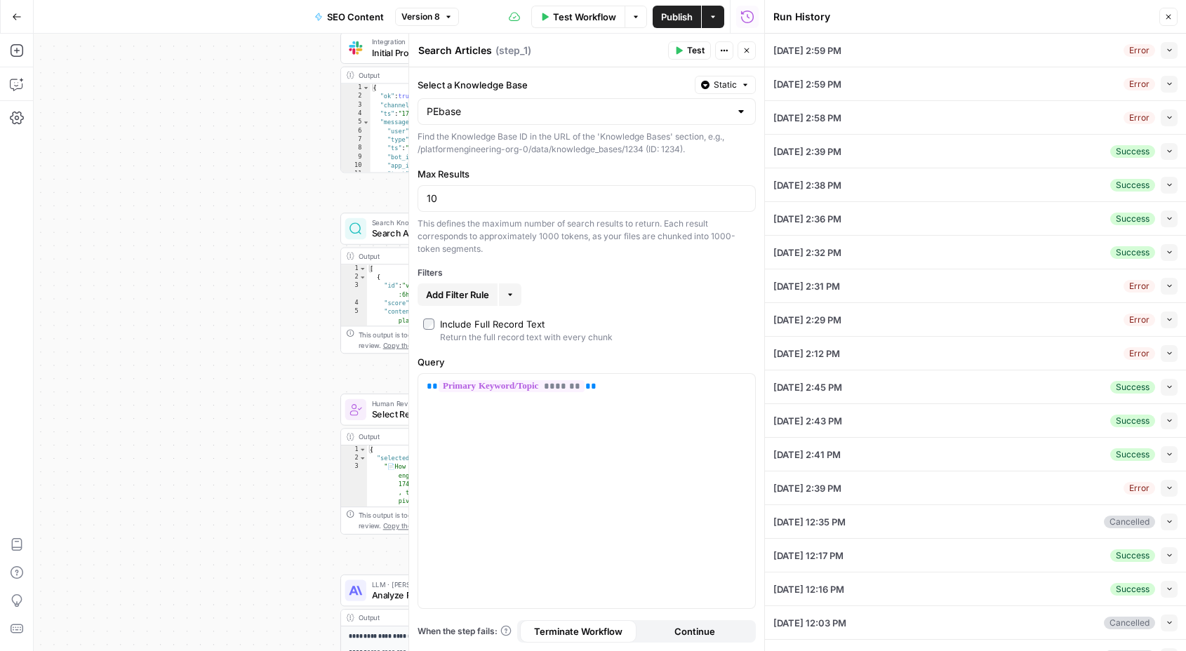
click at [1172, 49] on button "Collapse" at bounding box center [1168, 50] width 17 height 17
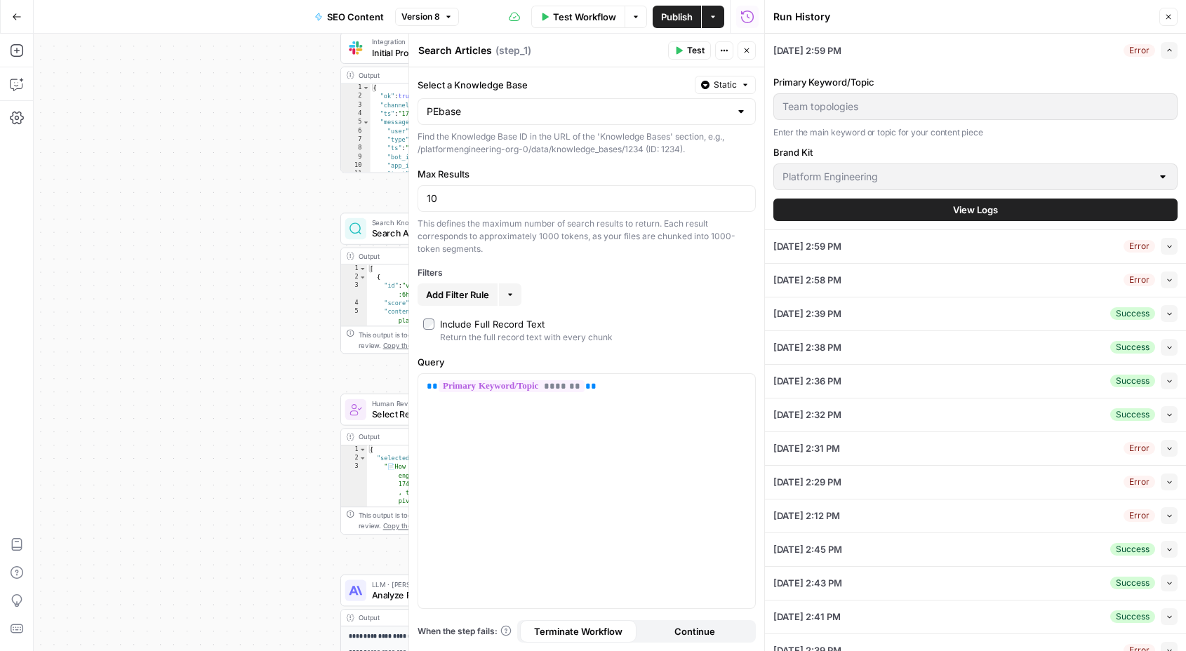
click at [1034, 208] on button "View Logs" at bounding box center [975, 210] width 404 height 22
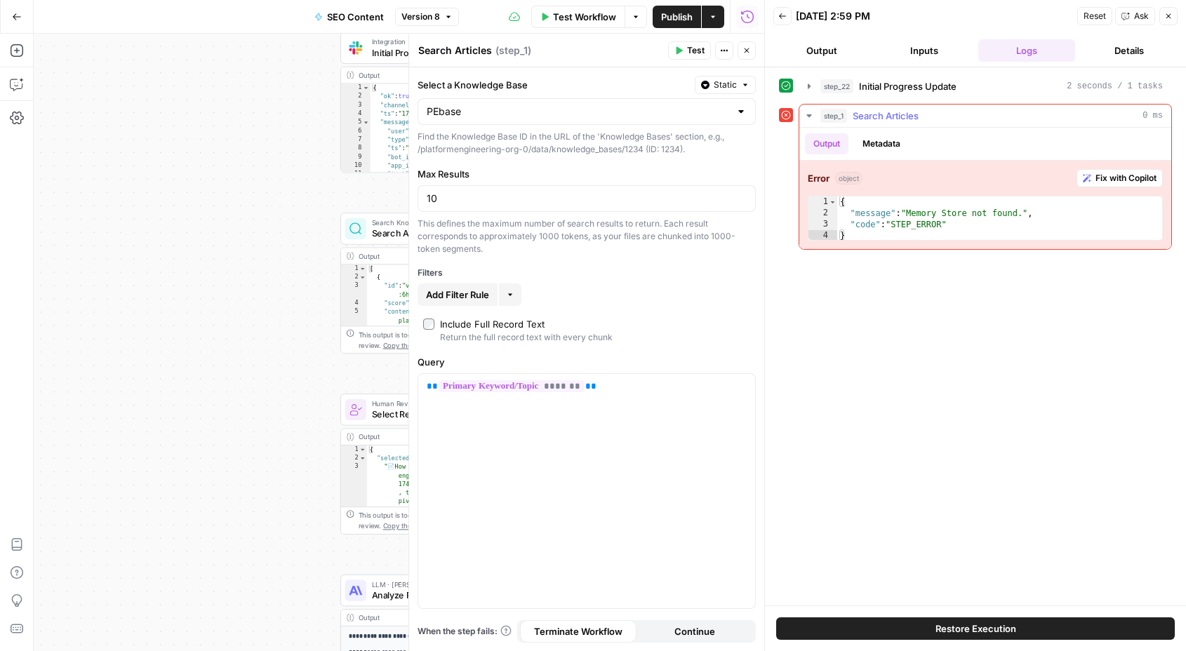
click at [808, 116] on icon "button" at bounding box center [808, 115] width 11 height 11
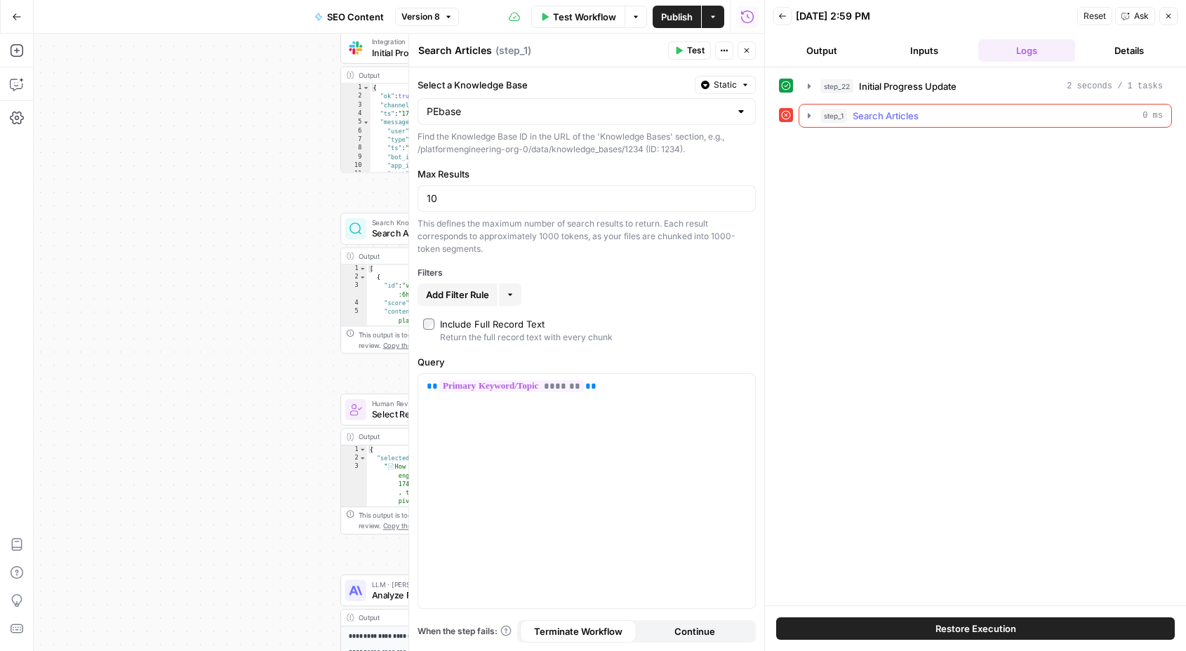
click at [920, 112] on div "step_1 Search Articles 0 ms" at bounding box center [991, 116] width 342 height 14
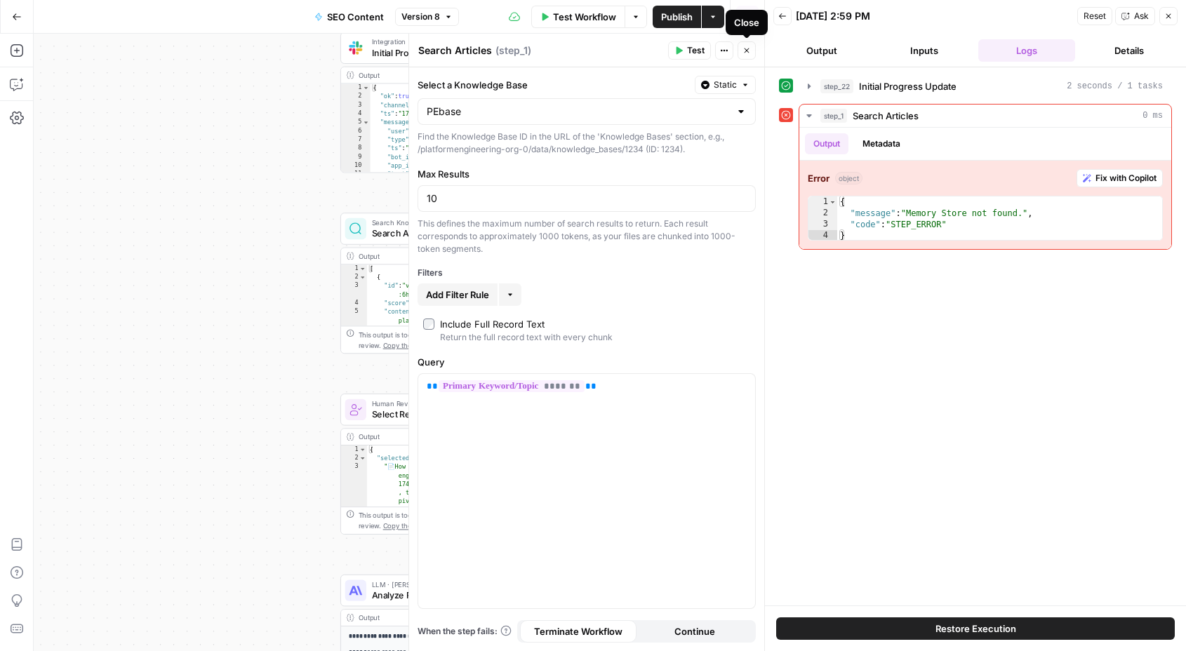
click at [750, 49] on icon "button" at bounding box center [746, 50] width 8 height 8
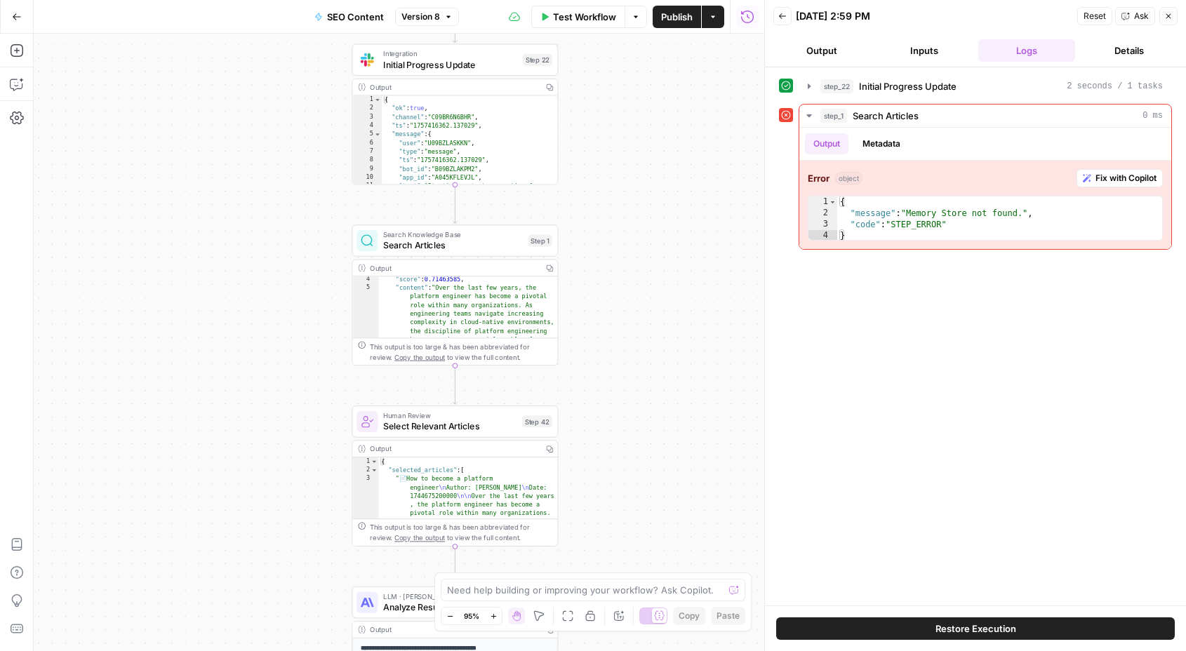
scroll to position [48, 0]
type textarea "**********"
click at [930, 77] on button "step_22 Initial Progress Update 2 seconds / 1 tasks" at bounding box center [985, 86] width 372 height 22
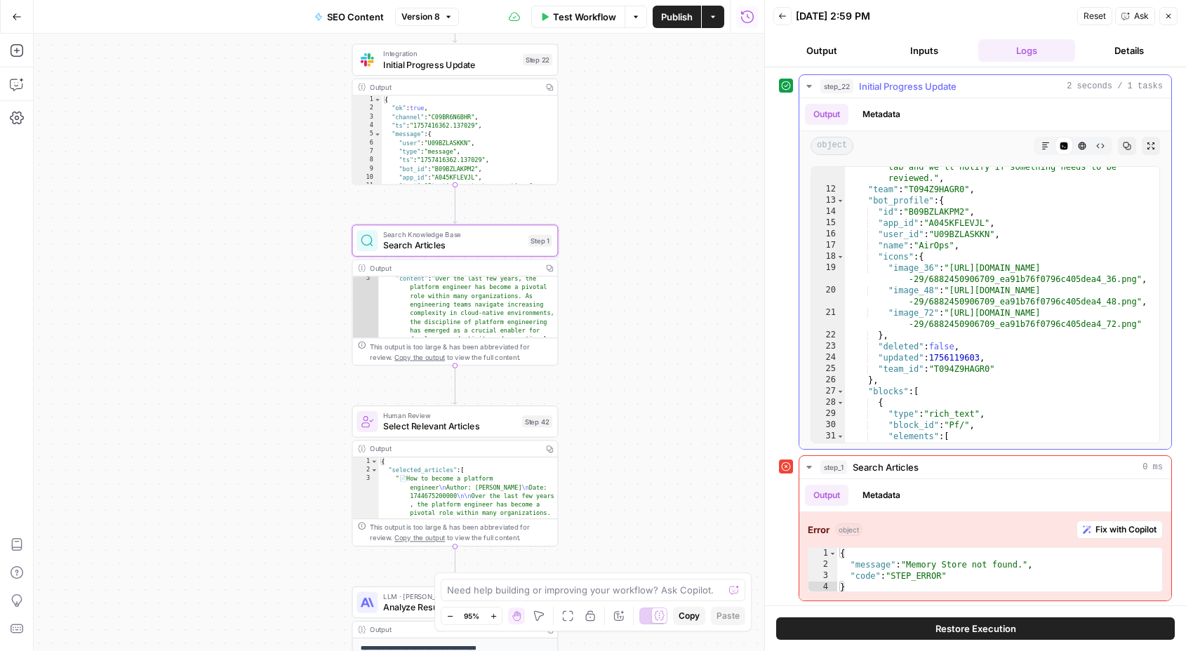
scroll to position [0, 0]
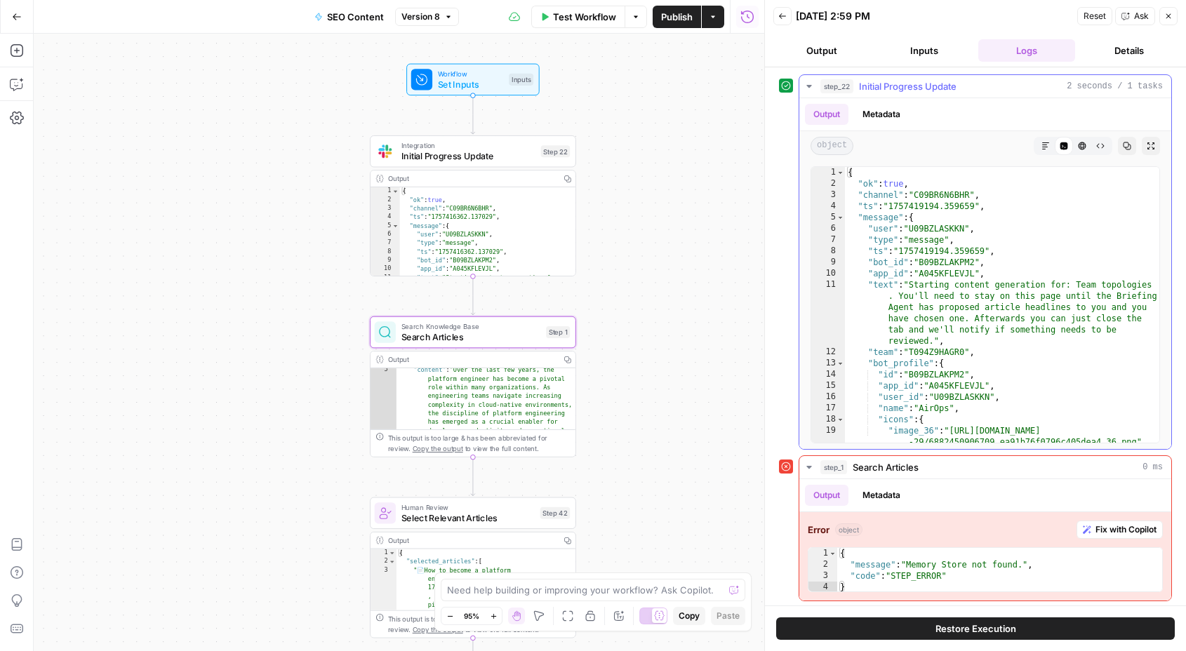
click at [808, 88] on icon "button" at bounding box center [808, 86] width 11 height 11
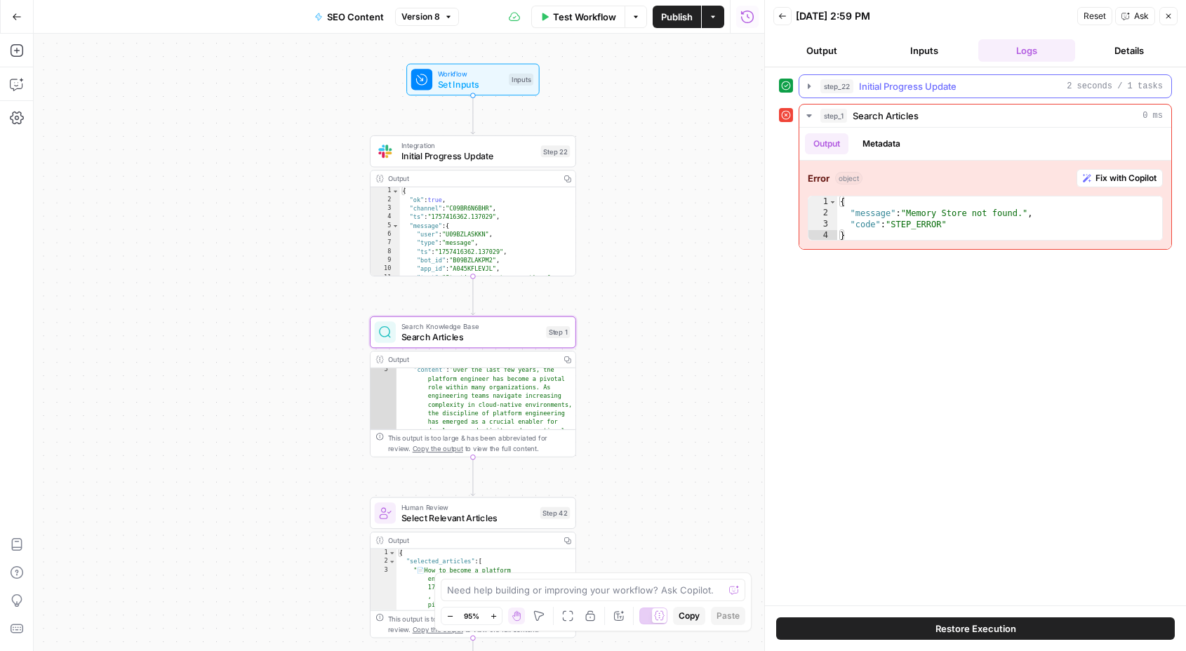
click at [997, 76] on button "step_22 Initial Progress Update 2 seconds / 1 tasks" at bounding box center [985, 86] width 372 height 22
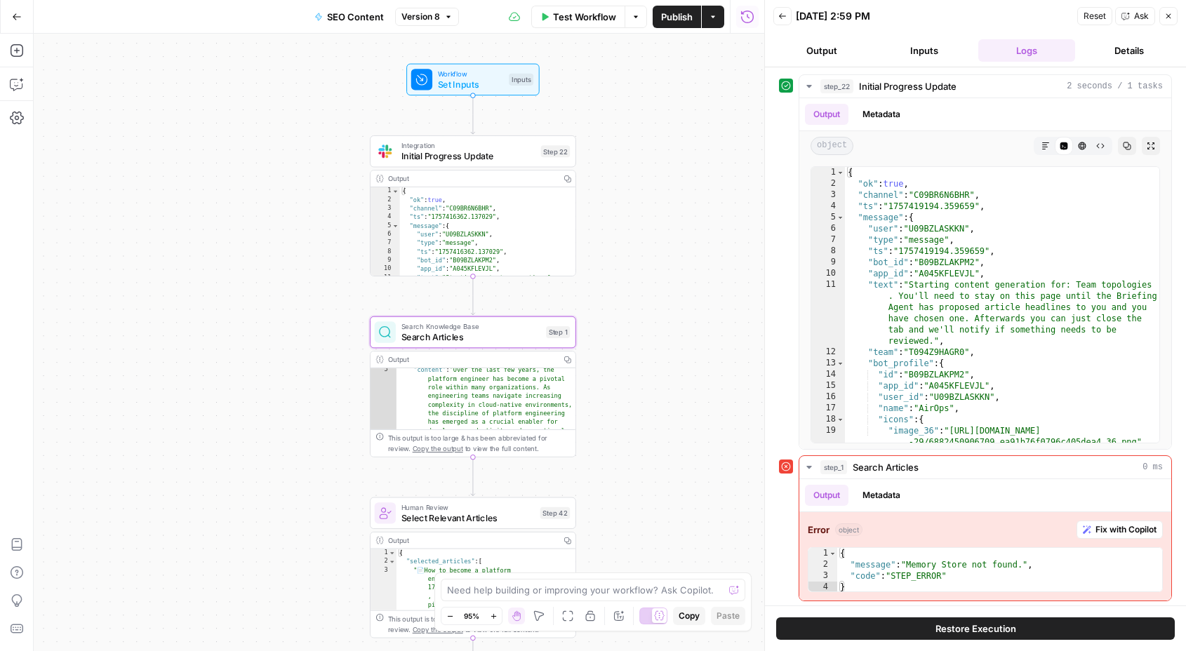
click at [939, 46] on button "Inputs" at bounding box center [924, 50] width 97 height 22
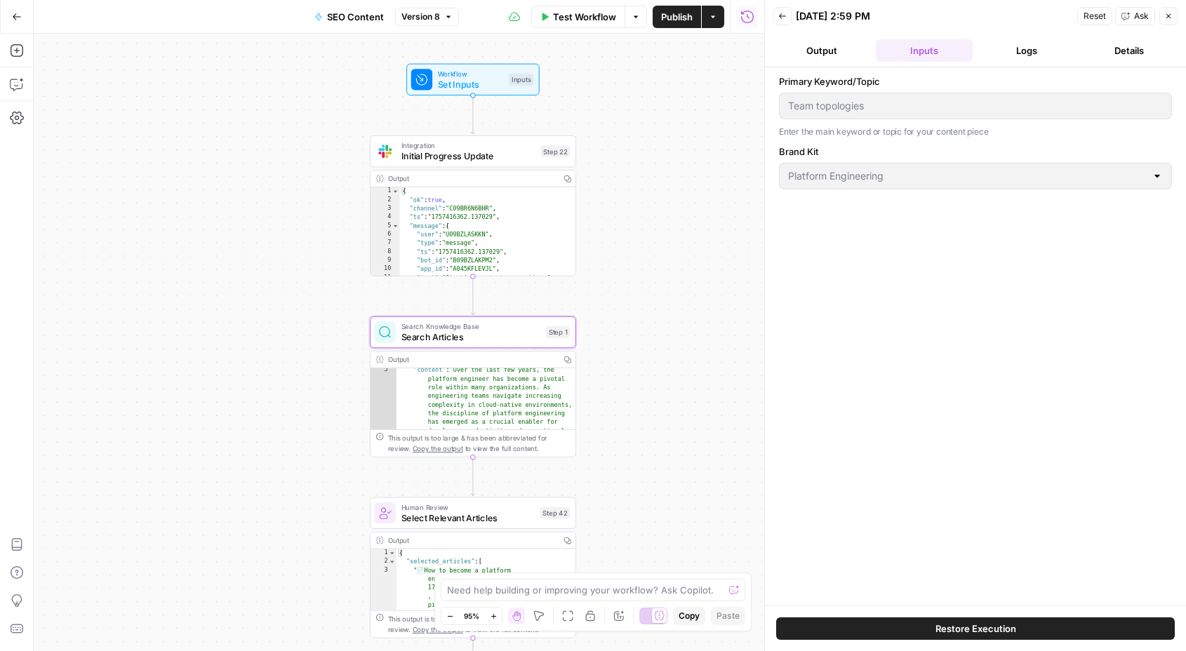
click at [859, 83] on label "Primary Keyword/Topic" at bounding box center [975, 81] width 393 height 14
click at [823, 57] on button "Output" at bounding box center [821, 50] width 97 height 22
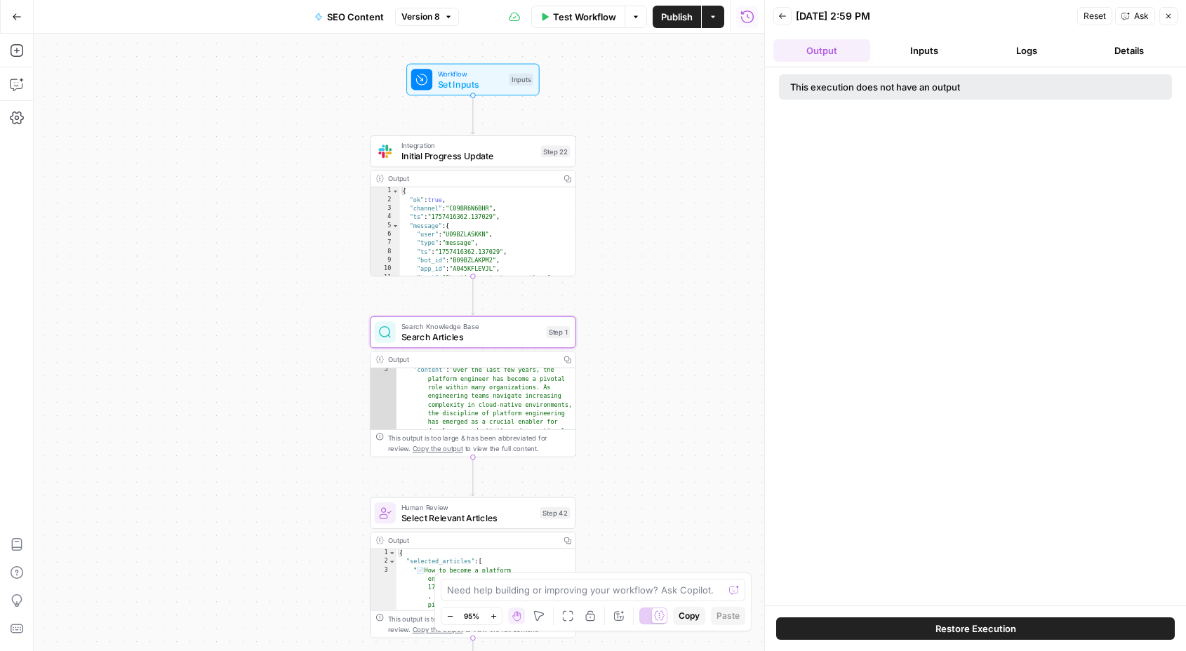
click at [909, 57] on button "Inputs" at bounding box center [924, 50] width 97 height 22
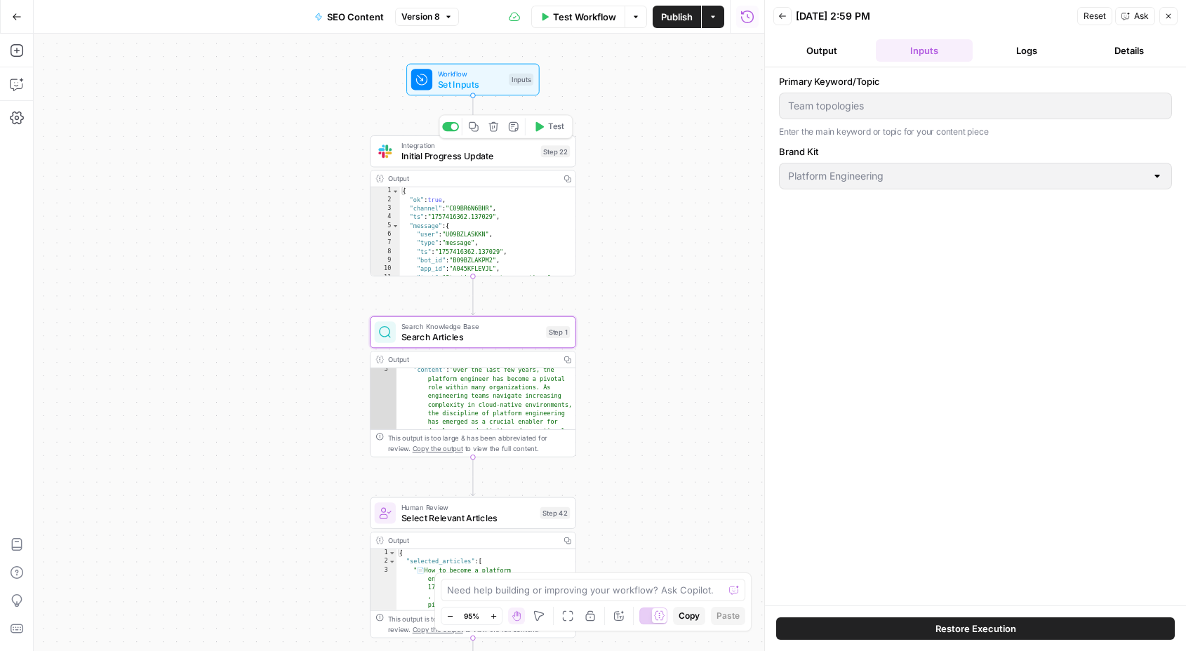
click at [506, 155] on span "Initial Progress Update" at bounding box center [468, 155] width 134 height 13
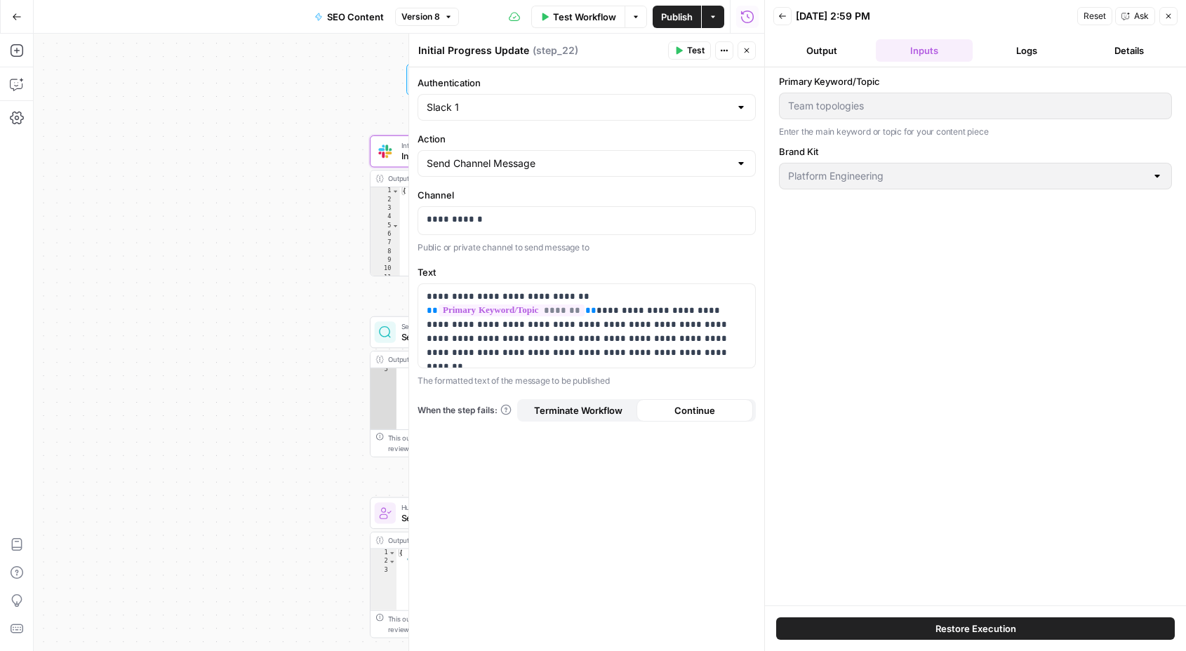
click at [947, 46] on button "Inputs" at bounding box center [924, 50] width 97 height 22
click at [845, 43] on button "Output" at bounding box center [821, 50] width 97 height 22
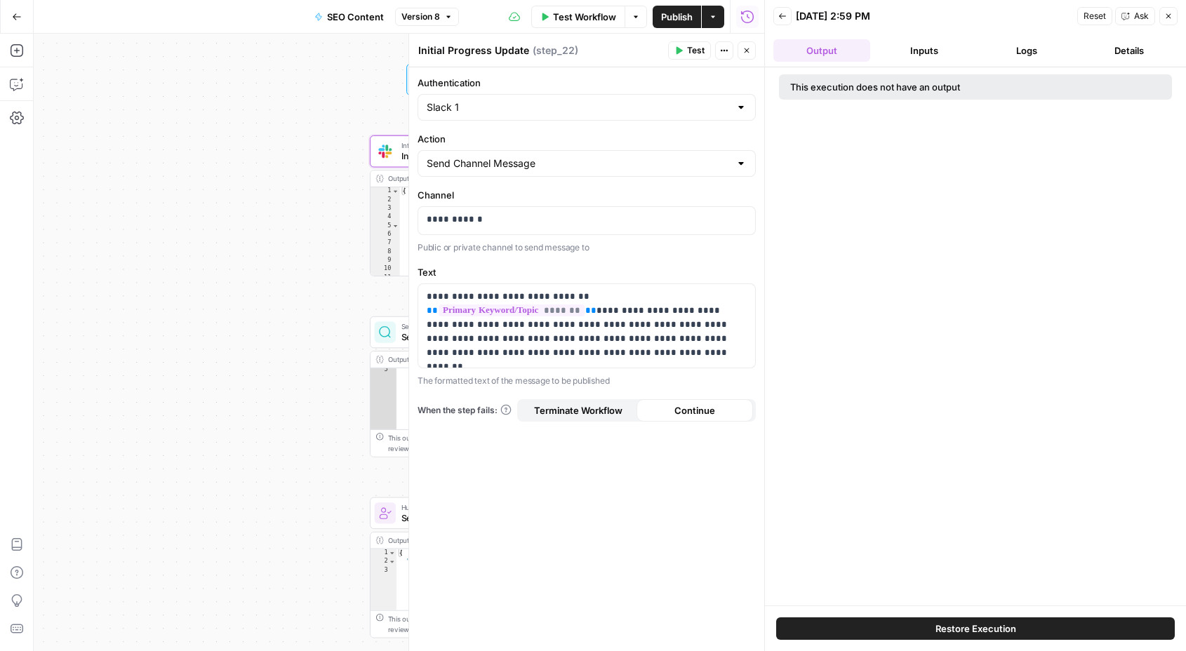
click at [918, 45] on button "Inputs" at bounding box center [924, 50] width 97 height 22
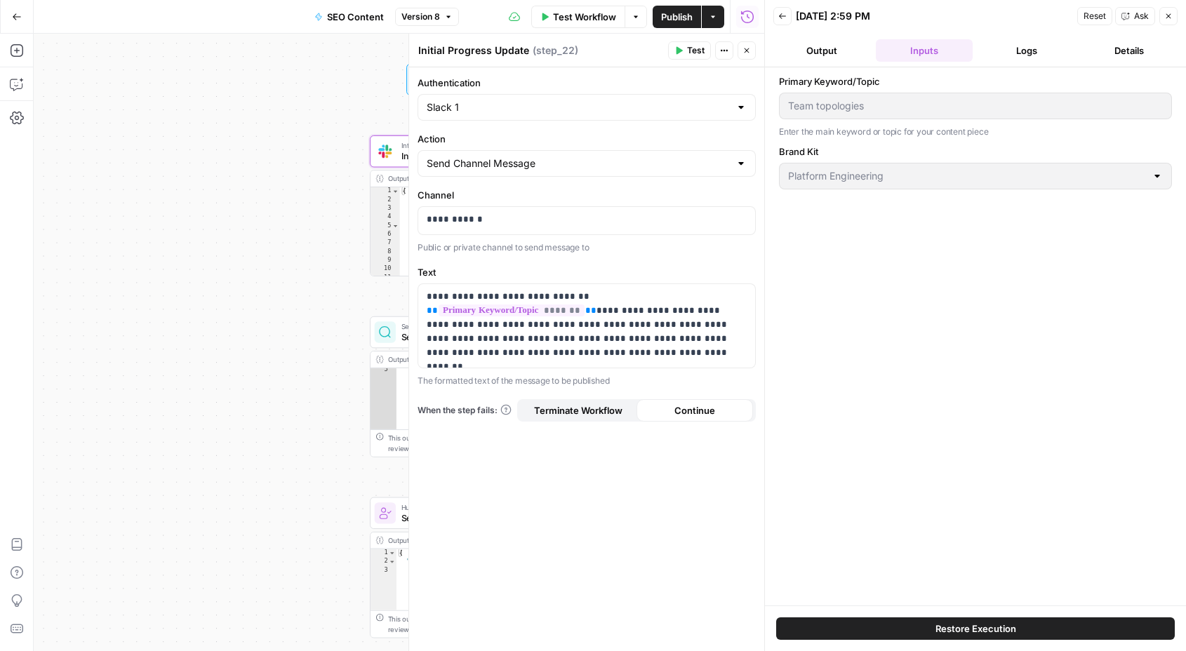
click at [1004, 51] on button "Logs" at bounding box center [1026, 50] width 97 height 22
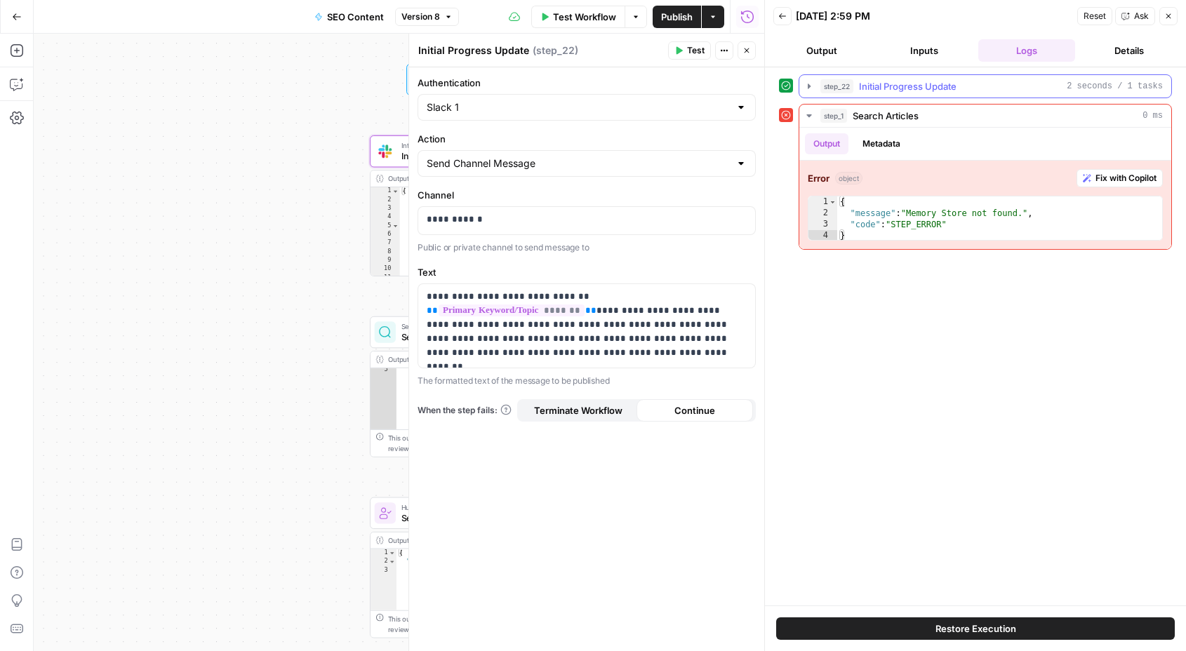
click at [902, 84] on span "Initial Progress Update" at bounding box center [908, 86] width 98 height 14
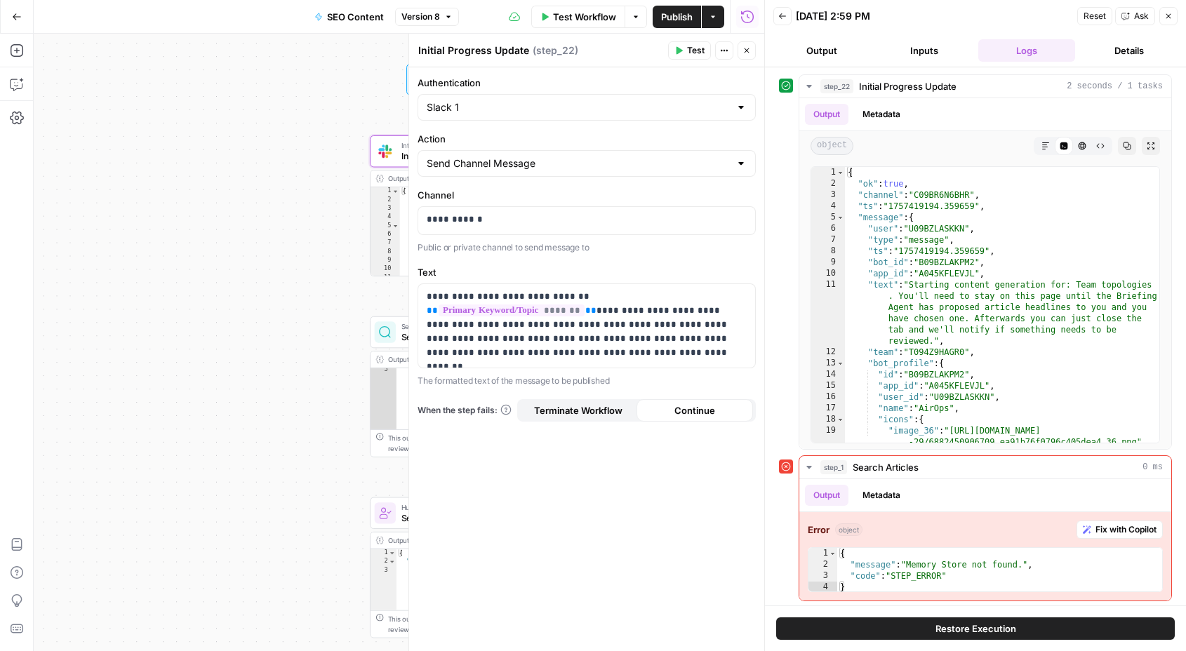
click at [927, 55] on button "Inputs" at bounding box center [924, 50] width 97 height 22
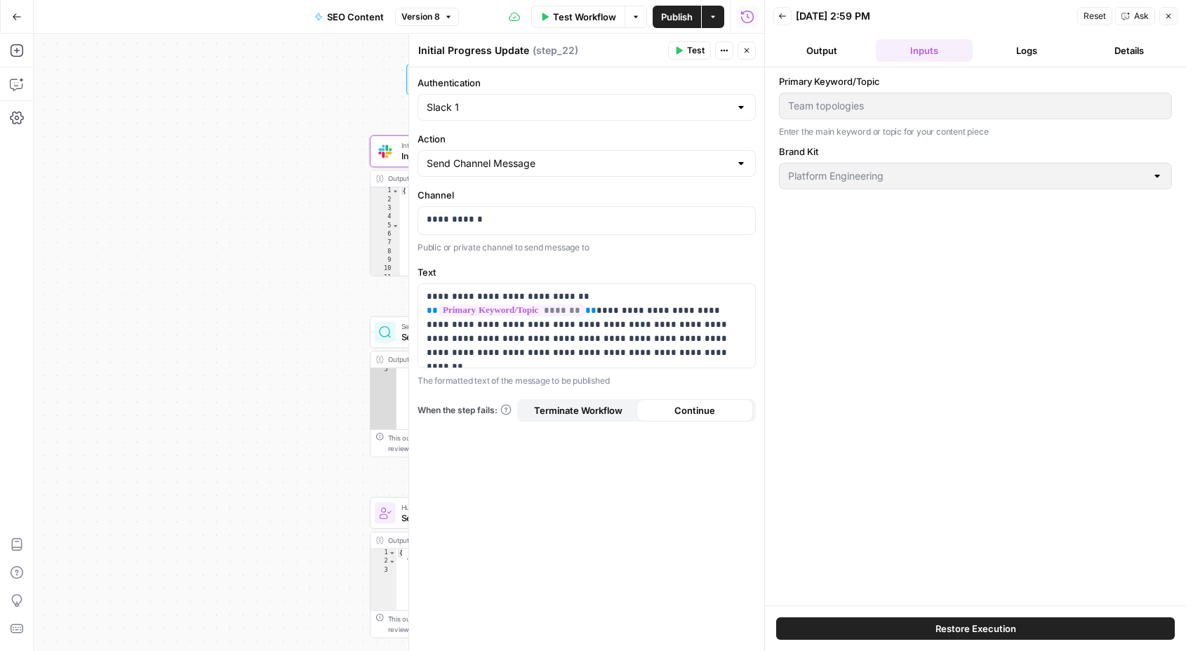
click at [844, 47] on button "Output" at bounding box center [821, 50] width 97 height 22
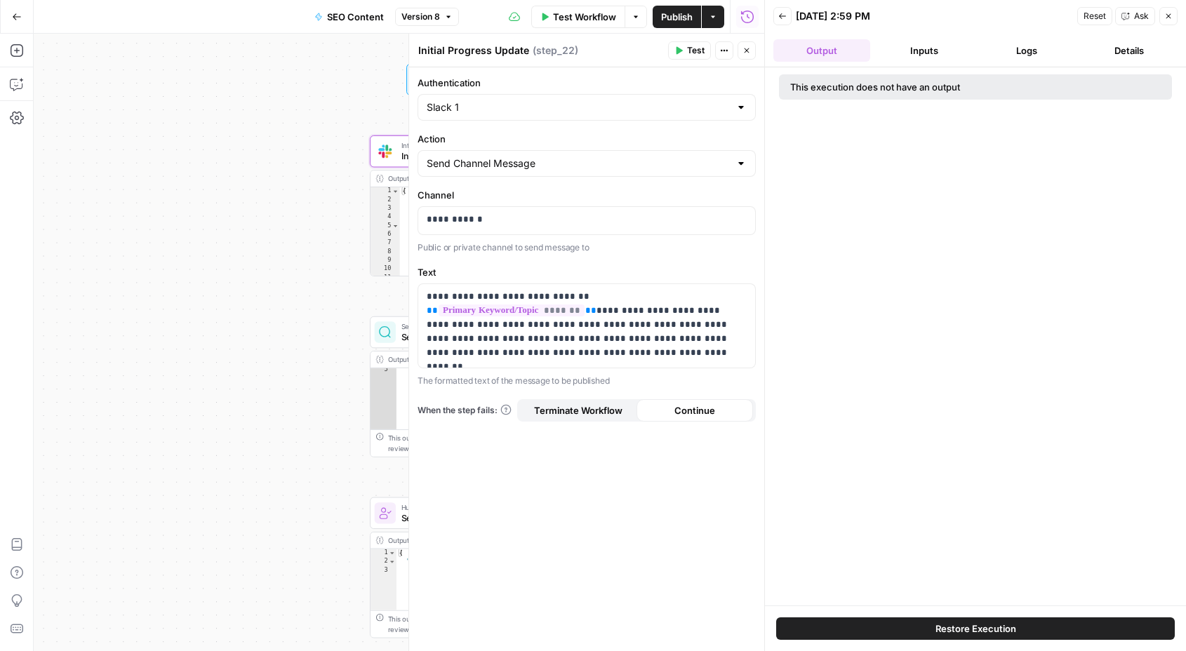
click at [920, 48] on button "Inputs" at bounding box center [924, 50] width 97 height 22
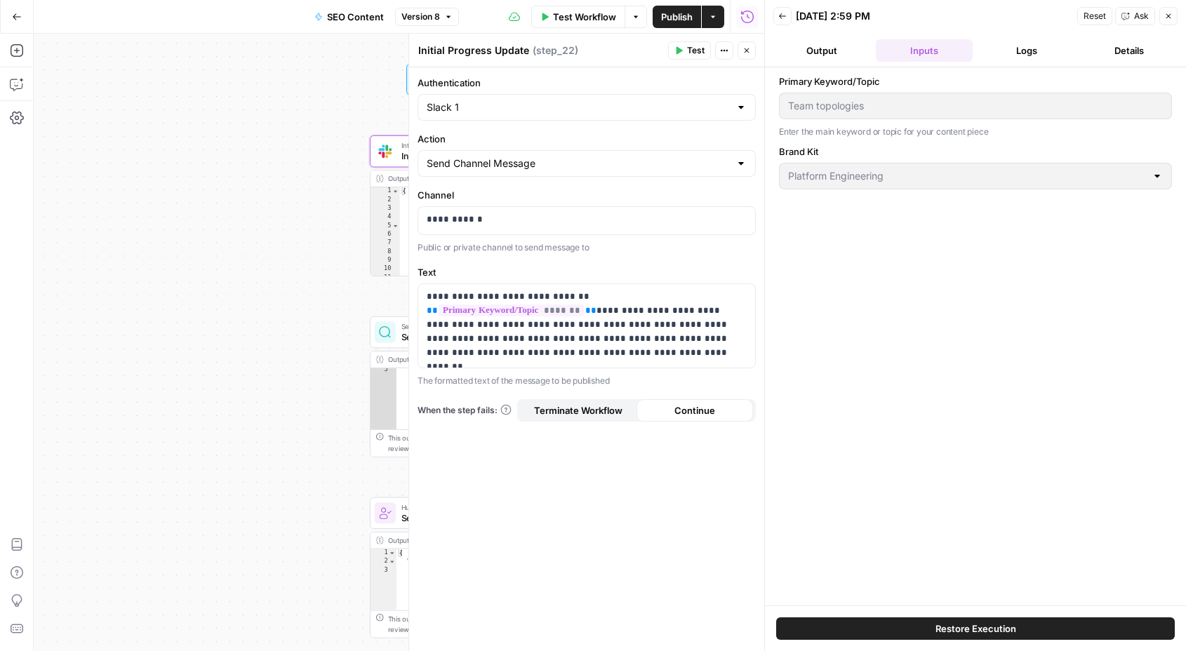
click at [1029, 61] on button "Logs" at bounding box center [1026, 50] width 97 height 22
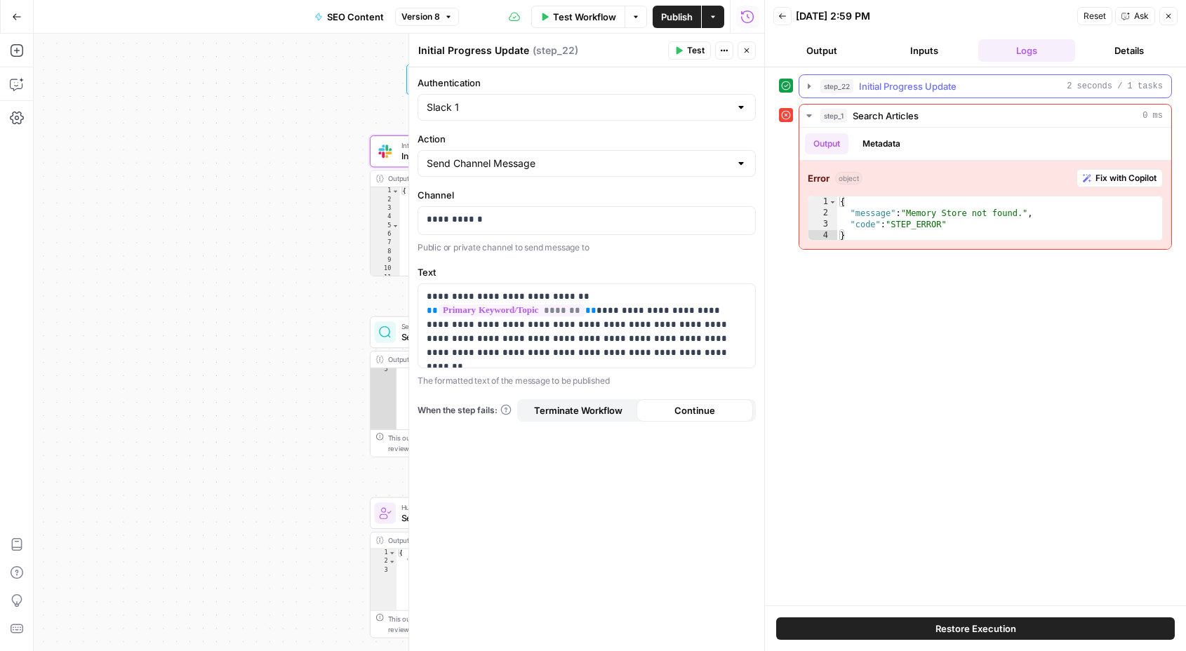
click at [808, 90] on icon "button" at bounding box center [808, 86] width 11 height 11
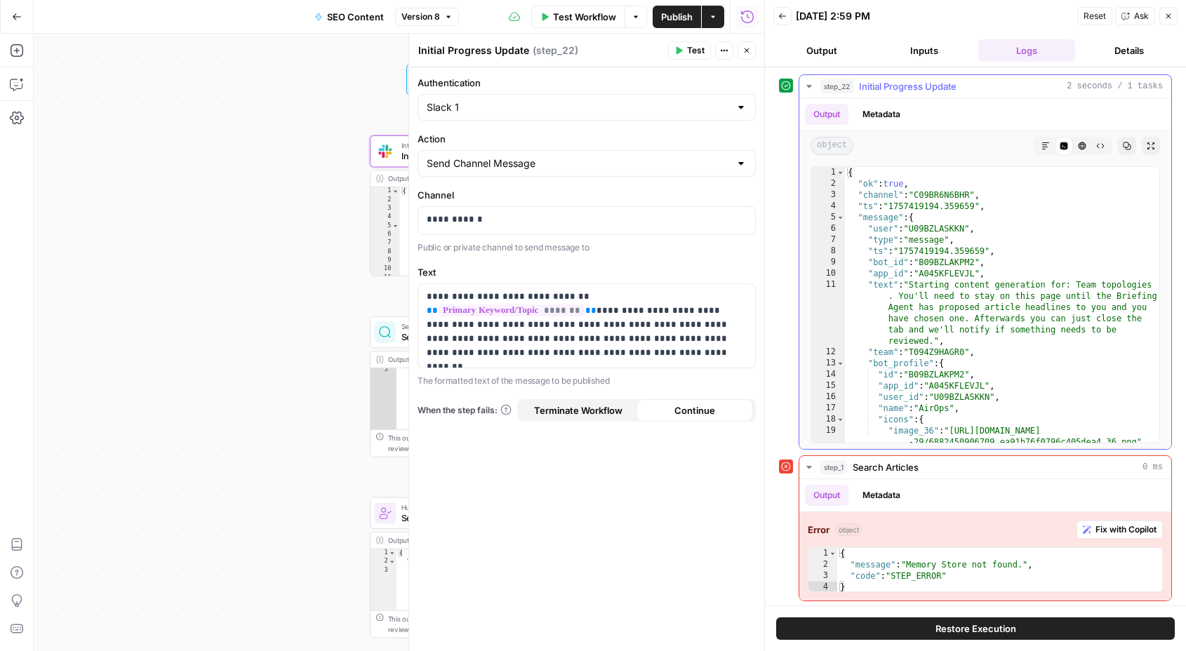
click at [1048, 148] on icon "button" at bounding box center [1045, 146] width 8 height 8
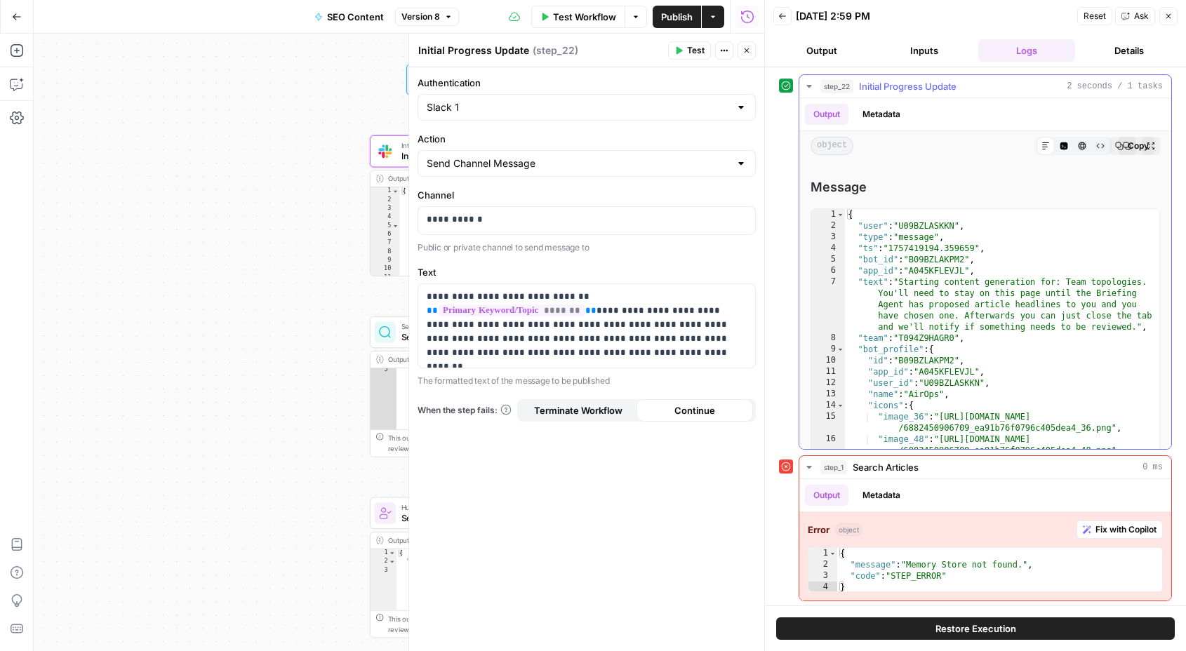
scroll to position [250, 0]
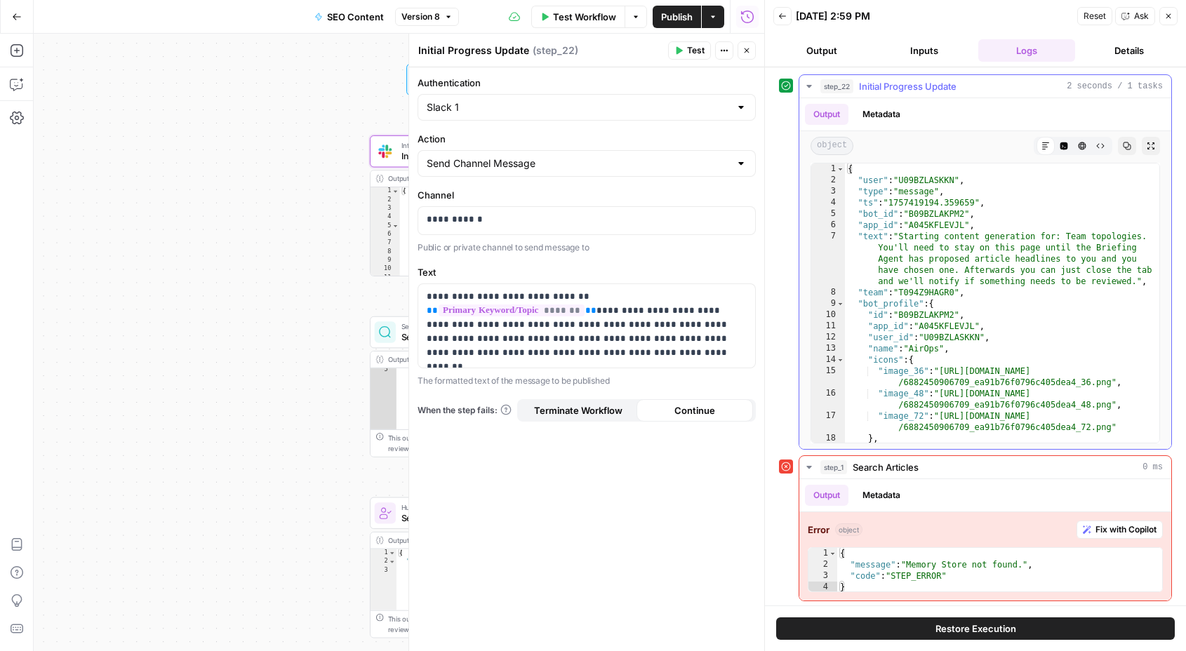
click at [870, 118] on button "Metadata" at bounding box center [881, 114] width 55 height 21
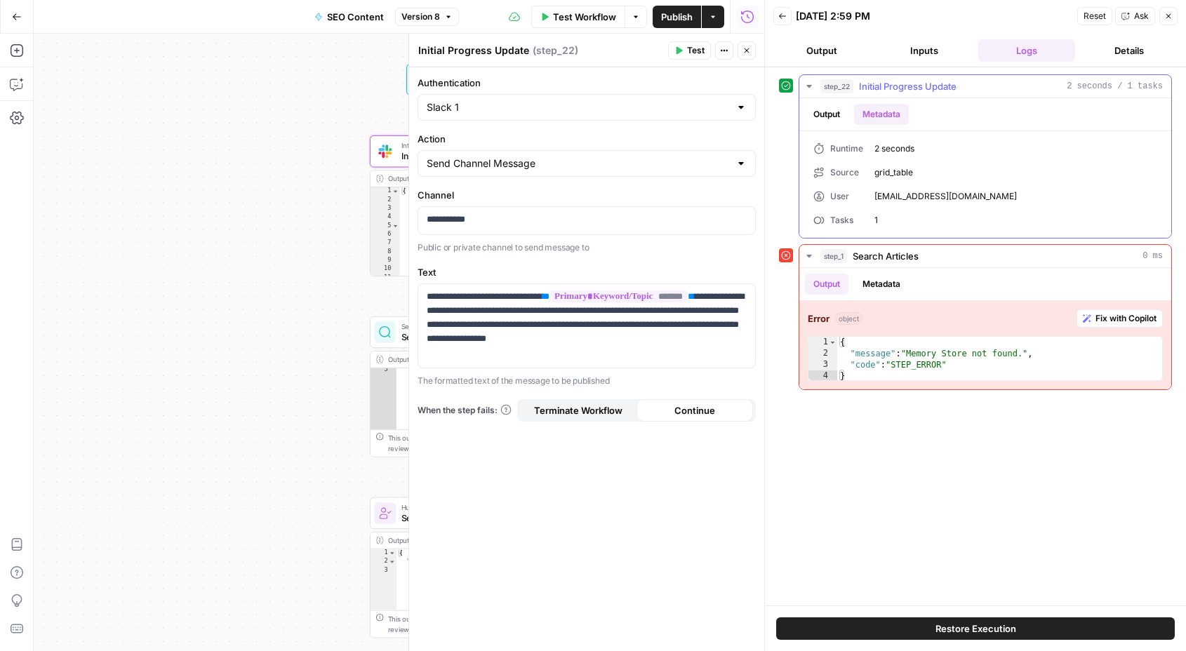
click at [816, 106] on button "Output" at bounding box center [826, 114] width 43 height 21
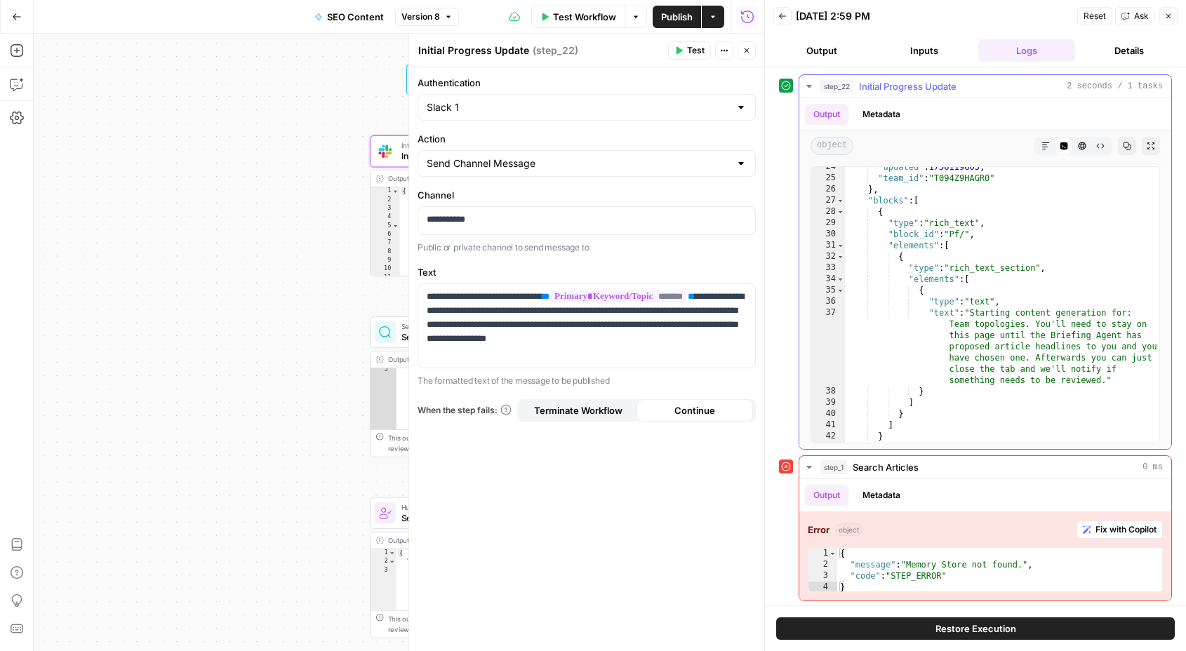
scroll to position [333, 0]
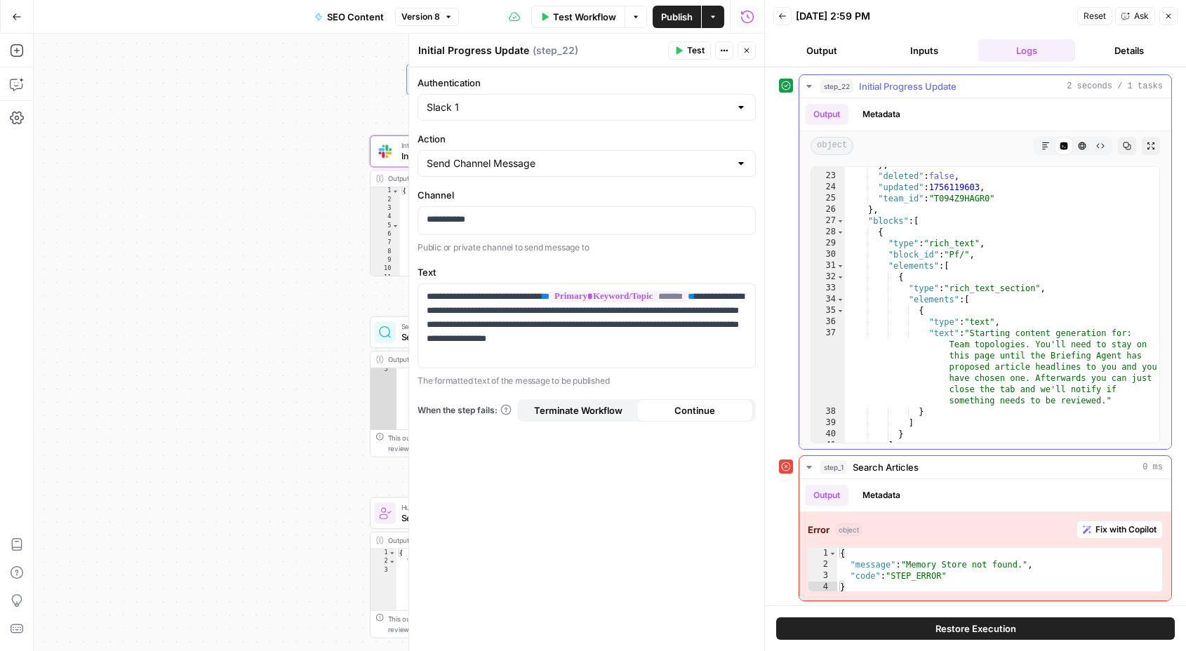
click at [1043, 151] on button "Markdown" at bounding box center [1045, 146] width 18 height 18
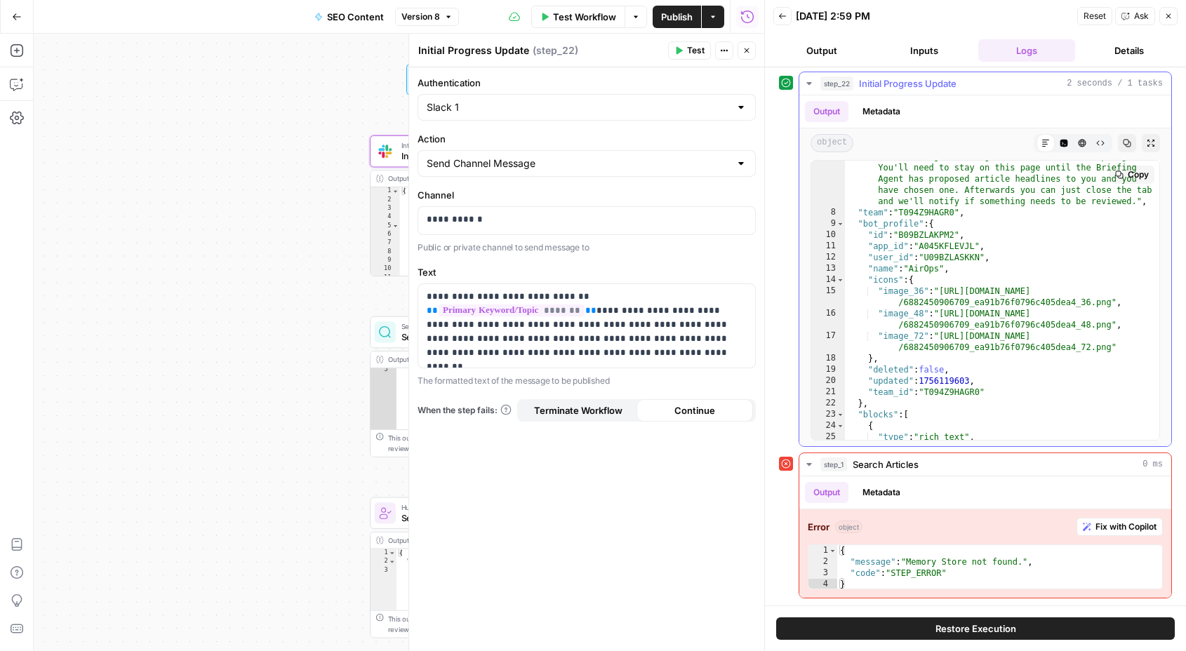
scroll to position [0, 0]
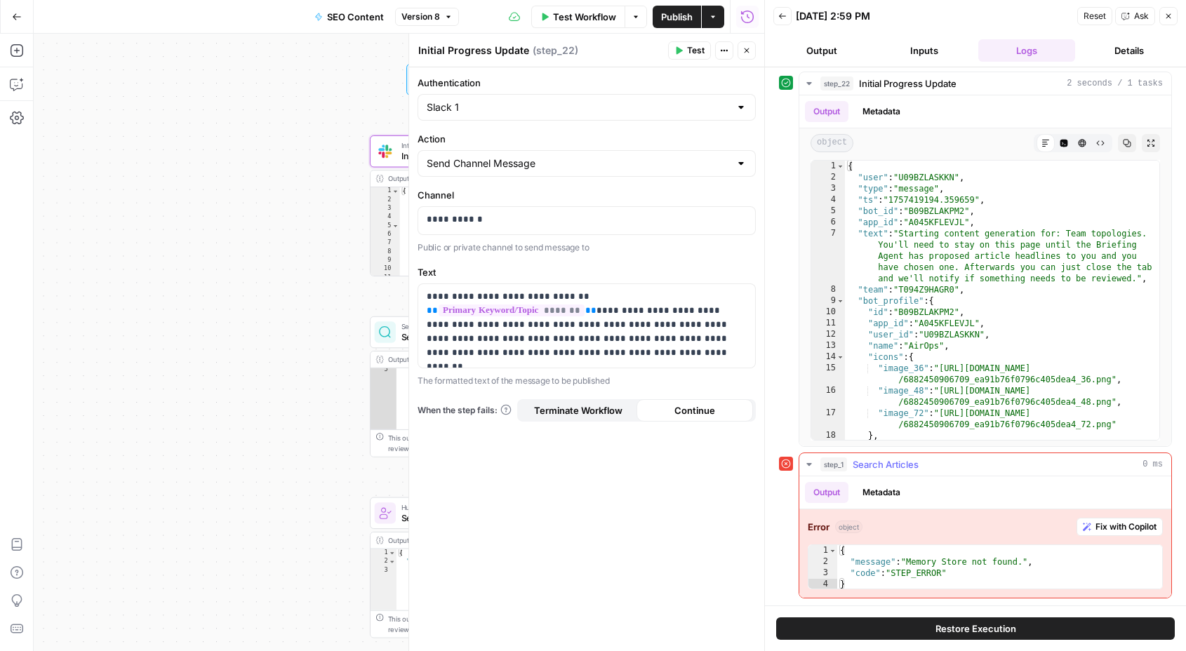
click at [955, 458] on div "step_1 Search Articles 0 ms" at bounding box center [991, 464] width 342 height 14
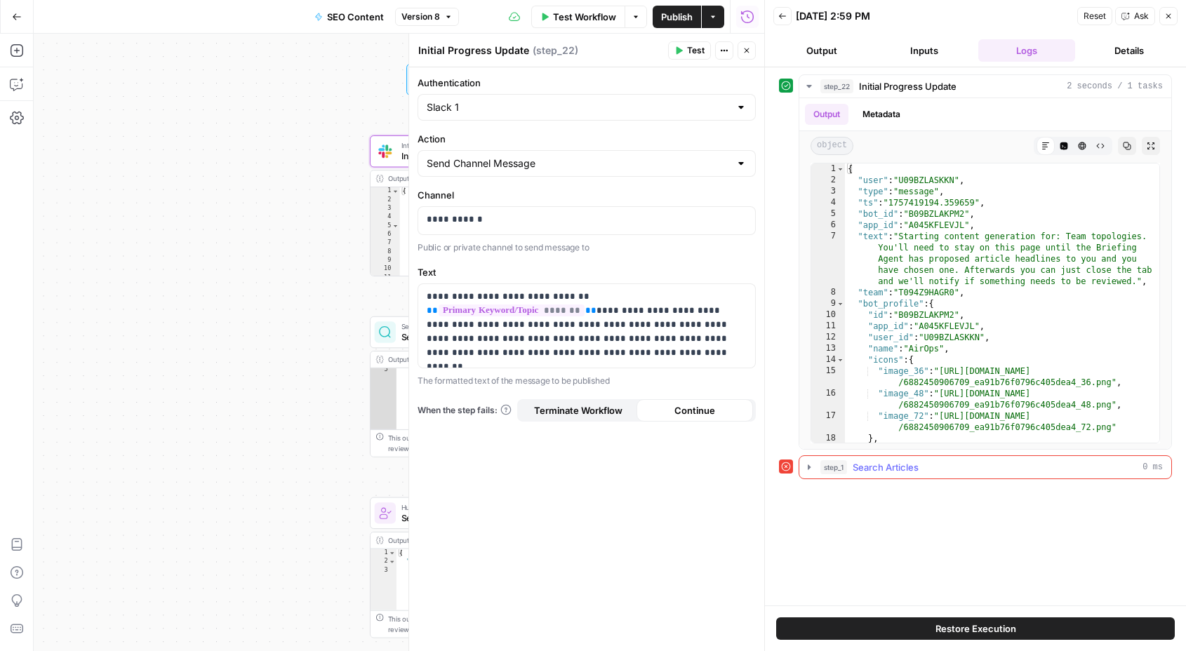
click at [955, 458] on button "step_1 Search Articles 0 ms" at bounding box center [985, 467] width 372 height 22
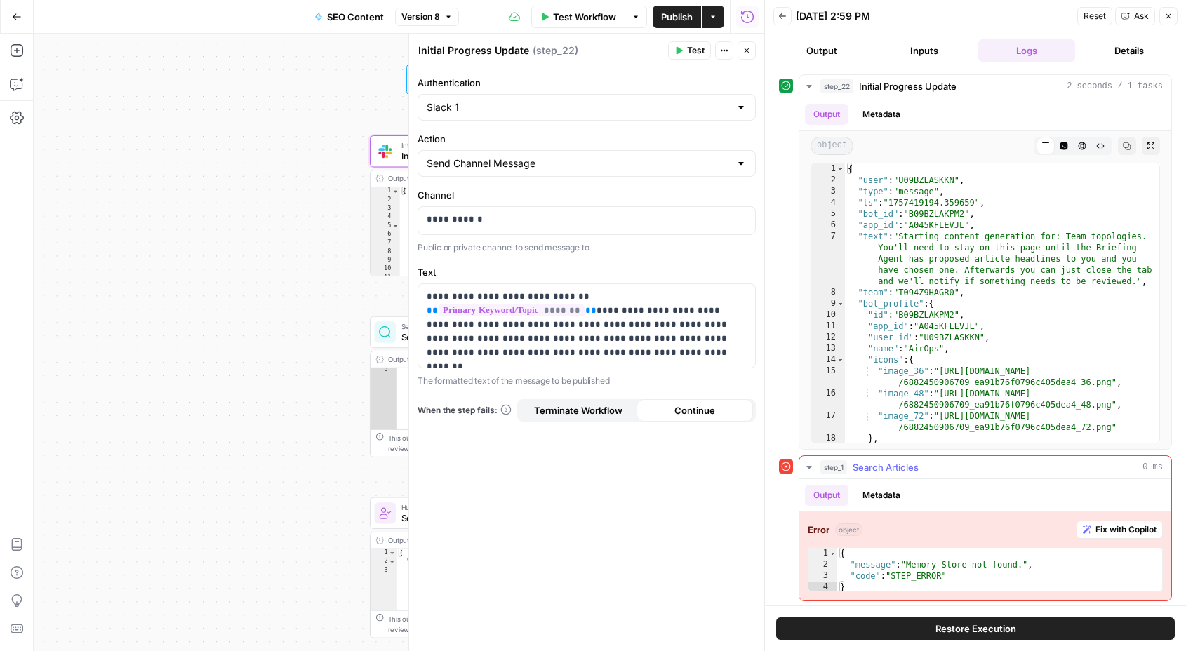
click at [880, 502] on button "Metadata" at bounding box center [881, 495] width 55 height 21
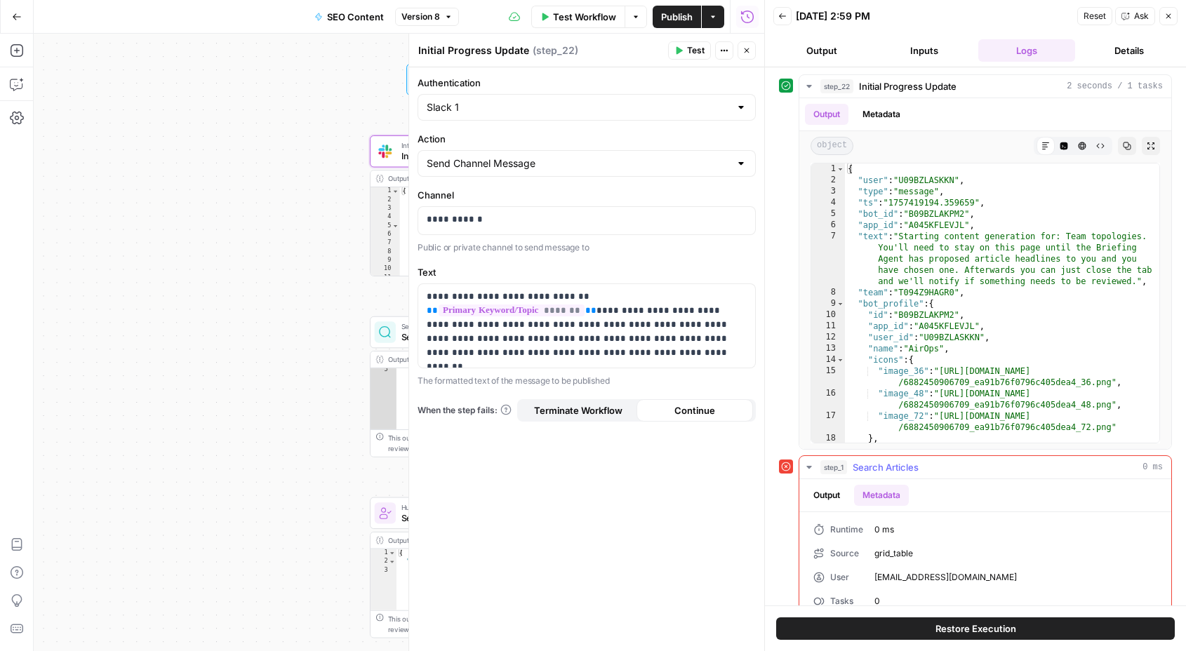
scroll to position [21, 0]
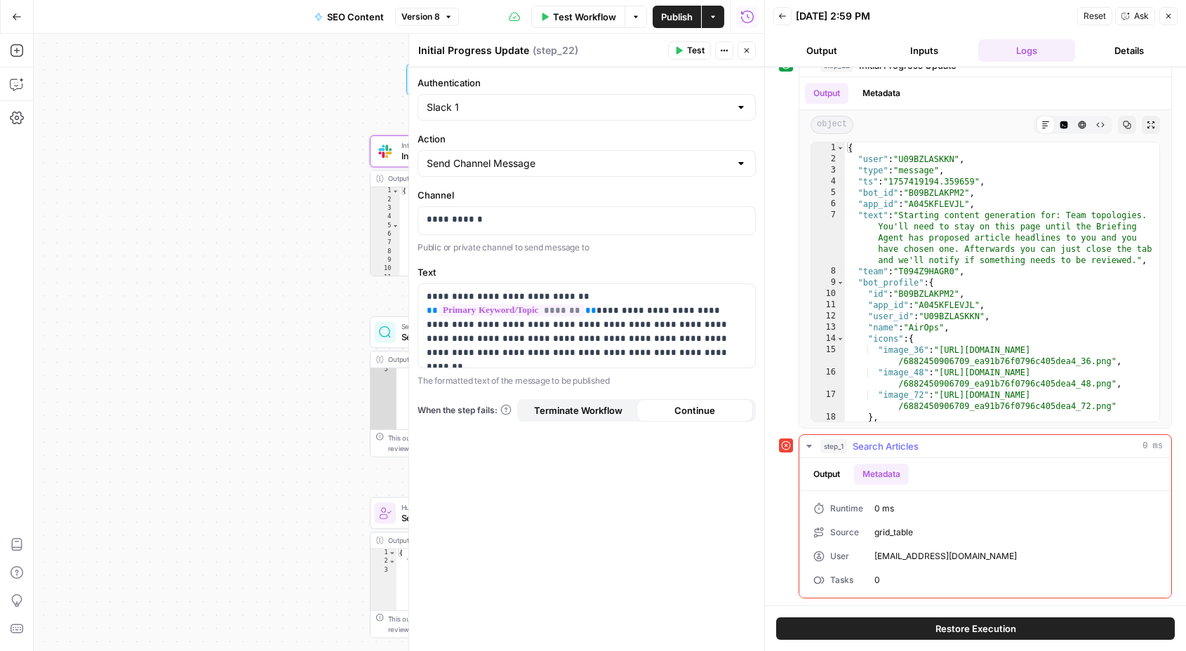
click at [832, 471] on button "Output" at bounding box center [826, 474] width 43 height 21
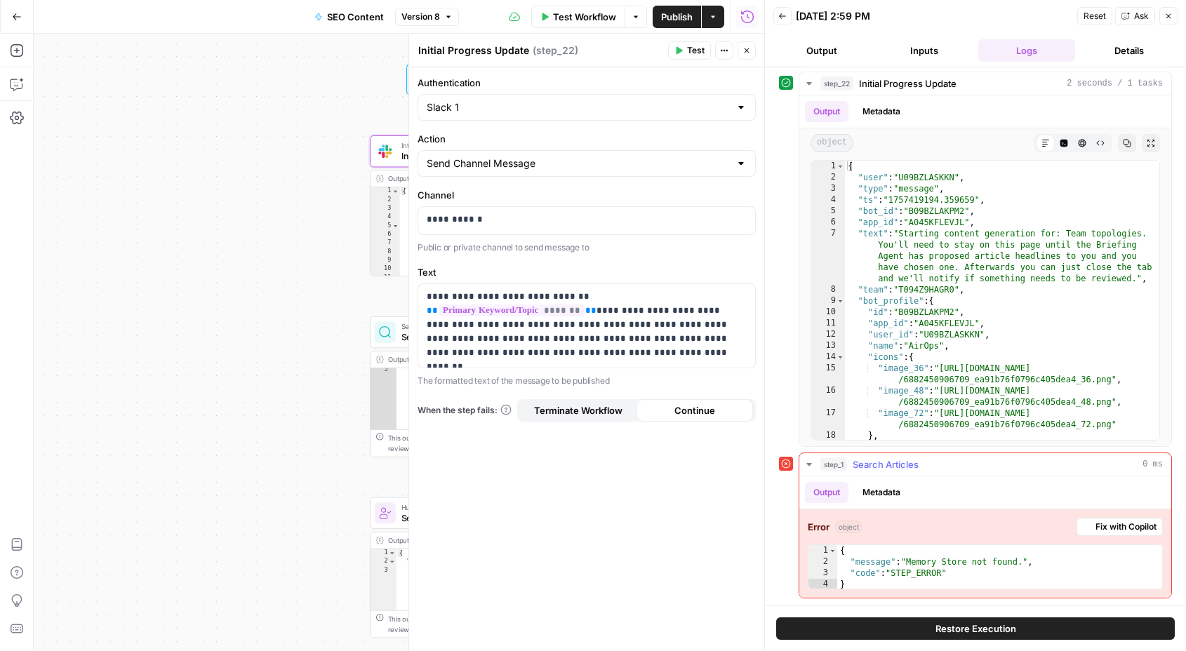
scroll to position [0, 0]
click at [809, 466] on icon "button" at bounding box center [808, 467] width 5 height 3
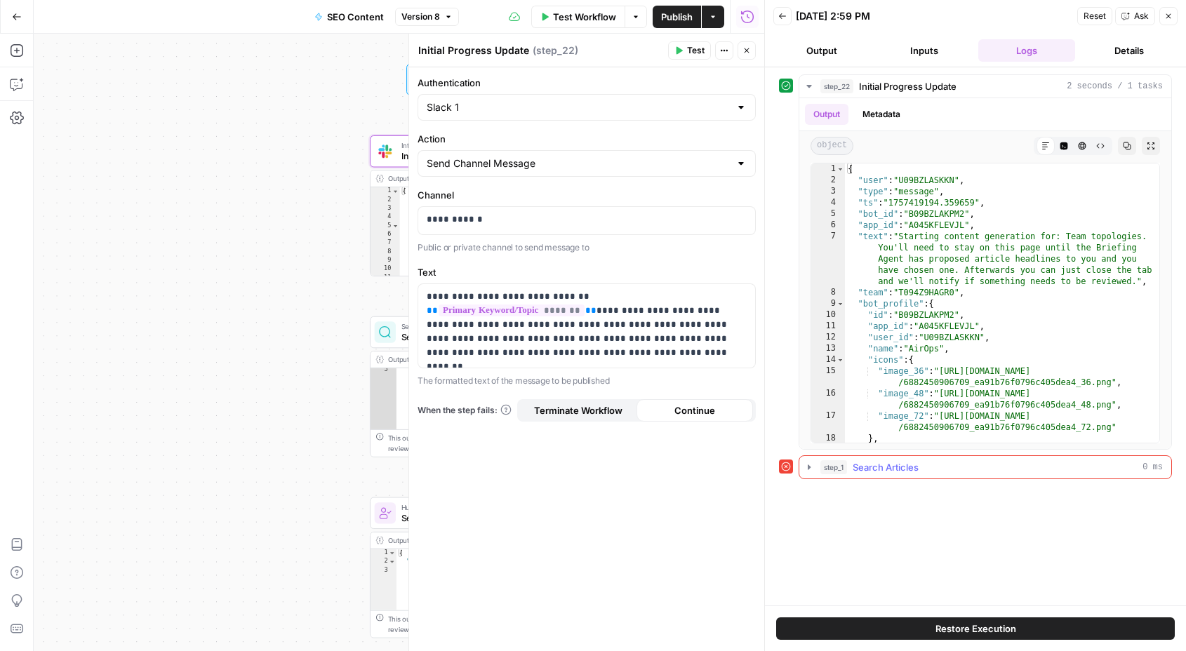
click at [809, 466] on icon "button" at bounding box center [808, 466] width 3 height 5
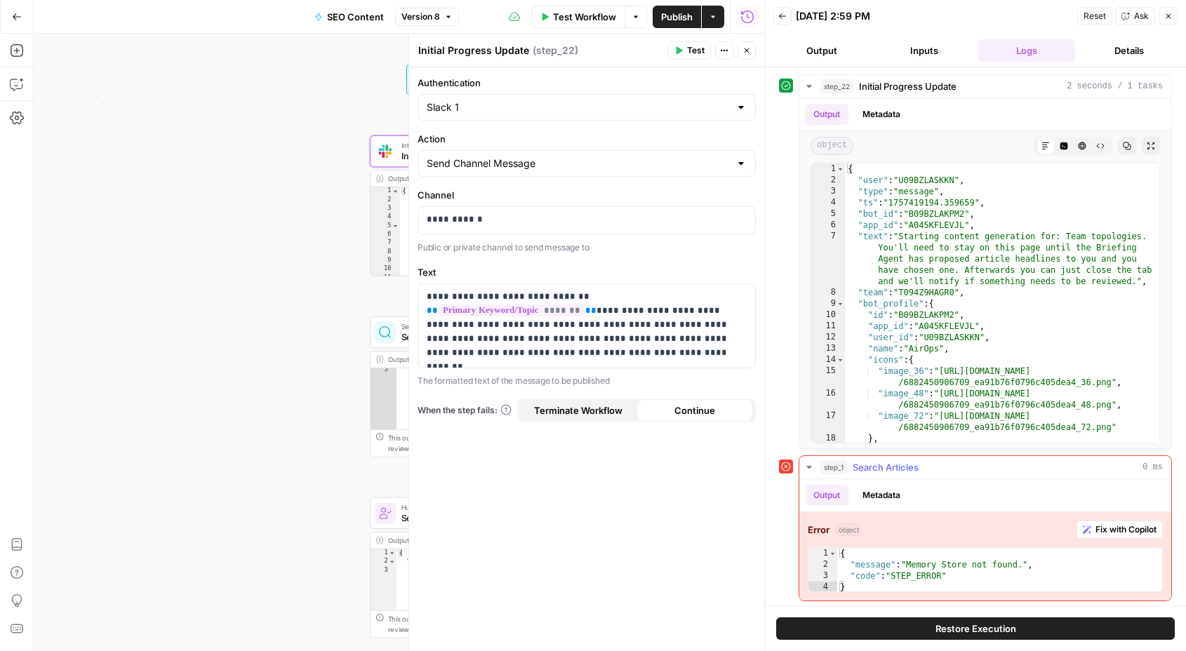
click at [873, 469] on span "Search Articles" at bounding box center [885, 467] width 66 height 14
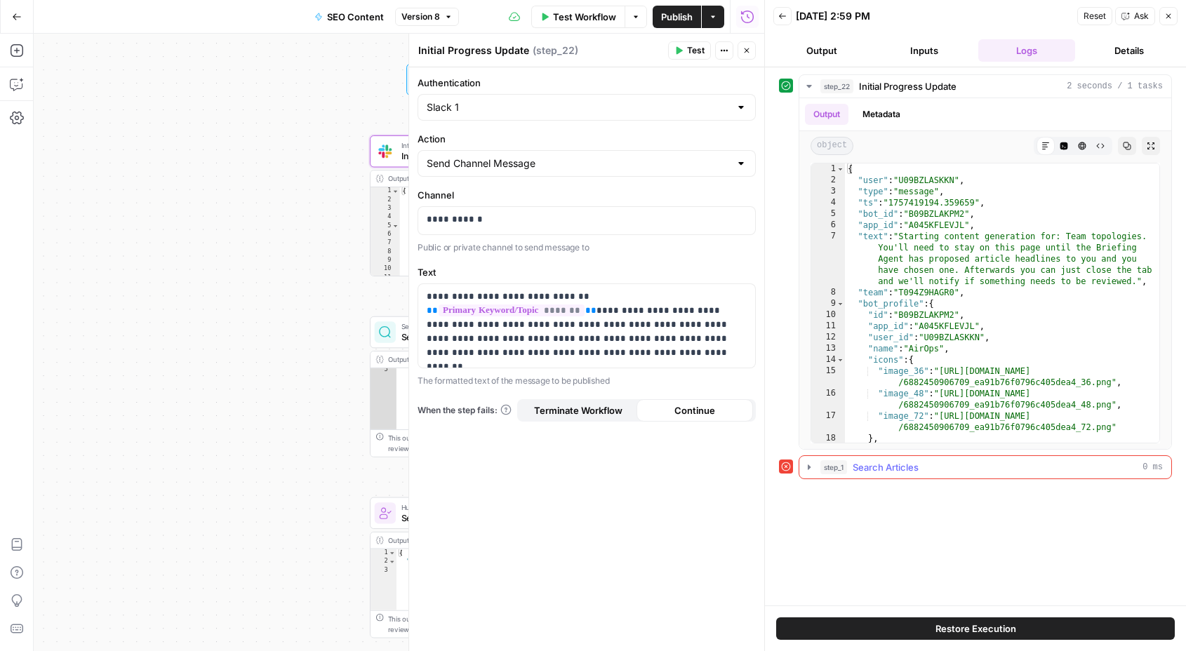
click at [873, 469] on span "Search Articles" at bounding box center [885, 467] width 66 height 14
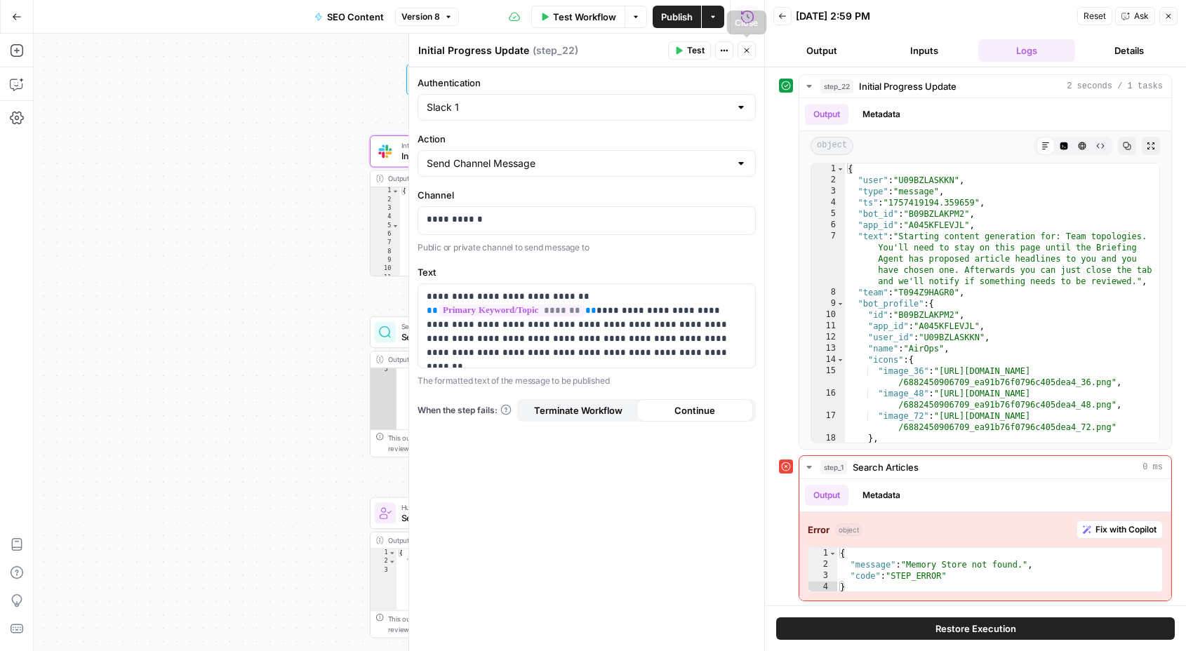
click at [746, 51] on icon "button" at bounding box center [746, 50] width 8 height 8
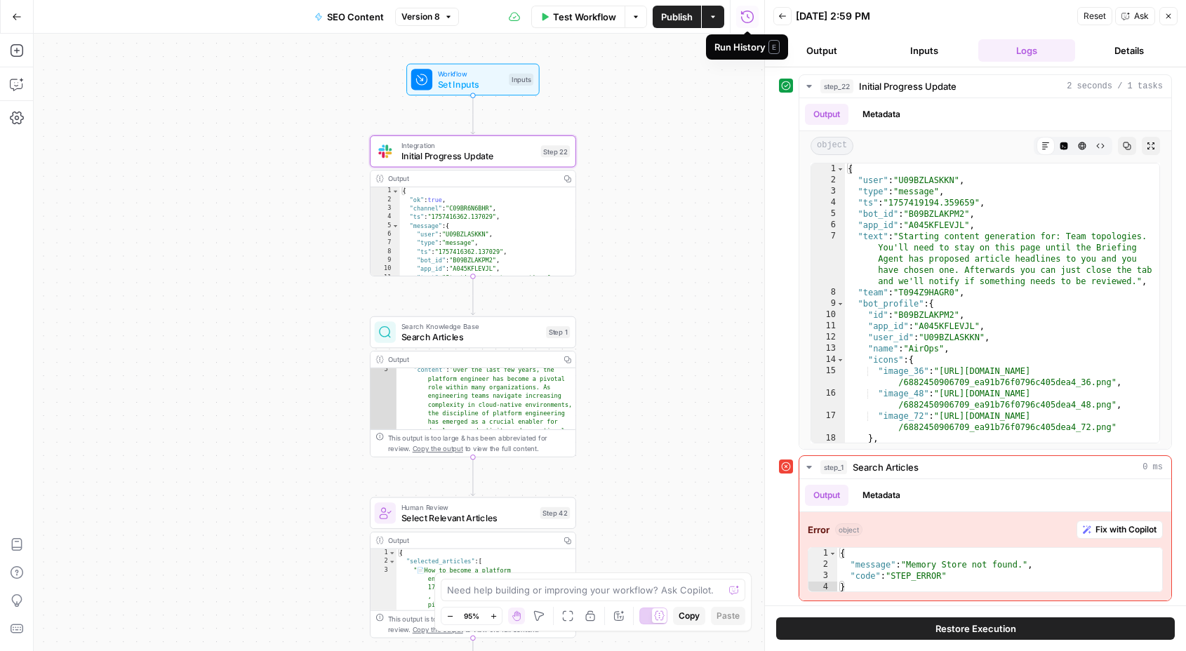
click at [749, 18] on icon "button" at bounding box center [747, 16] width 13 height 13
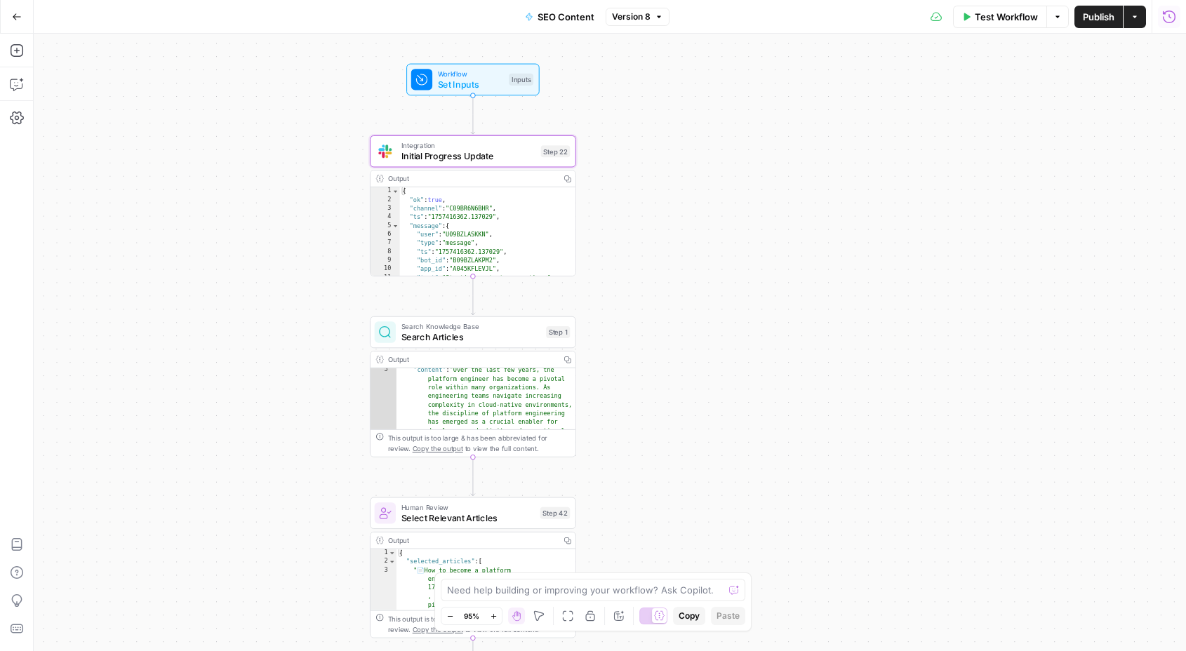
click at [749, 18] on div "Test Workflow Options Publish Actions Run History" at bounding box center [927, 16] width 516 height 33
click at [1169, 22] on icon "button" at bounding box center [1168, 16] width 13 height 13
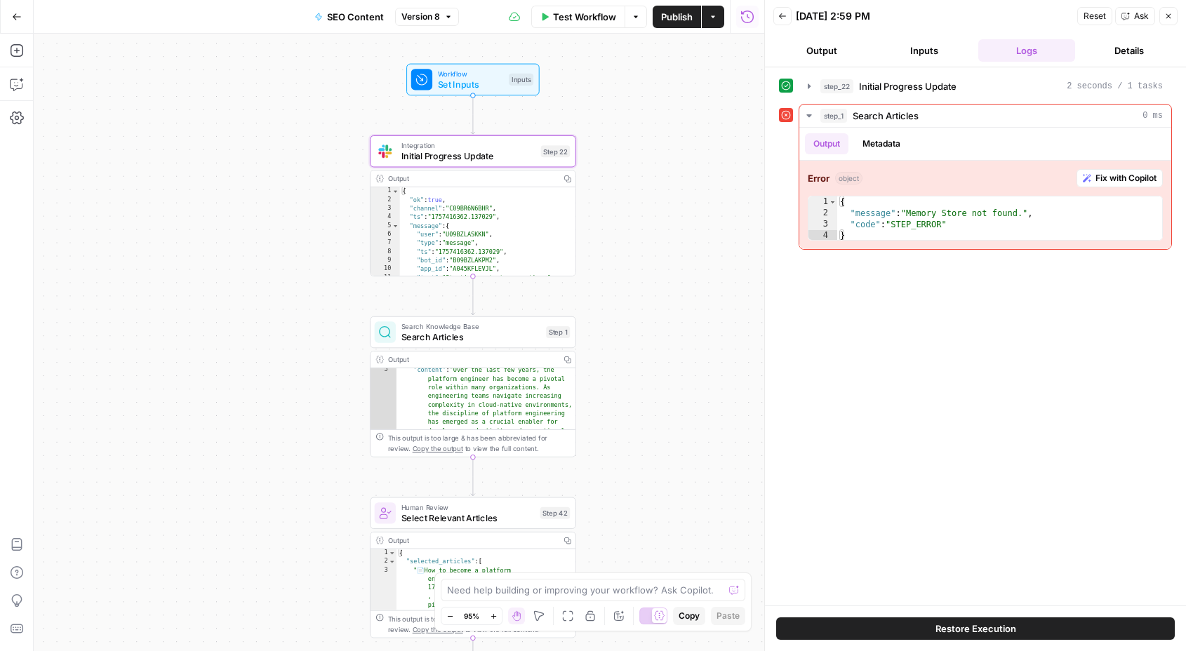
click at [840, 53] on button "Output" at bounding box center [821, 50] width 97 height 22
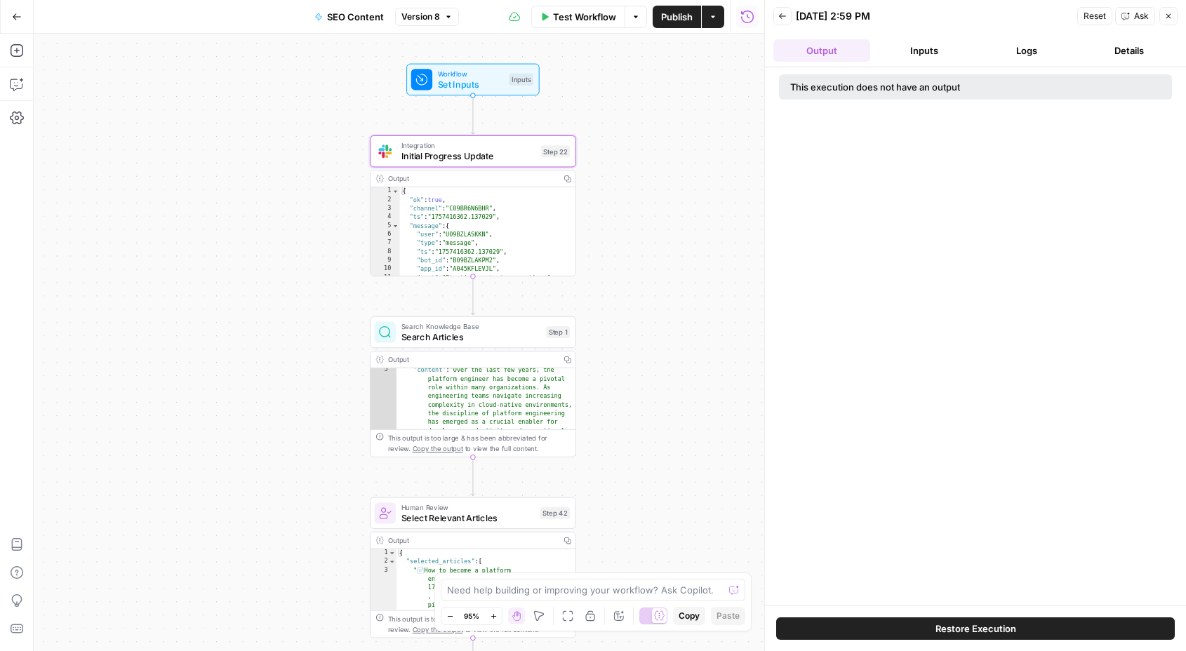
click at [930, 53] on button "Inputs" at bounding box center [924, 50] width 97 height 22
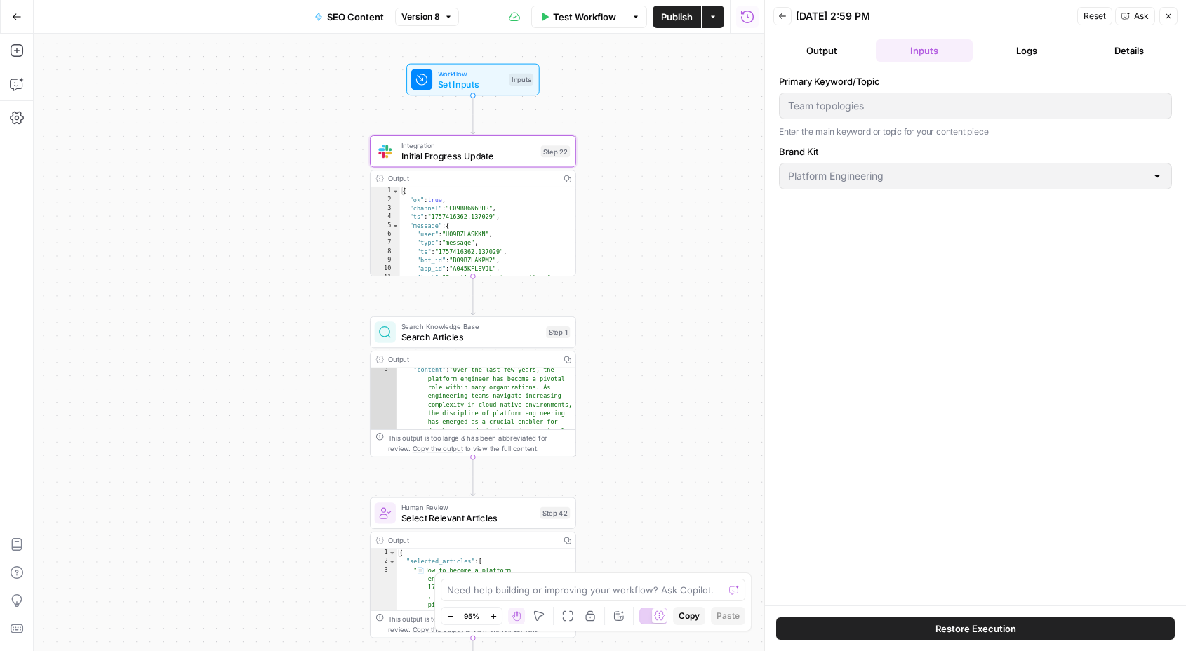
click at [1000, 53] on button "Logs" at bounding box center [1026, 50] width 97 height 22
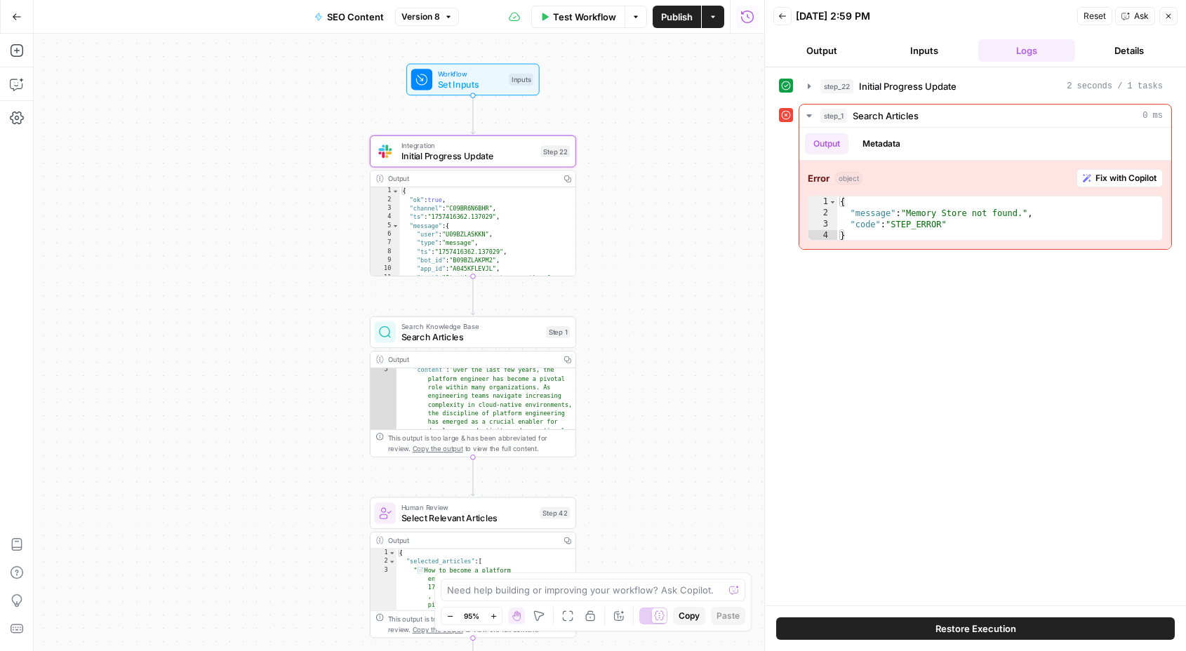
click at [1164, 64] on header "Back 09/09/25 at 2:59 PM Reset Ask Close Output Inputs Logs Details" at bounding box center [975, 33] width 421 height 67
click at [1125, 41] on button "Details" at bounding box center [1128, 50] width 97 height 22
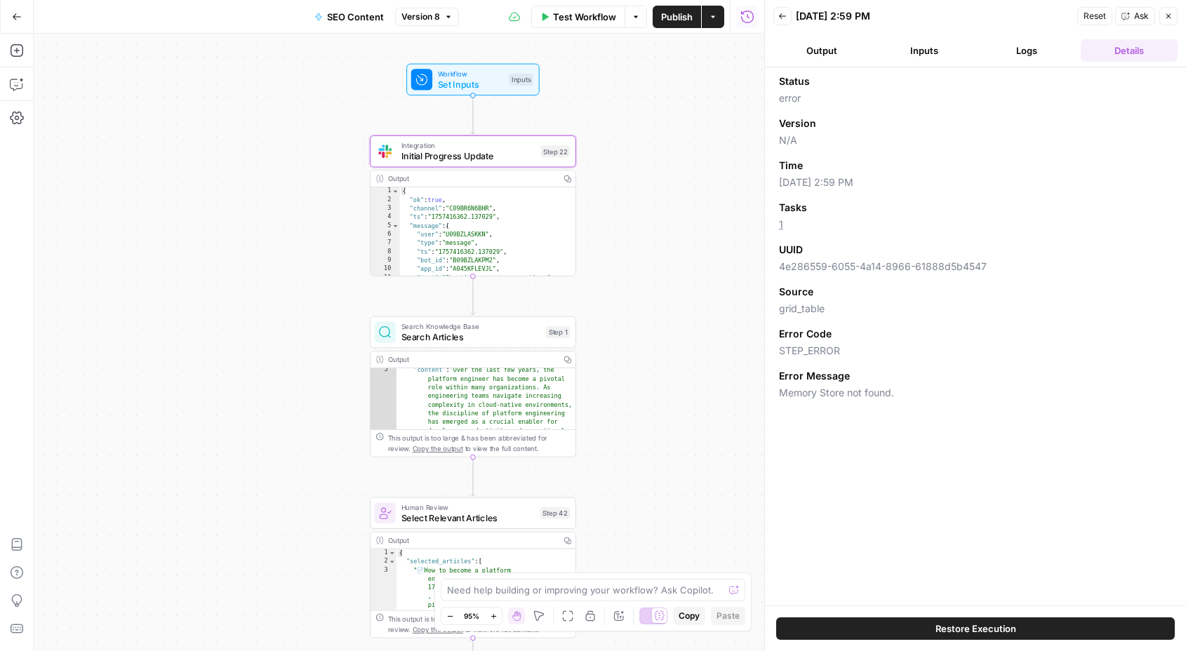
click at [917, 631] on button "Restore Execution" at bounding box center [975, 628] width 398 height 22
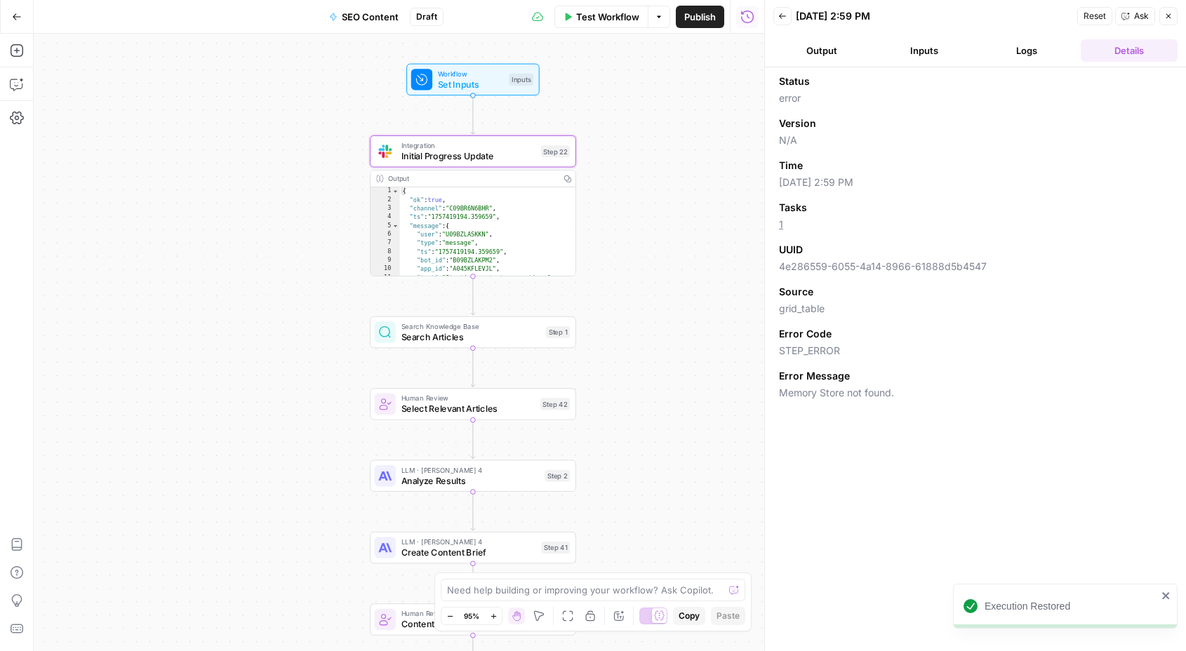
click at [936, 55] on button "Inputs" at bounding box center [924, 50] width 97 height 22
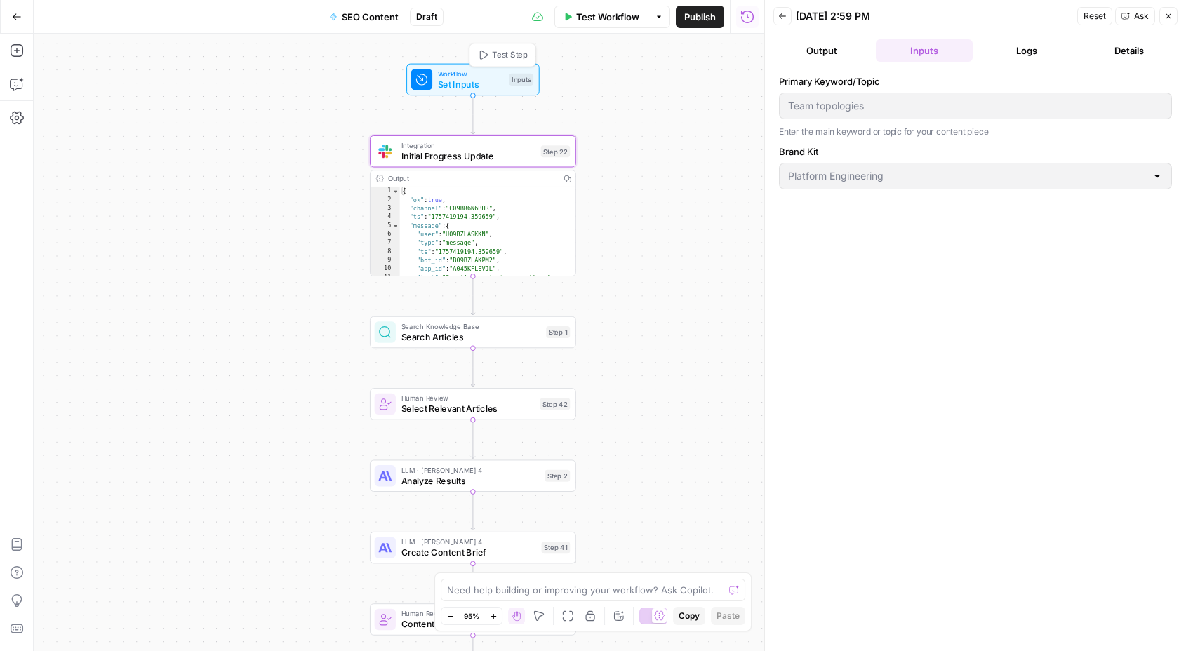
click at [490, 83] on span "Set Inputs" at bounding box center [471, 84] width 66 height 13
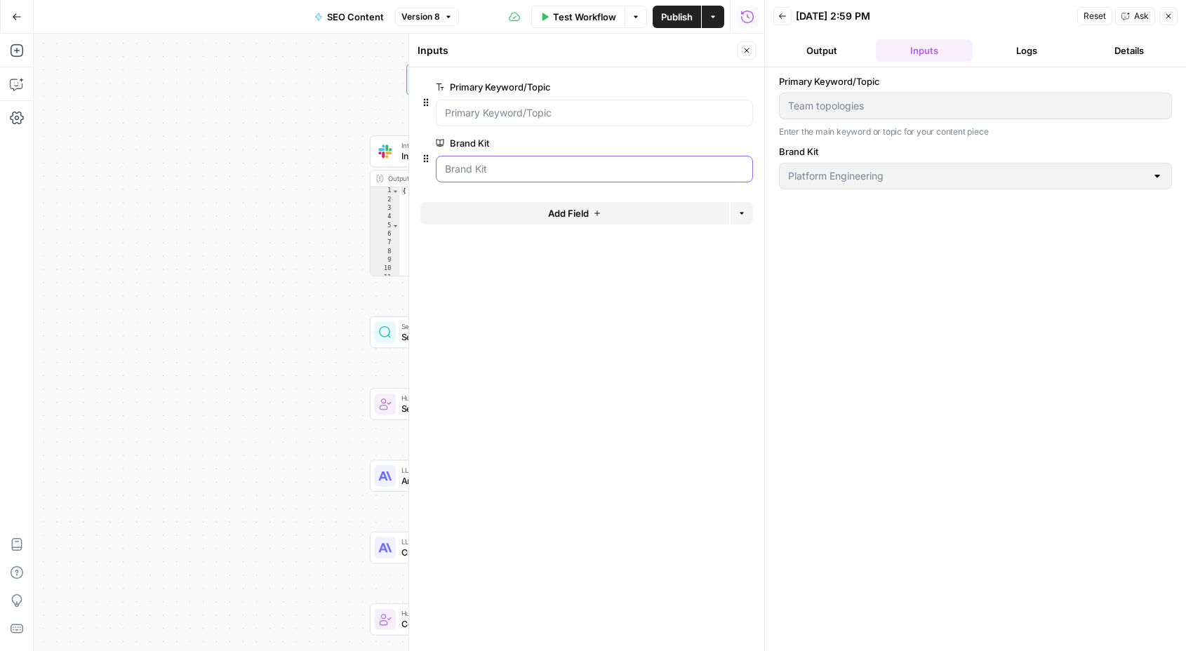
click at [505, 172] on Kit "Brand Kit" at bounding box center [594, 169] width 299 height 14
click at [232, 173] on div "Workflow Set Inputs Inputs Integration Initial Progress Update Step 22 Output C…" at bounding box center [399, 342] width 730 height 617
click at [744, 49] on icon "button" at bounding box center [746, 50] width 8 height 8
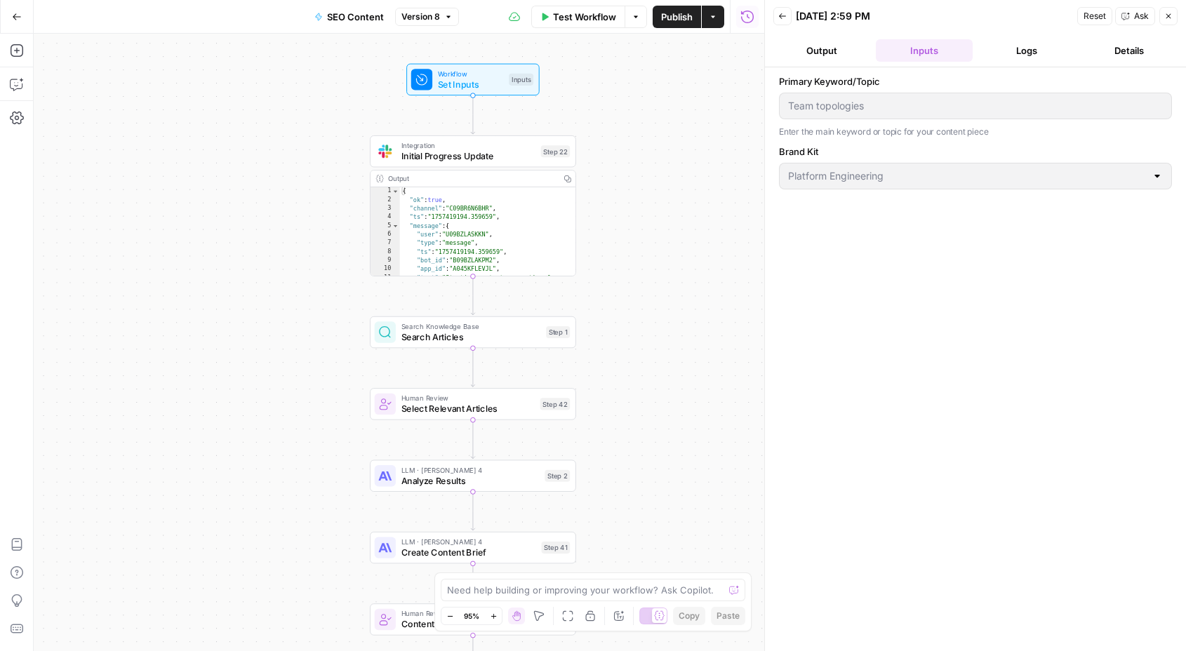
click at [495, 147] on span "Integration" at bounding box center [468, 145] width 134 height 11
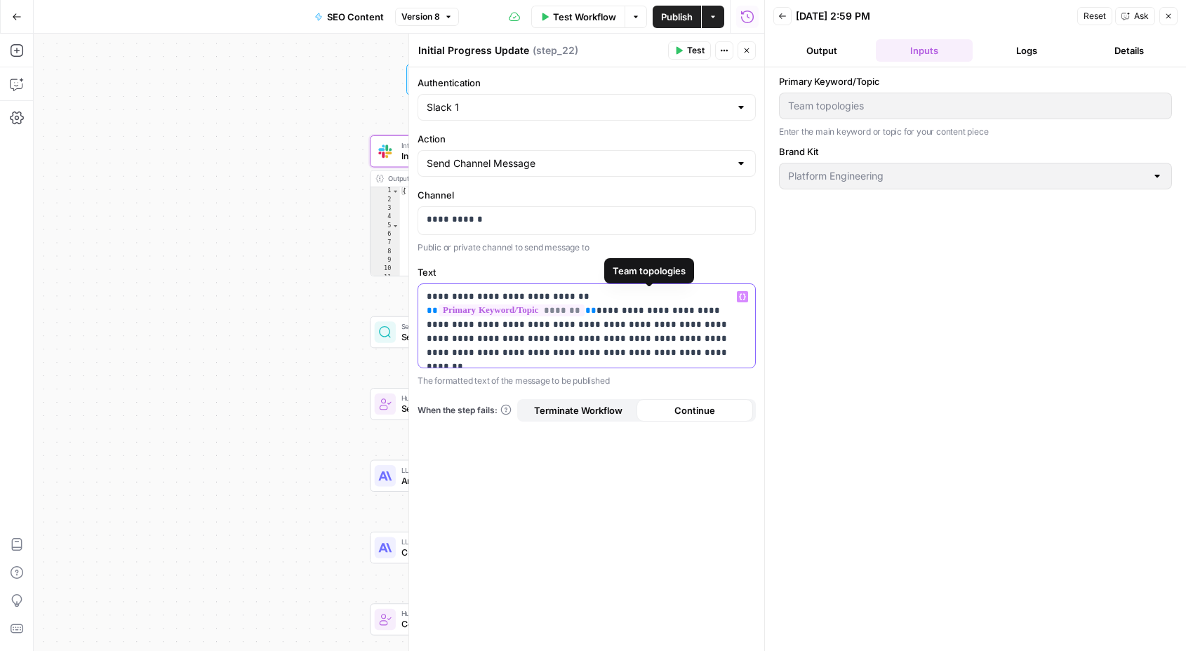
click at [606, 289] on div "**********" at bounding box center [586, 325] width 337 height 83
click at [584, 304] on span "*******" at bounding box center [511, 310] width 146 height 12
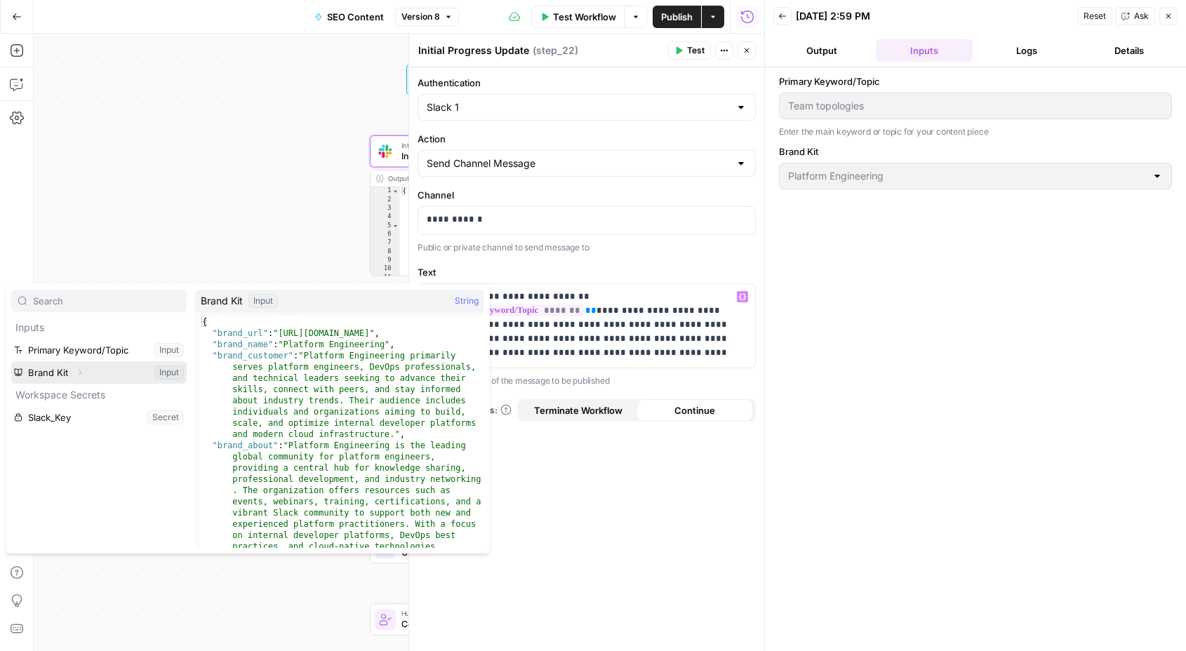
click at [67, 368] on button "Select variable Brand Kit" at bounding box center [98, 372] width 175 height 22
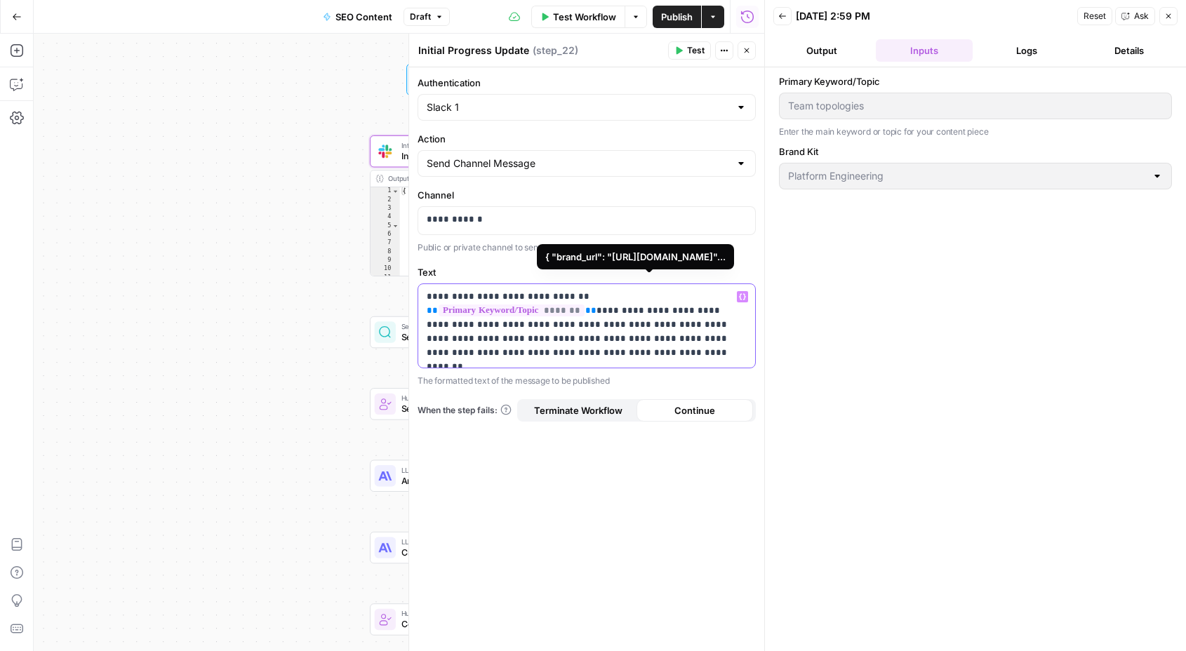
click at [584, 304] on span "*******" at bounding box center [511, 310] width 146 height 12
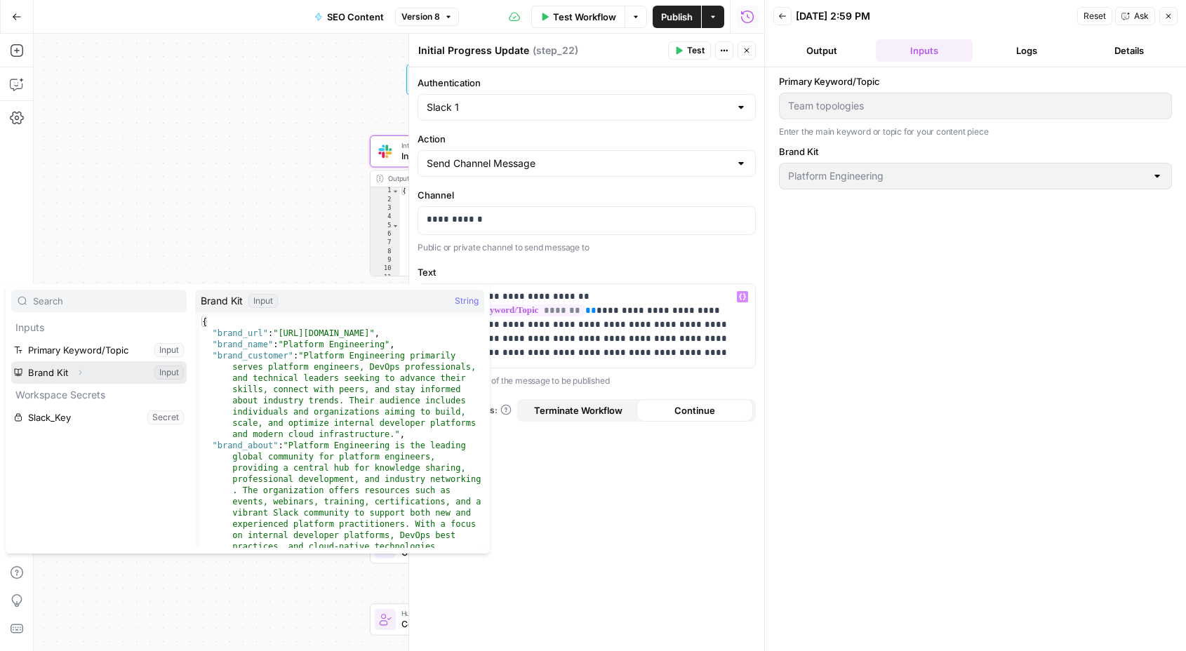
click at [79, 373] on icon "button" at bounding box center [80, 372] width 3 height 5
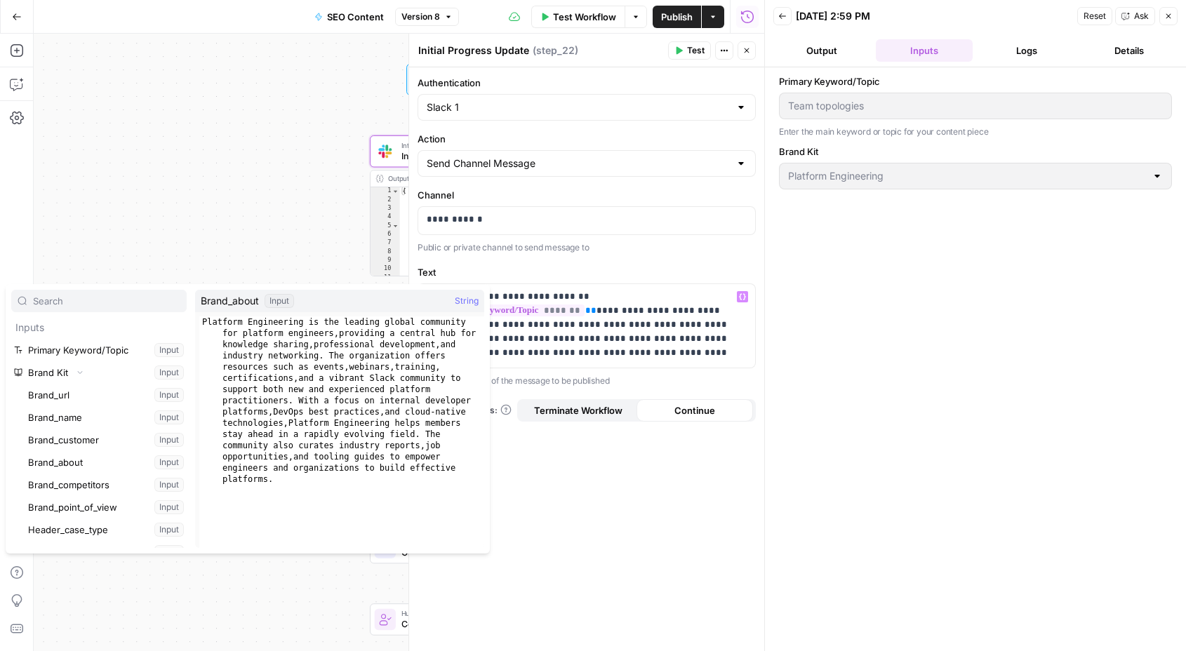
click at [745, 275] on label "Text" at bounding box center [586, 272] width 338 height 14
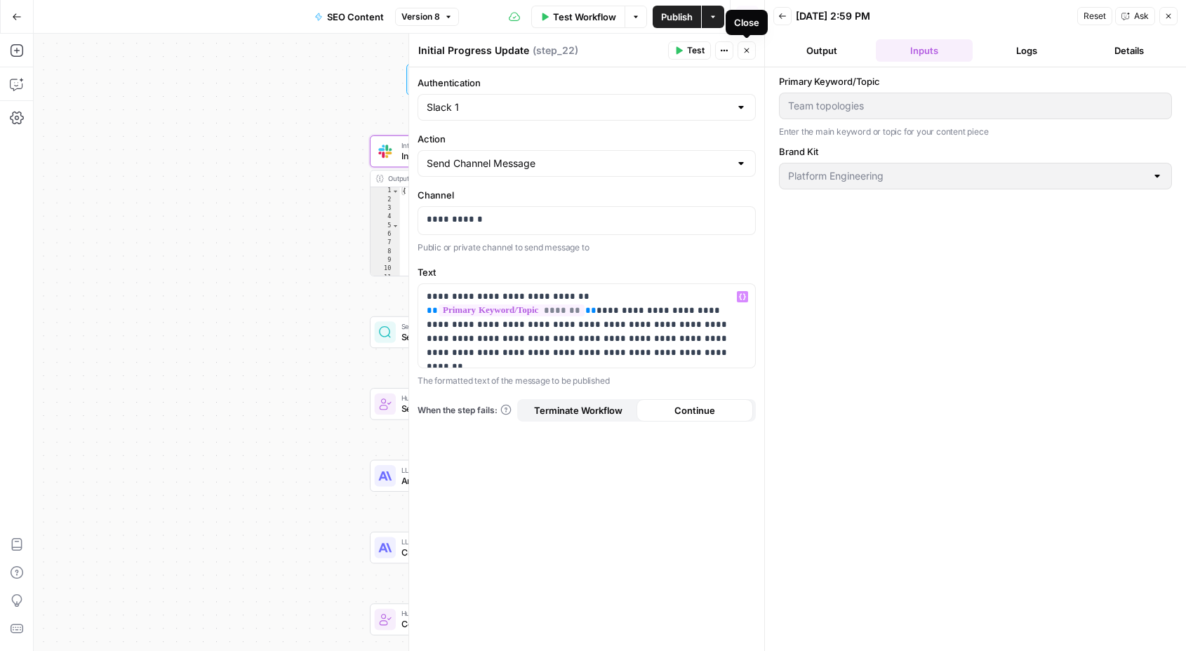
click at [748, 53] on icon "button" at bounding box center [746, 50] width 8 height 8
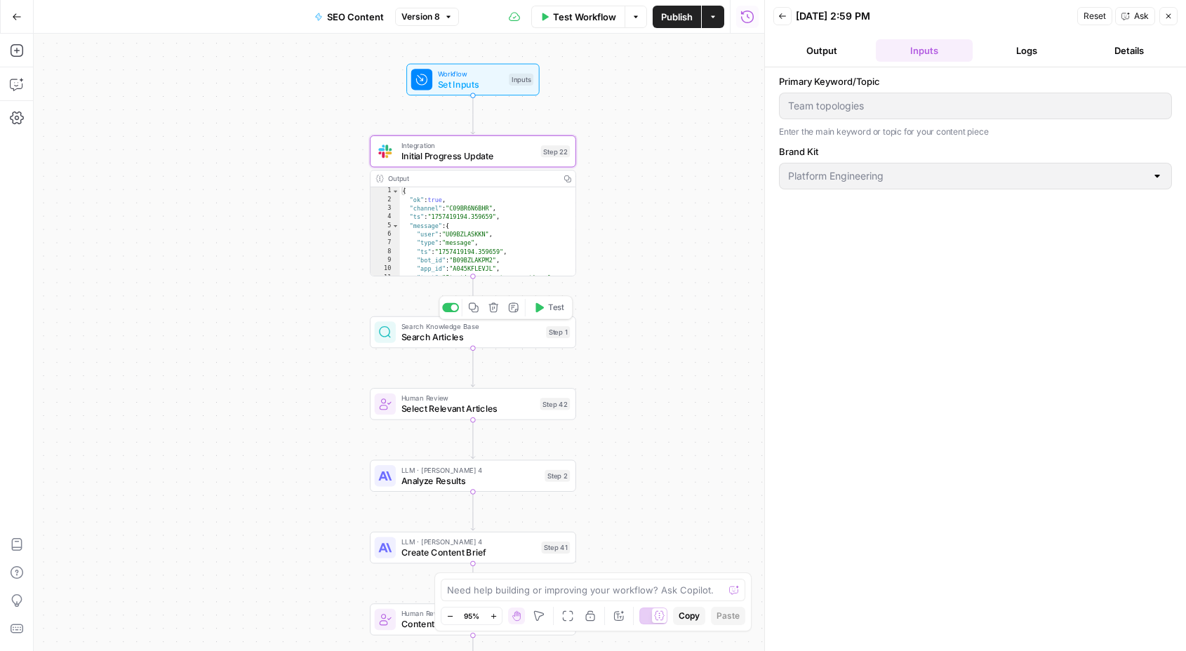
click at [535, 307] on icon "button" at bounding box center [539, 308] width 8 height 10
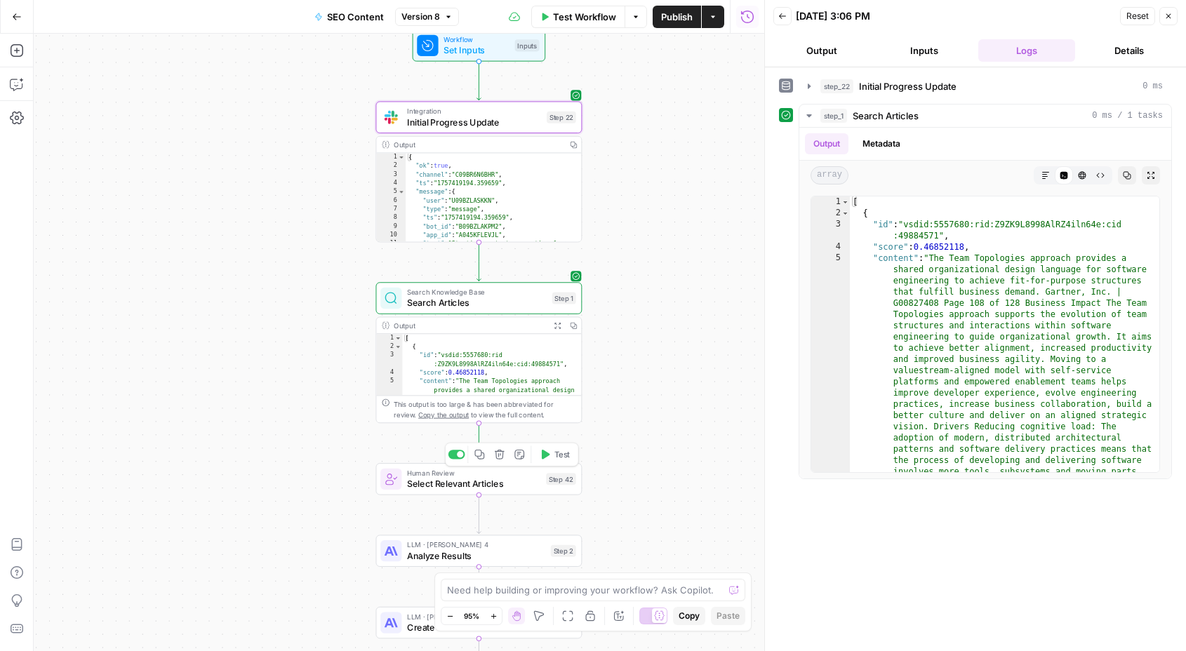
click at [546, 457] on icon "button" at bounding box center [546, 455] width 8 height 10
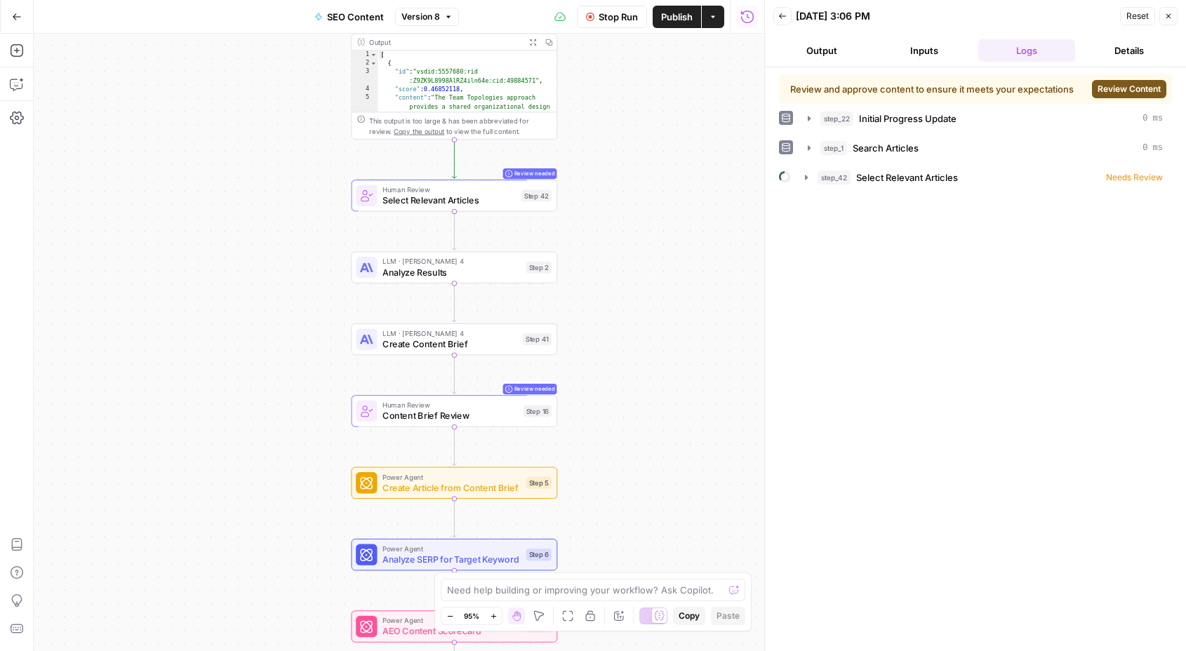
drag, startPoint x: 670, startPoint y: 369, endPoint x: 650, endPoint y: 415, distance: 50.6
click at [650, 415] on div "Workflow Set Inputs Inputs Integration Initial Progress Update Step 22 Output C…" at bounding box center [399, 342] width 730 height 617
click at [1115, 81] on button "Review Content" at bounding box center [1129, 89] width 74 height 18
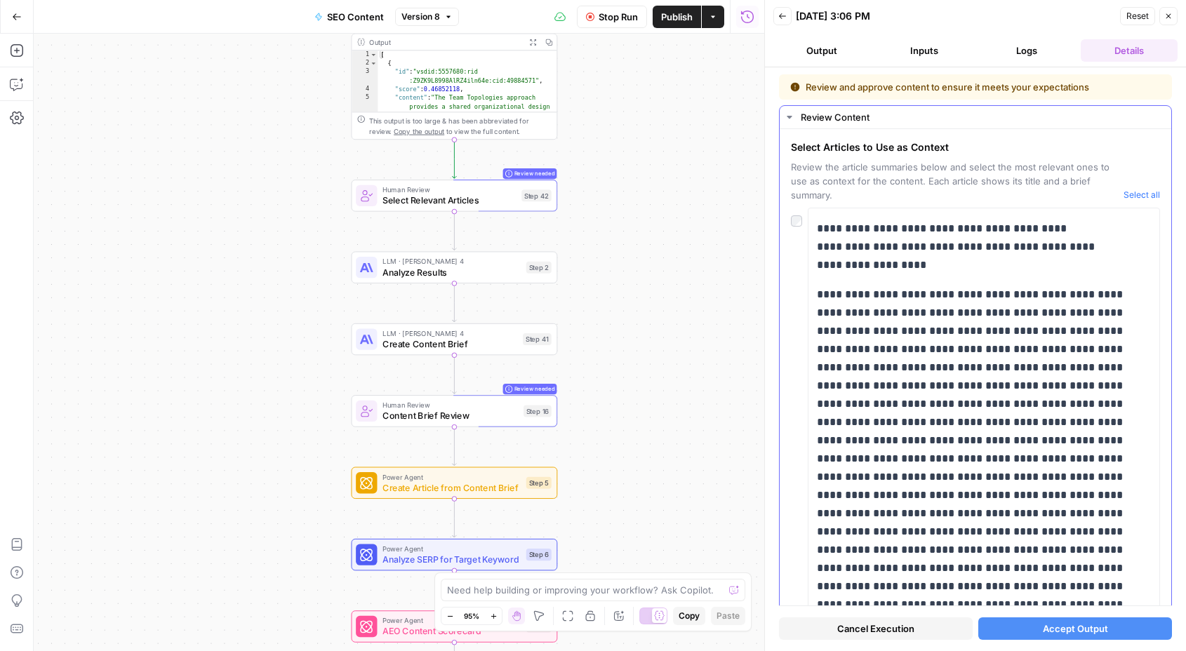
click at [1146, 198] on button "Select all" at bounding box center [1141, 195] width 36 height 14
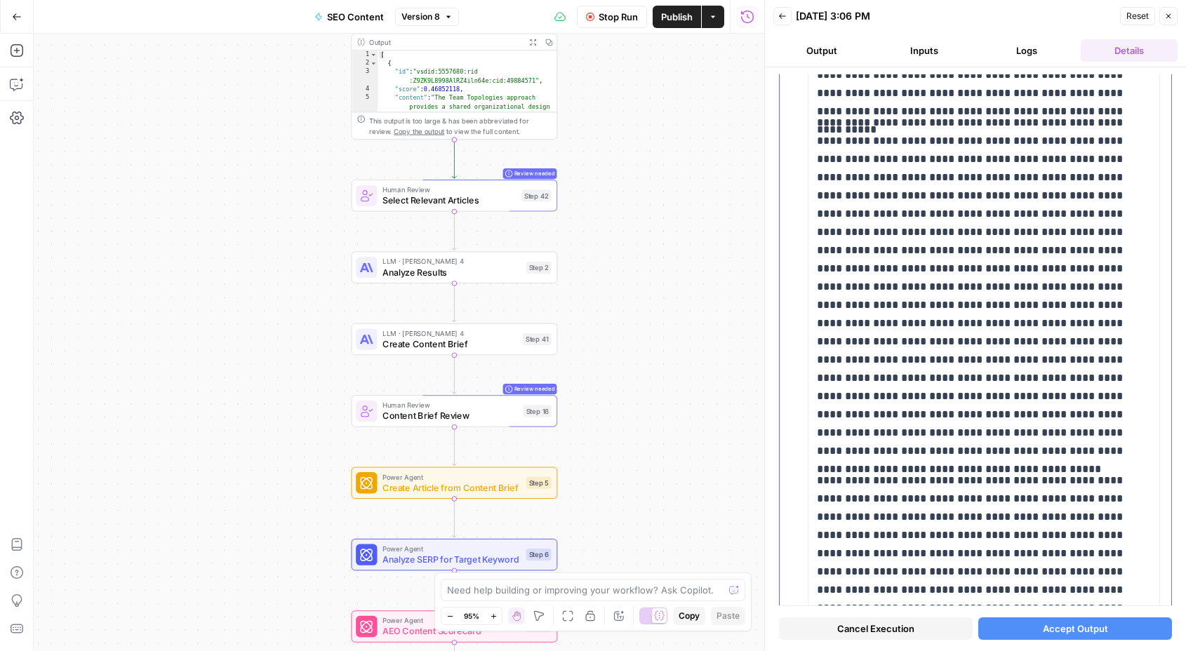
scroll to position [1950, 0]
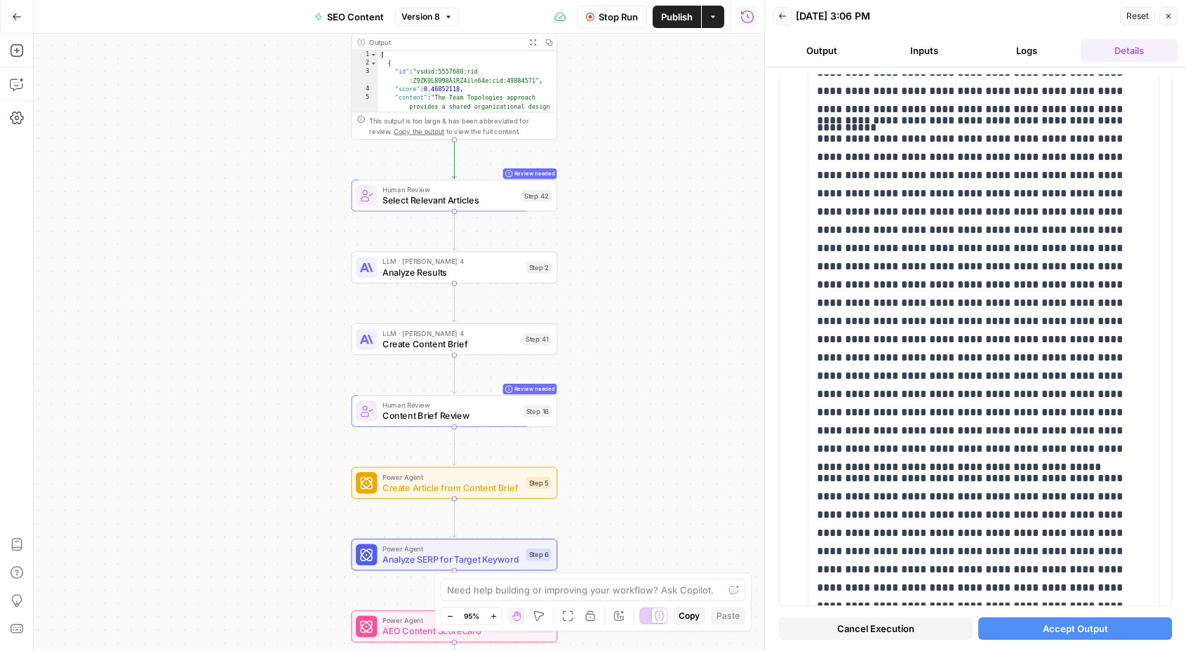
click at [1066, 630] on span "Accept Output" at bounding box center [1075, 629] width 65 height 14
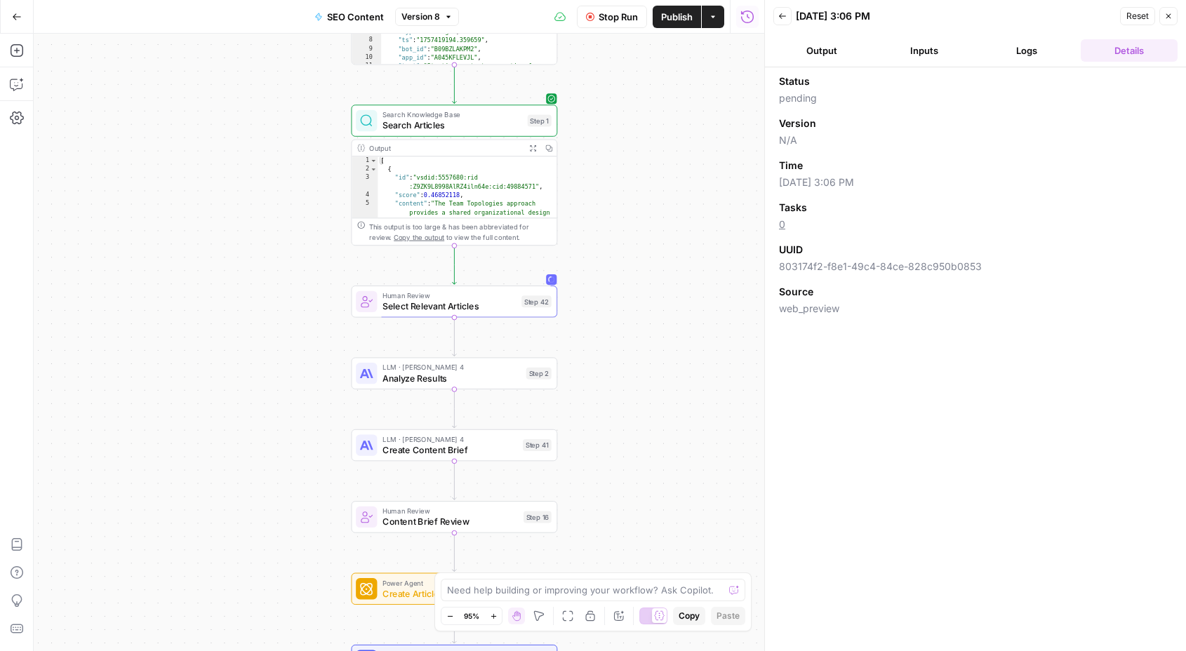
drag, startPoint x: 250, startPoint y: 204, endPoint x: 250, endPoint y: 309, distance: 105.2
click at [250, 310] on div "Workflow Set Inputs Inputs Integration Initial Progress Update Step 22 Output C…" at bounding box center [399, 342] width 730 height 617
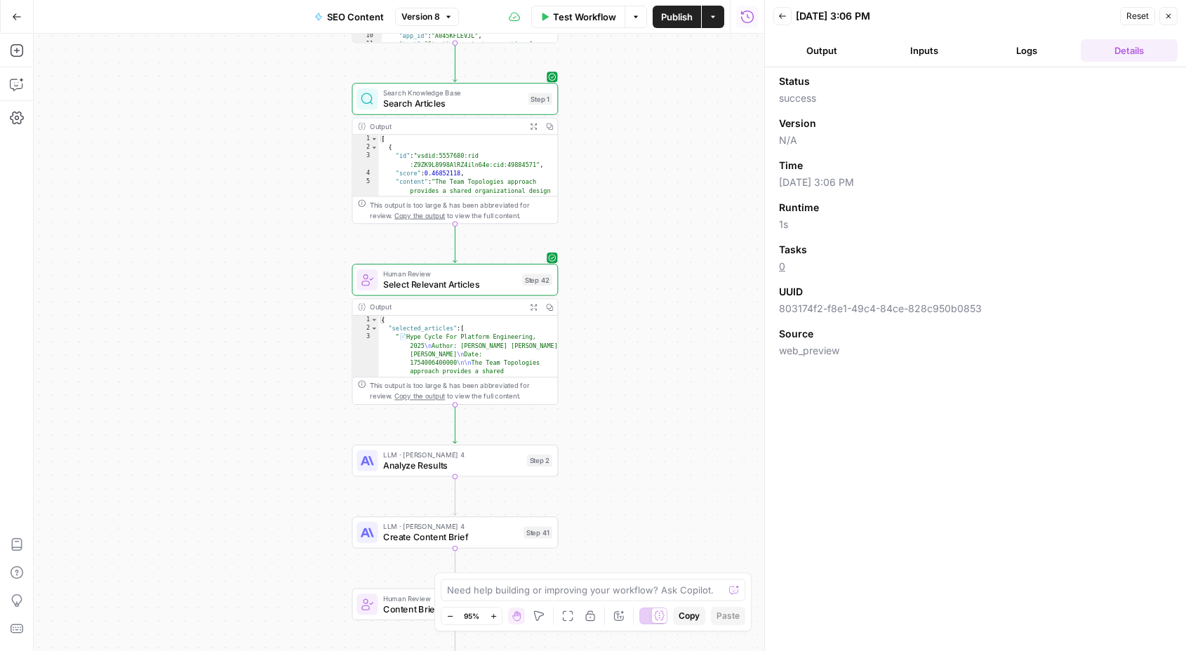
click at [1025, 47] on button "Logs" at bounding box center [1026, 50] width 97 height 22
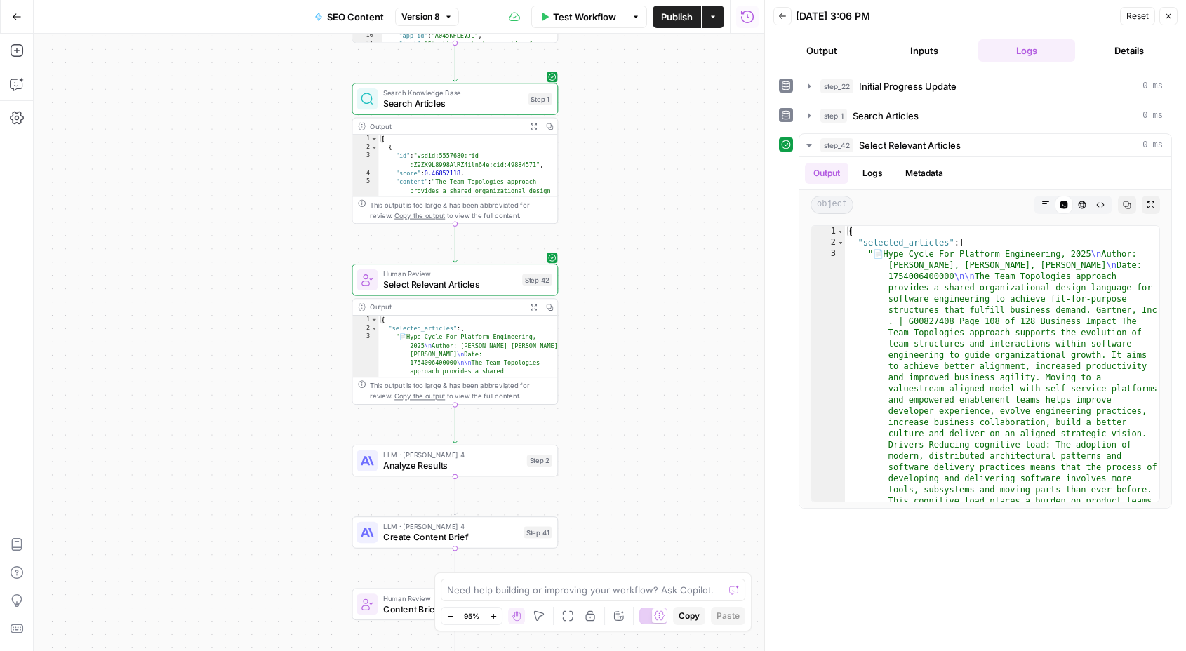
click at [928, 53] on button "Inputs" at bounding box center [924, 50] width 97 height 22
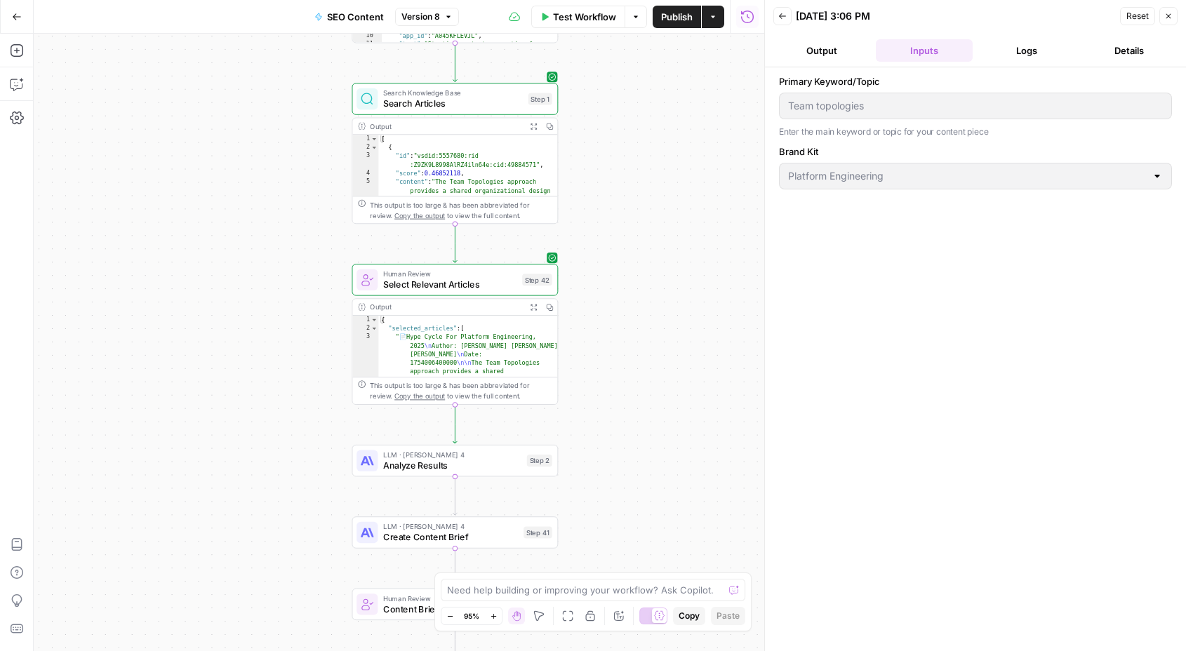
click at [471, 452] on span "LLM · Claude Sonnet 4" at bounding box center [452, 455] width 138 height 11
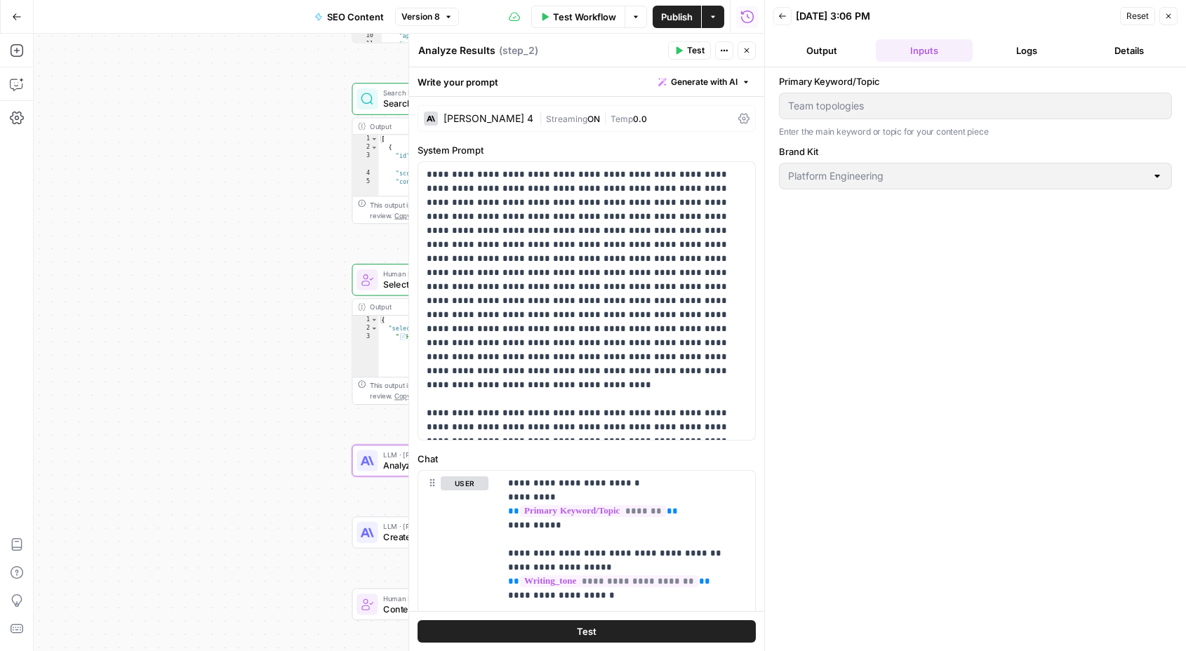
click at [1036, 55] on button "Logs" at bounding box center [1026, 50] width 97 height 22
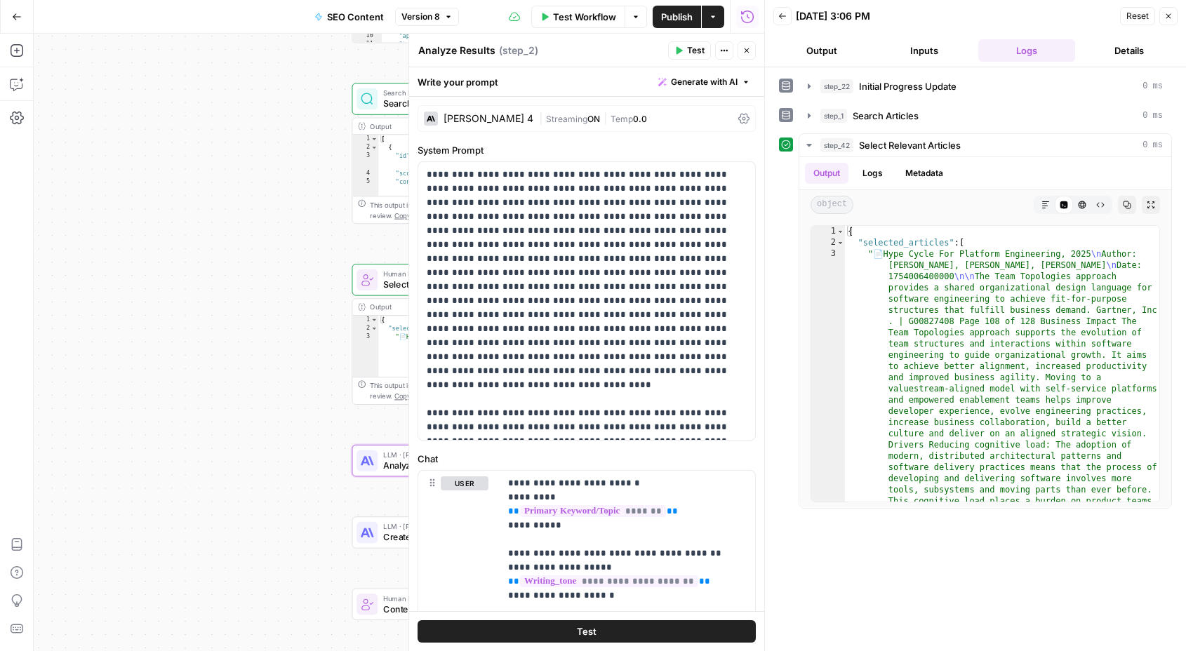
click at [1129, 47] on button "Details" at bounding box center [1128, 50] width 97 height 22
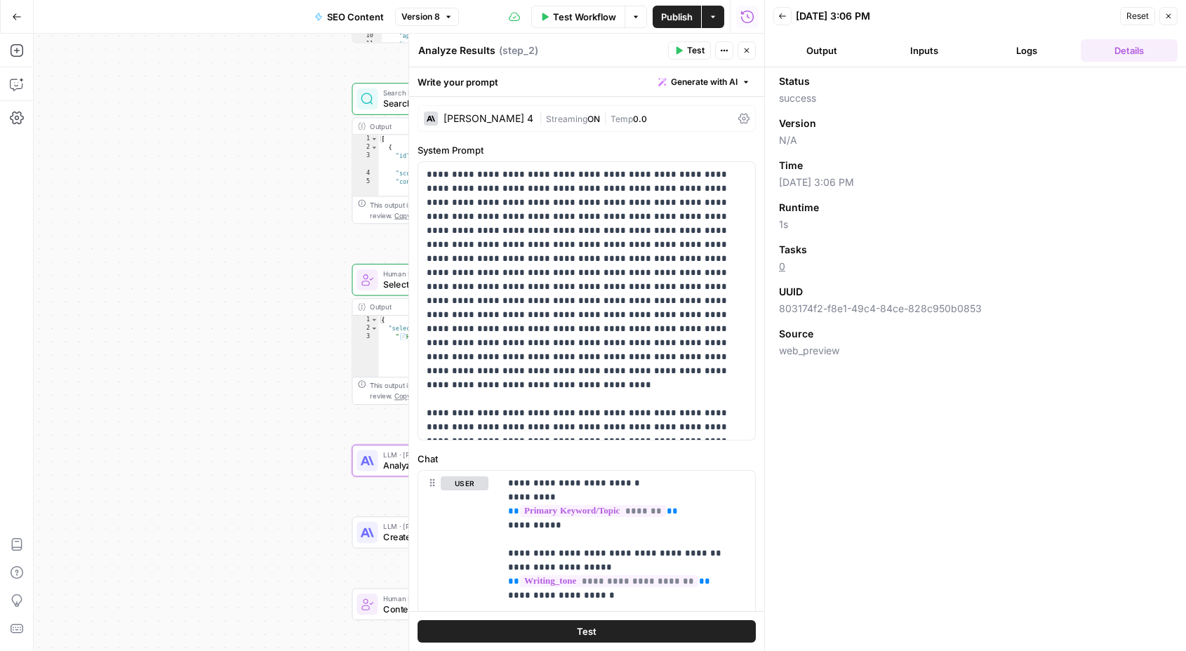
click at [930, 56] on button "Inputs" at bounding box center [924, 50] width 97 height 22
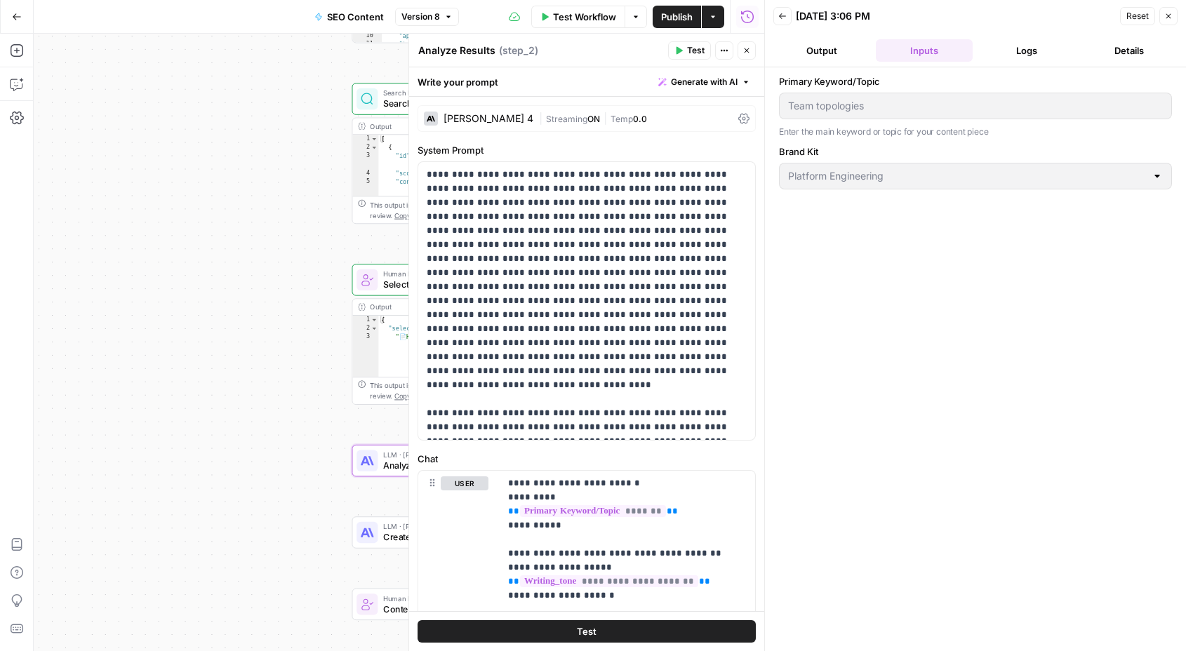
click at [821, 58] on button "Output" at bounding box center [821, 50] width 97 height 22
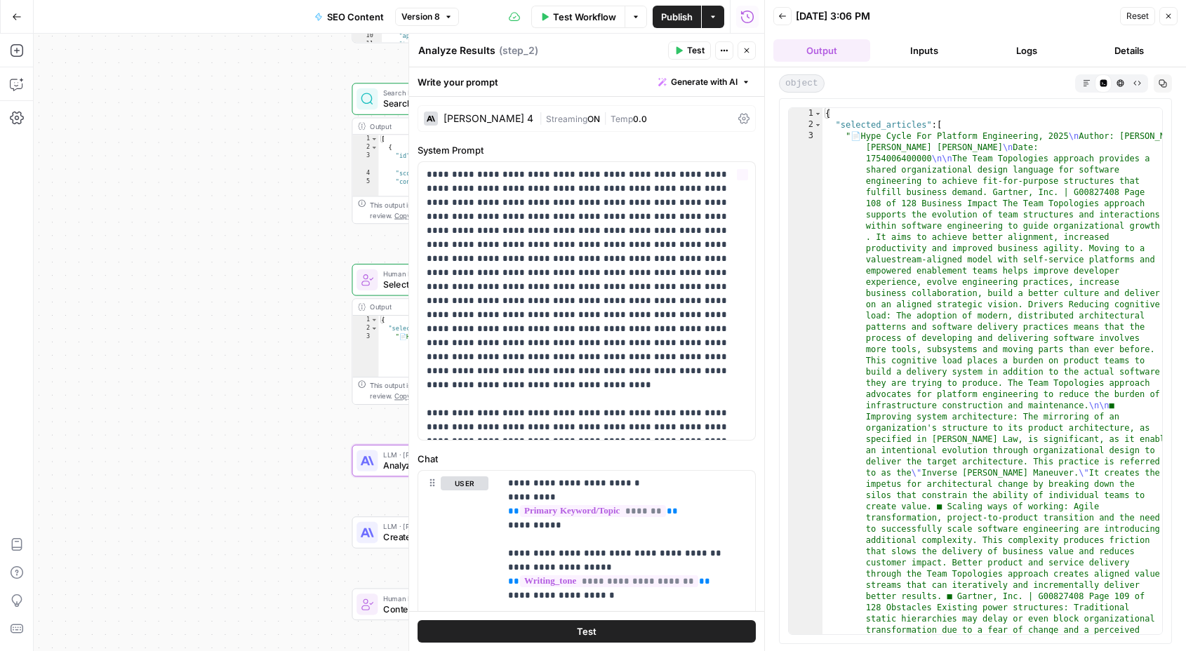
click at [208, 328] on div "Workflow Set Inputs Inputs Integration Initial Progress Update Step 22 Output C…" at bounding box center [399, 342] width 730 height 617
click at [1175, 17] on button "Close" at bounding box center [1168, 16] width 18 height 18
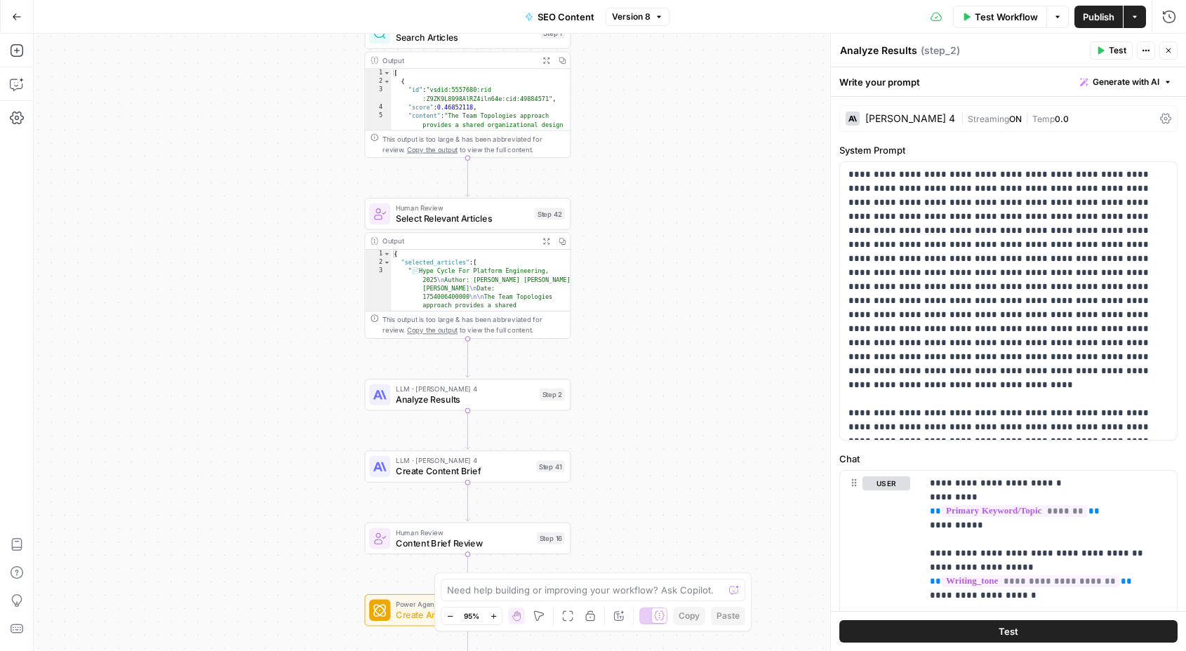
click at [435, 214] on span "Select Relevant Articles" at bounding box center [463, 218] width 134 height 13
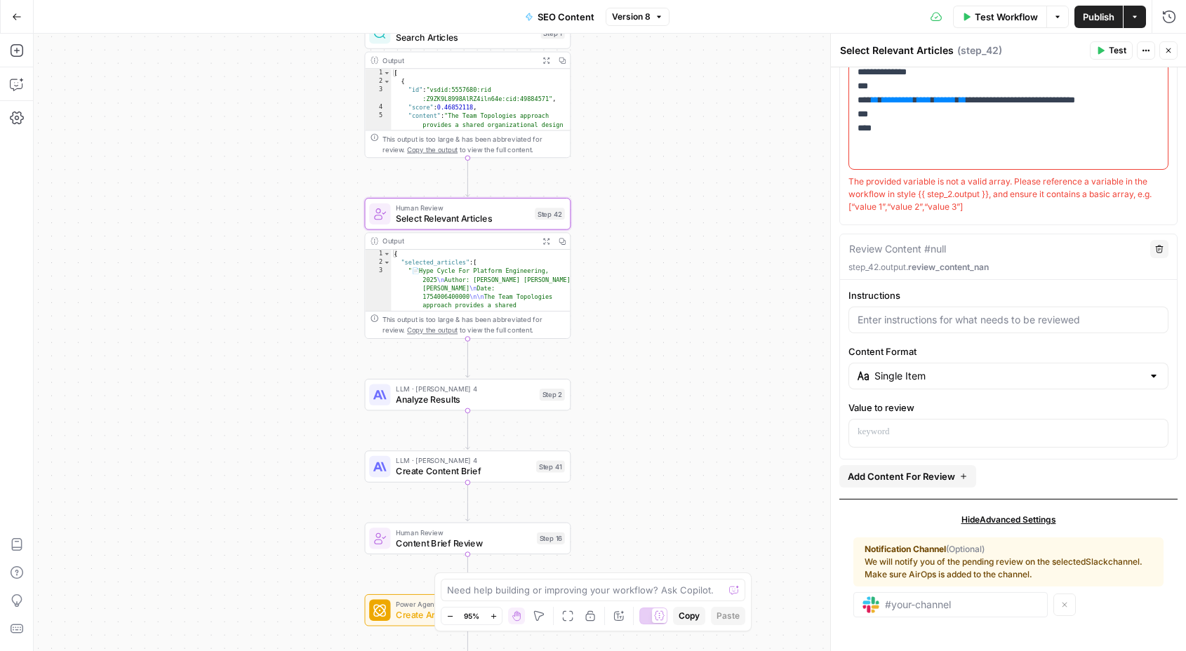
scroll to position [0, 0]
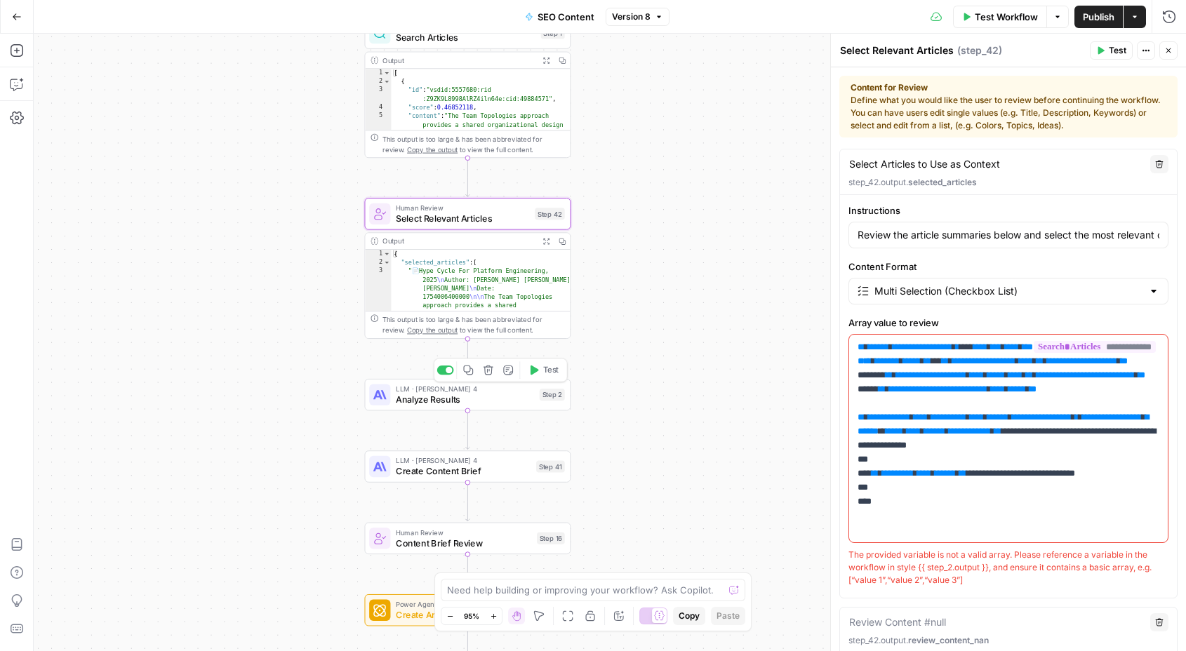
click at [483, 387] on span "LLM · Claude Sonnet 4" at bounding box center [465, 389] width 138 height 11
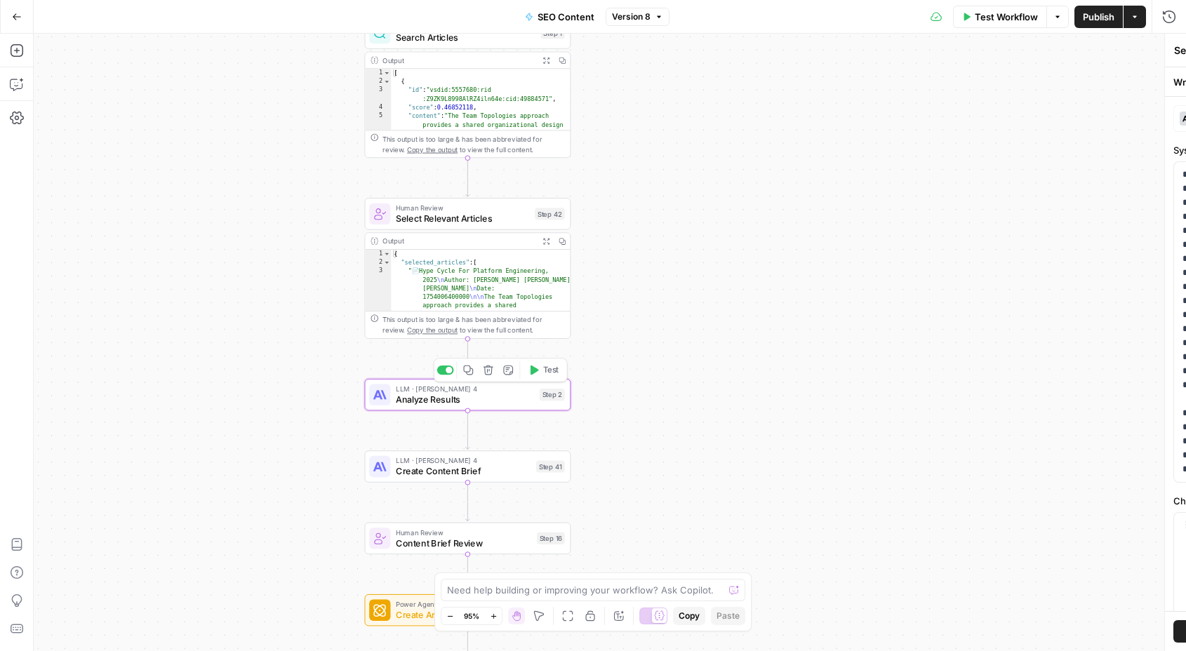
type textarea "Analyze Results"
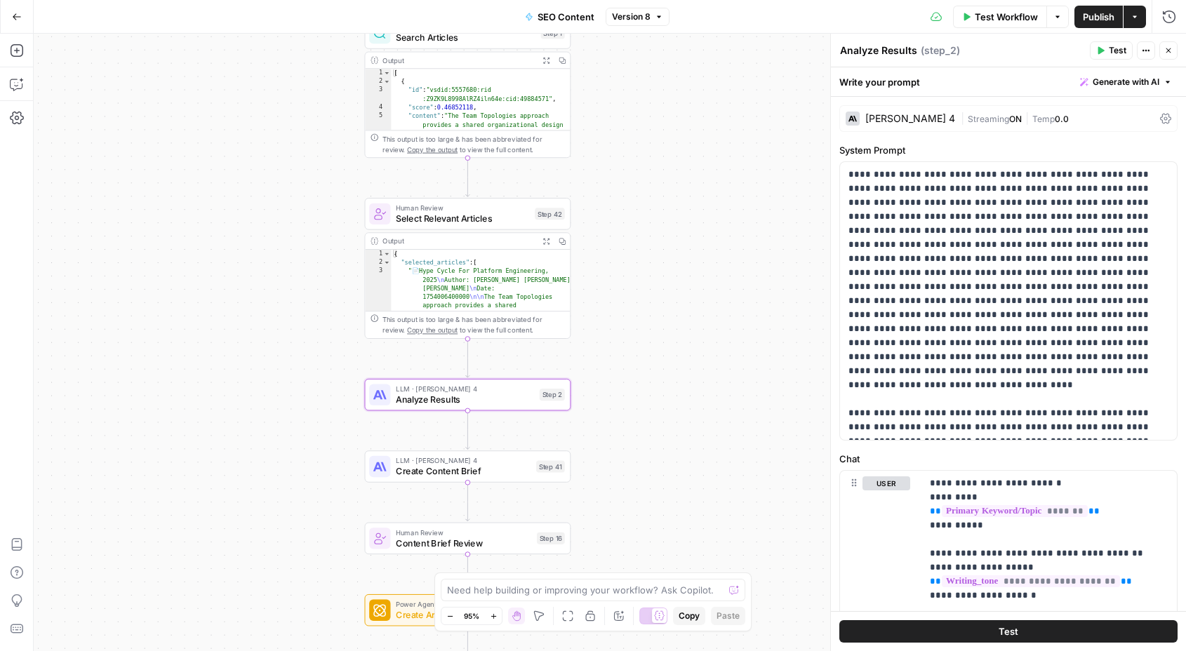
click at [1148, 43] on button "Actions" at bounding box center [1146, 50] width 18 height 18
click at [995, 57] on div "Analyze Results Analyze Results ( step_2 )" at bounding box center [962, 50] width 246 height 15
click at [753, 319] on div "Workflow Set Inputs Inputs Integration Initial Progress Update Step 22 Output C…" at bounding box center [610, 342] width 1152 height 617
